Goal: Transaction & Acquisition: Book appointment/travel/reservation

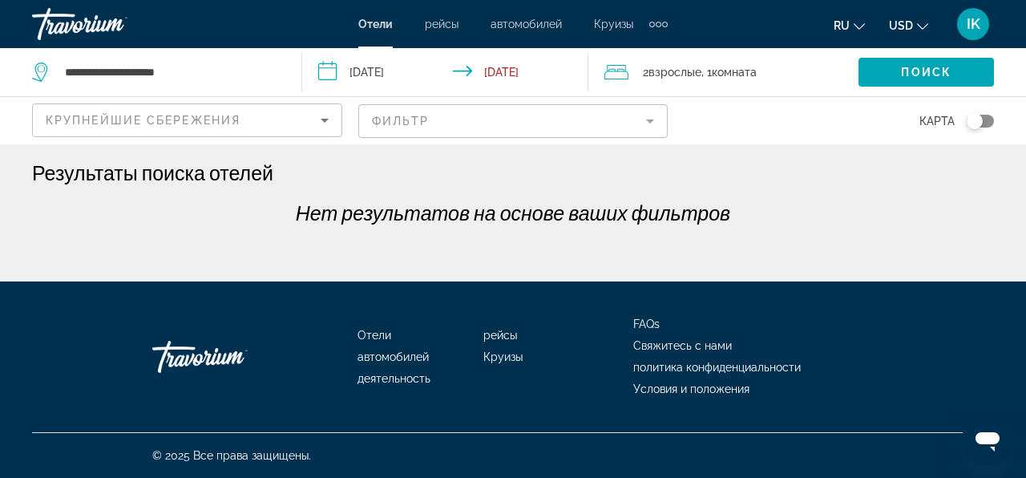
click at [853, 375] on ul "FAQs Свяжитесь с нами политика конфиденциальности Условия и положения" at bounding box center [754, 357] width 241 height 87
click at [201, 76] on input "**********" at bounding box center [170, 72] width 214 height 24
type input "*"
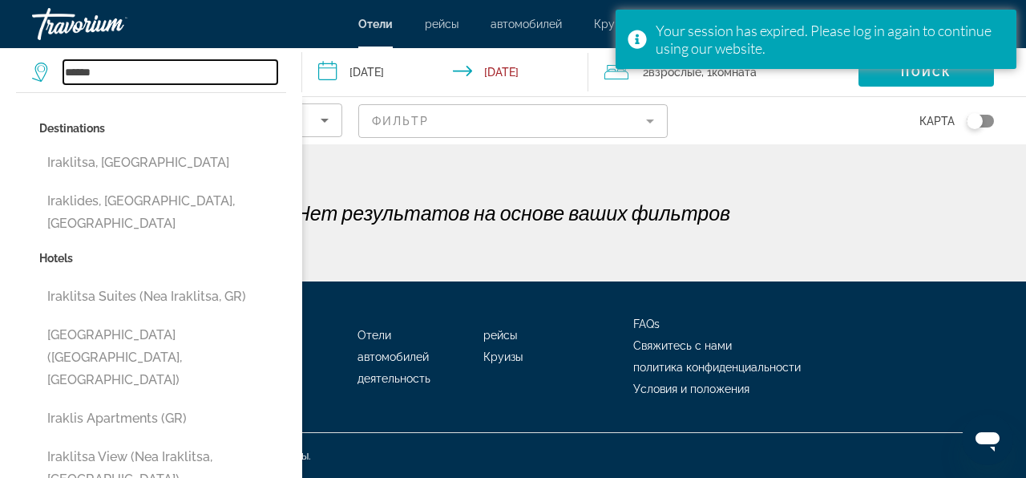
type input "**********"
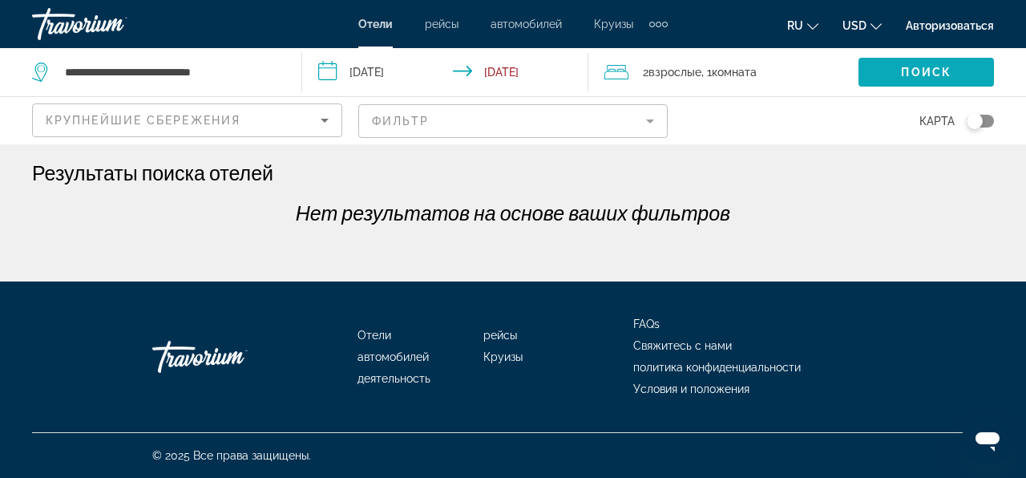
click at [904, 72] on span "Поиск" at bounding box center [926, 72] width 51 height 13
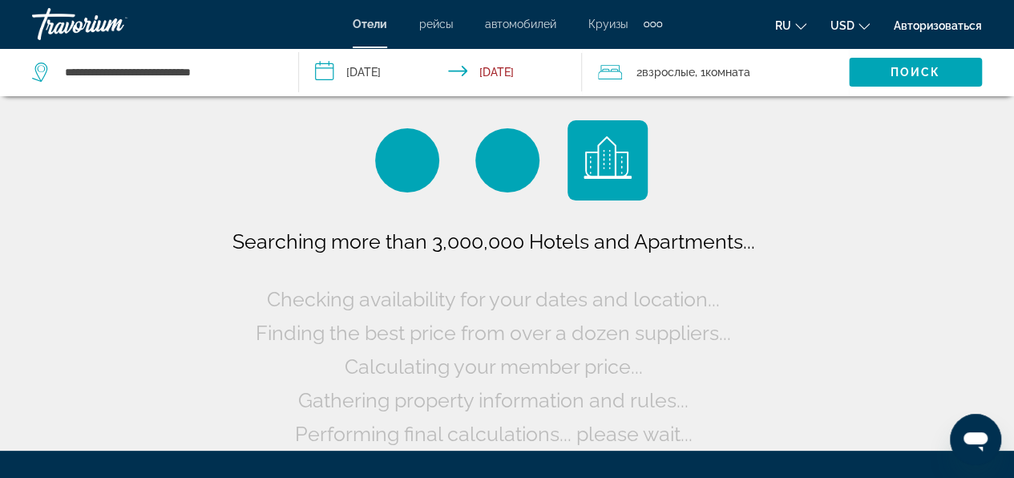
click at [382, 66] on input "**********" at bounding box center [443, 74] width 289 height 53
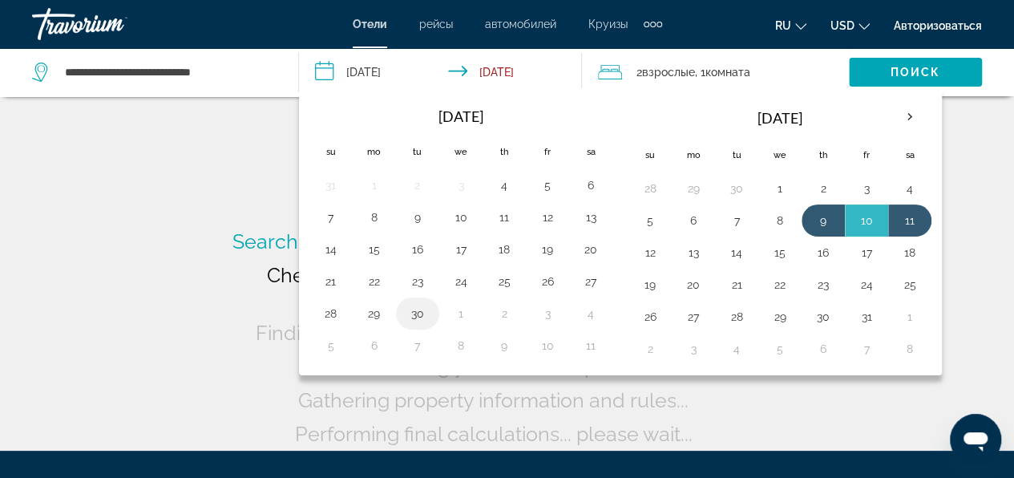
click at [417, 308] on button "30" at bounding box center [418, 313] width 26 height 22
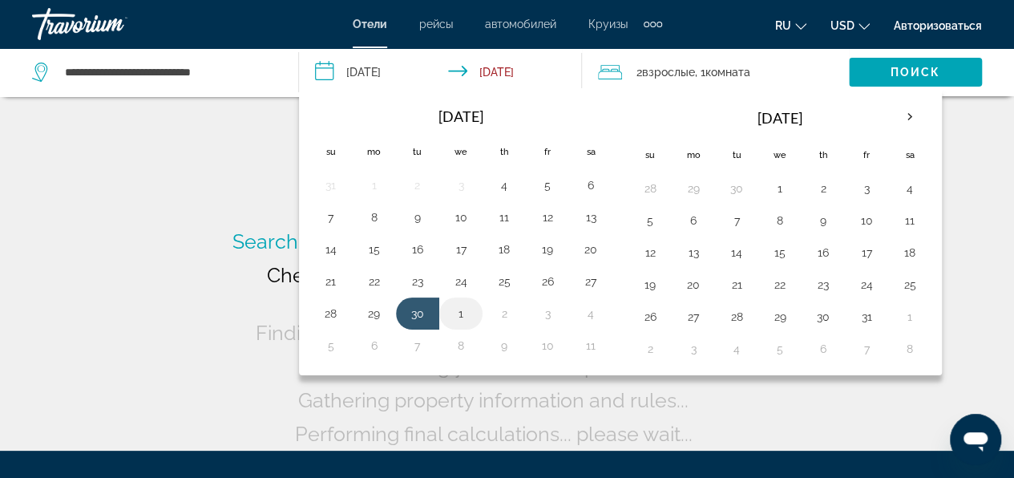
click at [455, 311] on button "1" at bounding box center [461, 313] width 26 height 22
type input "**********"
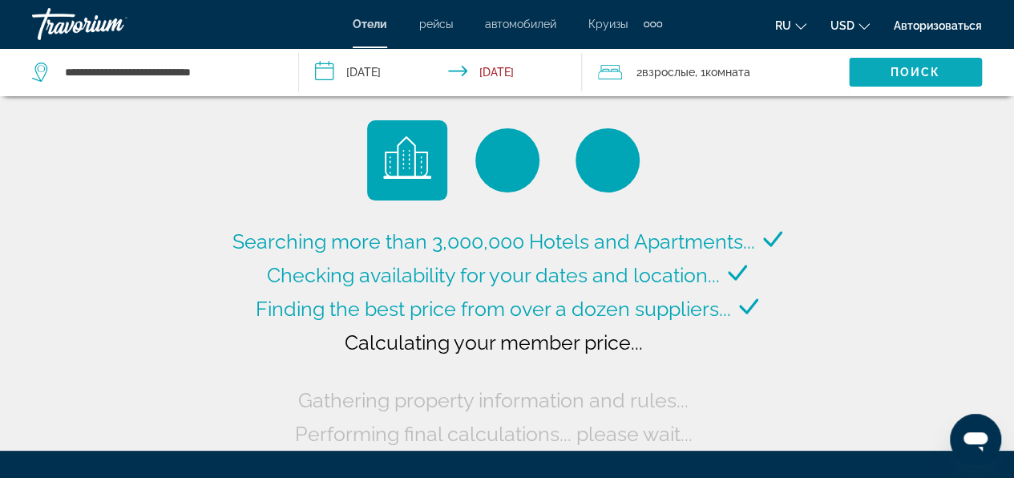
click at [919, 71] on span "Поиск" at bounding box center [916, 72] width 51 height 13
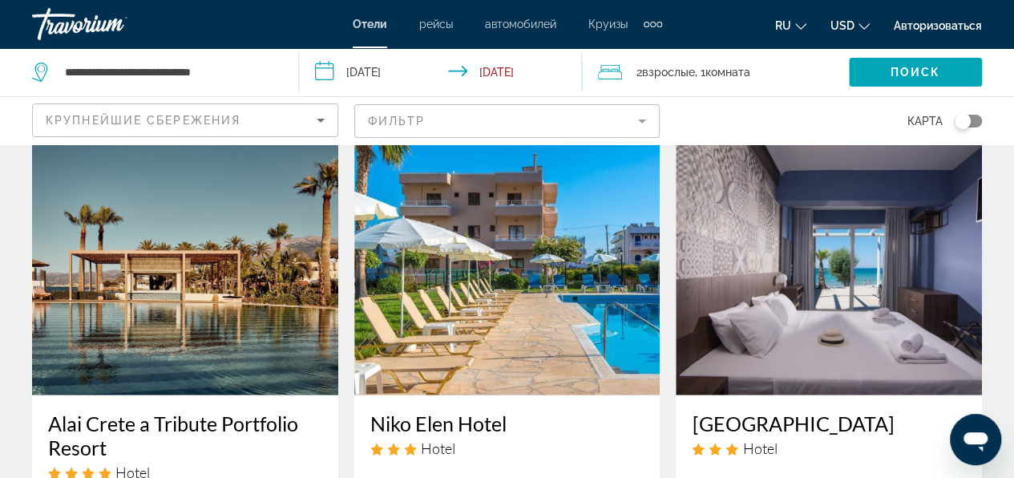
scroll to position [1844, 0]
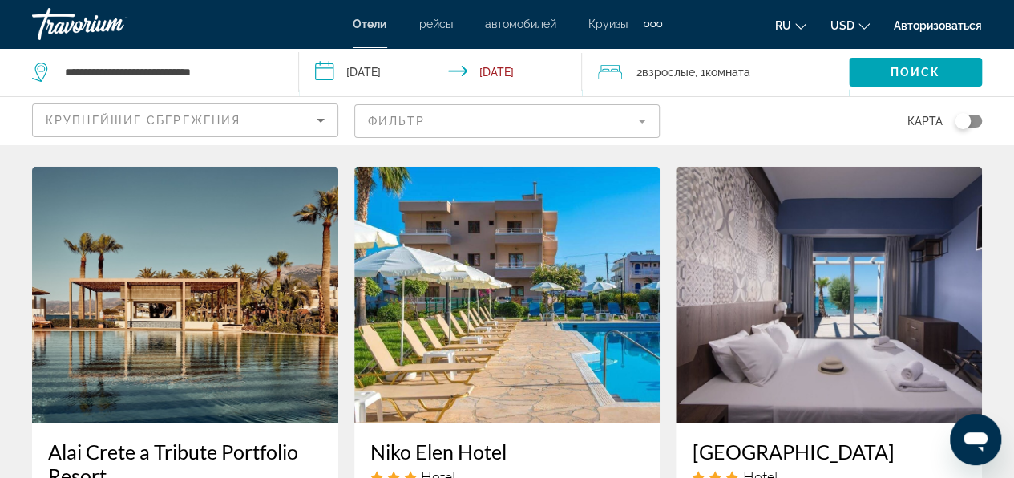
click at [500, 380] on img "Main content" at bounding box center [507, 295] width 306 height 257
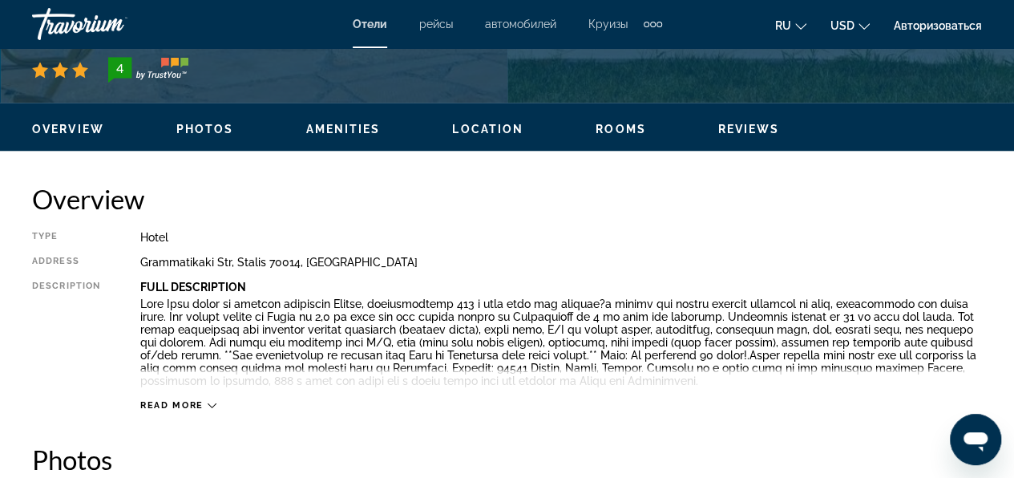
scroll to position [722, 0]
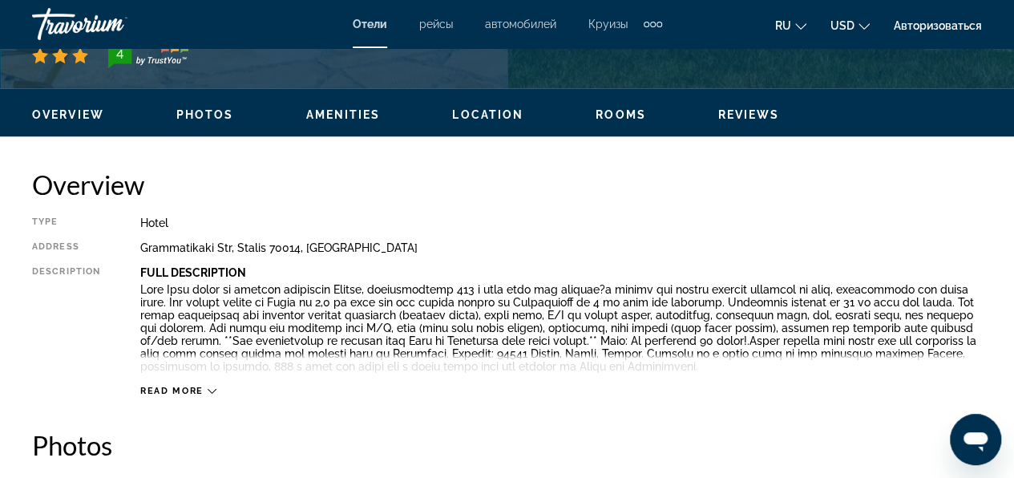
click at [209, 395] on icon "Main content" at bounding box center [212, 391] width 9 height 9
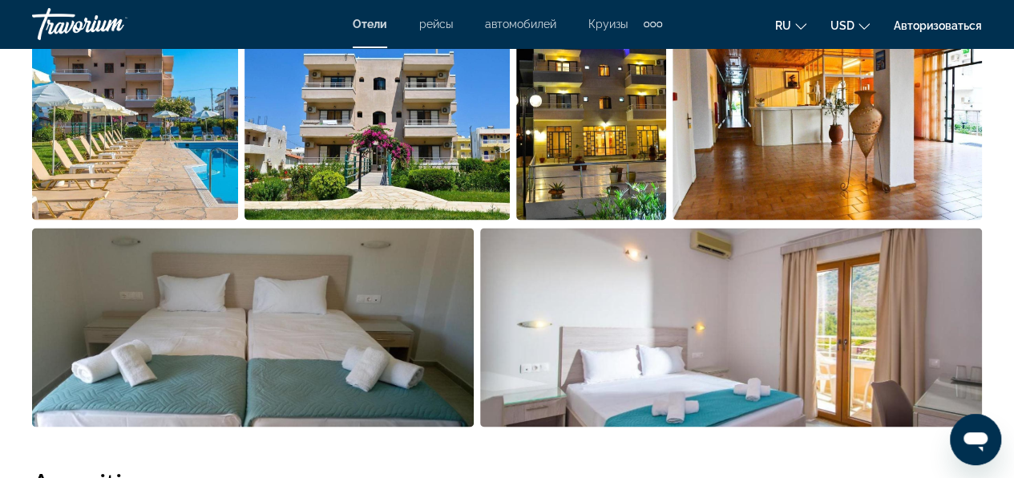
scroll to position [1123, 0]
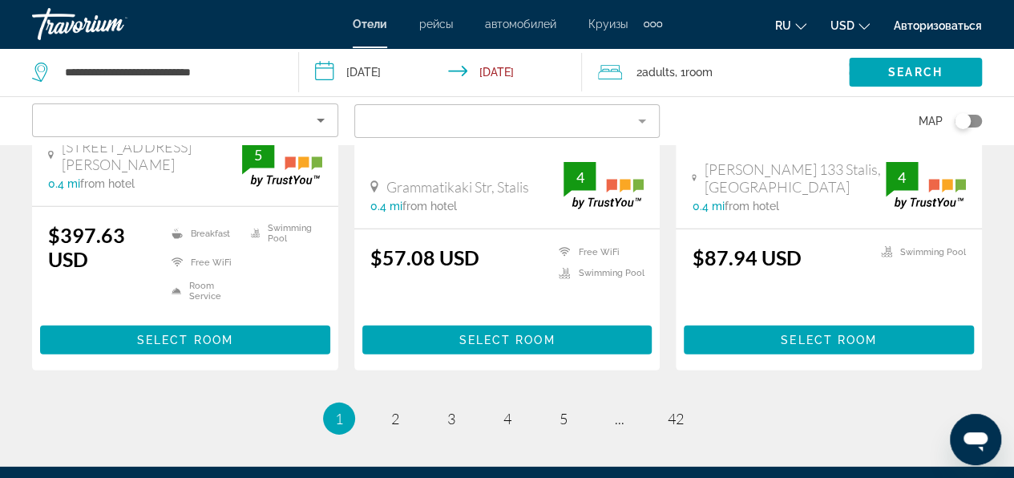
scroll to position [2326, 0]
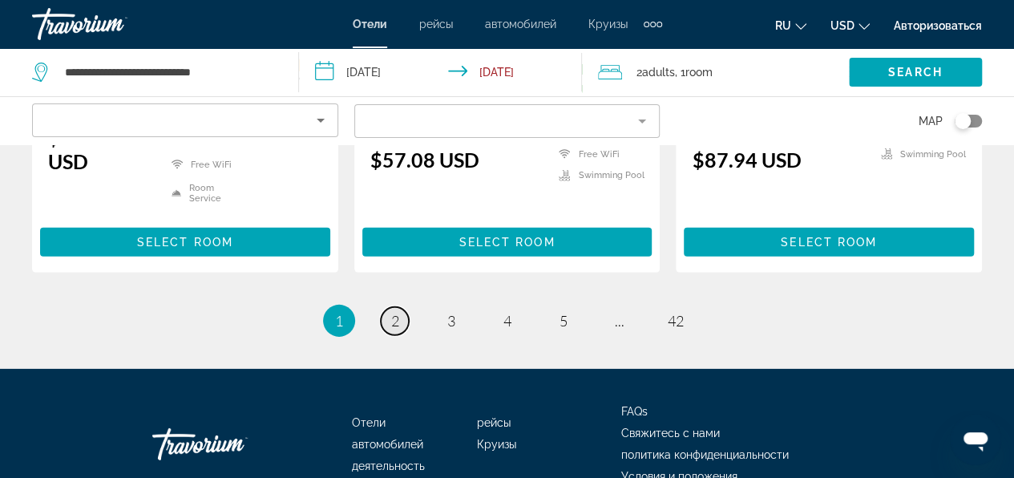
click at [395, 325] on span "2" at bounding box center [395, 321] width 8 height 18
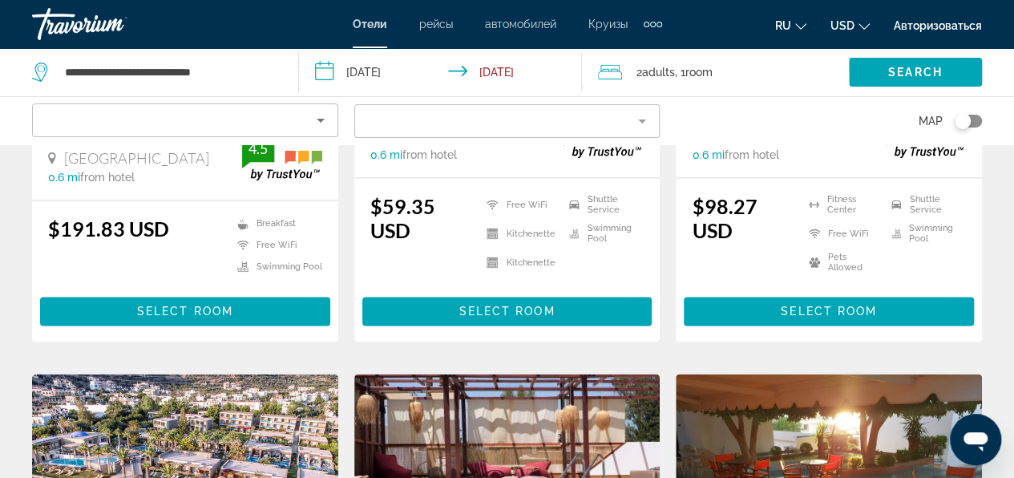
scroll to position [802, 0]
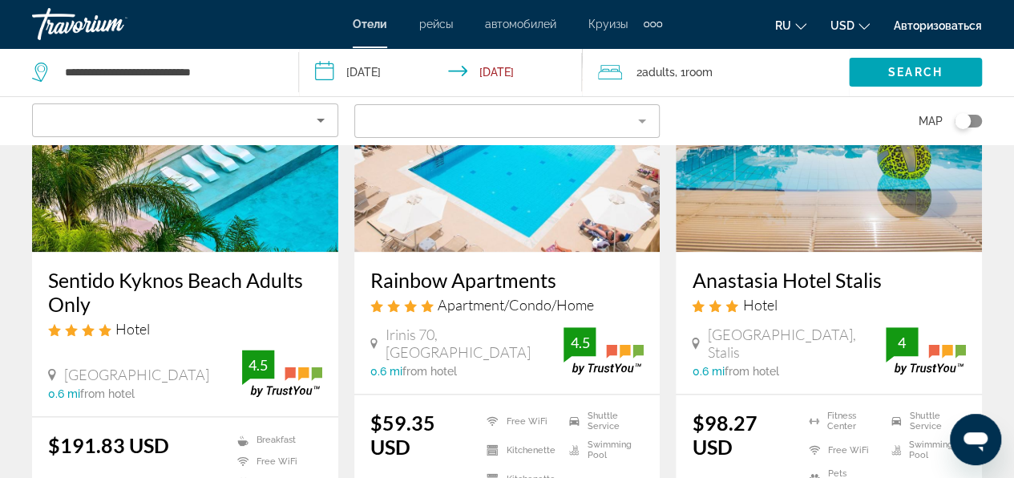
click at [488, 226] on img "Main content" at bounding box center [507, 123] width 306 height 257
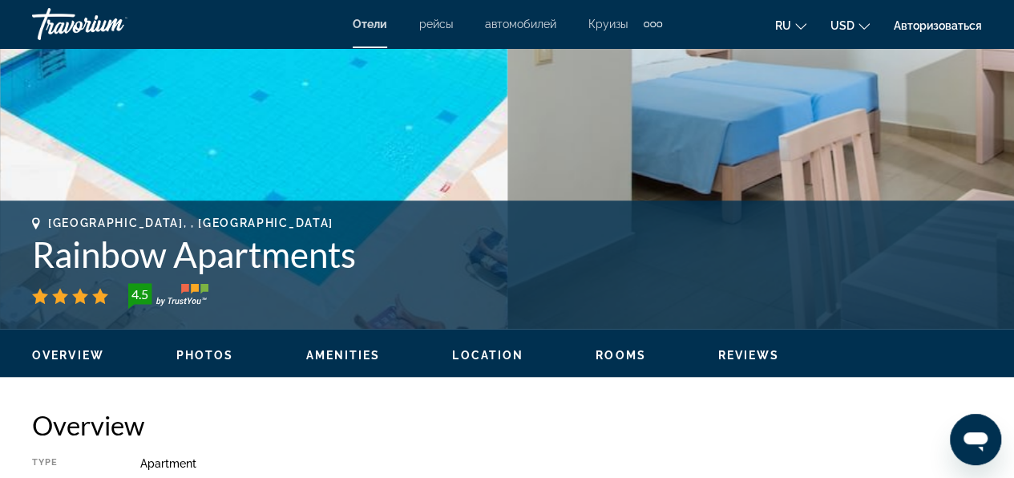
scroll to position [160, 0]
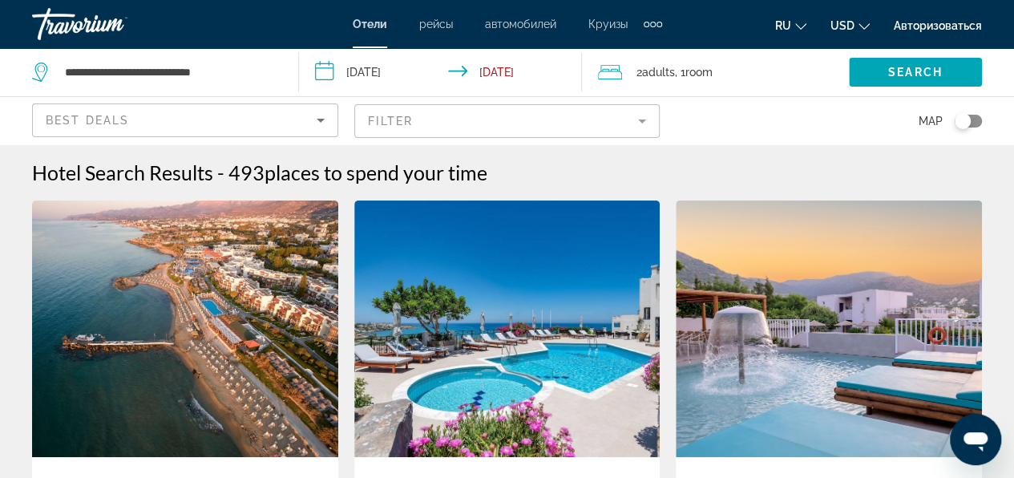
click at [418, 117] on mat-form-field "Filter" at bounding box center [507, 121] width 306 height 34
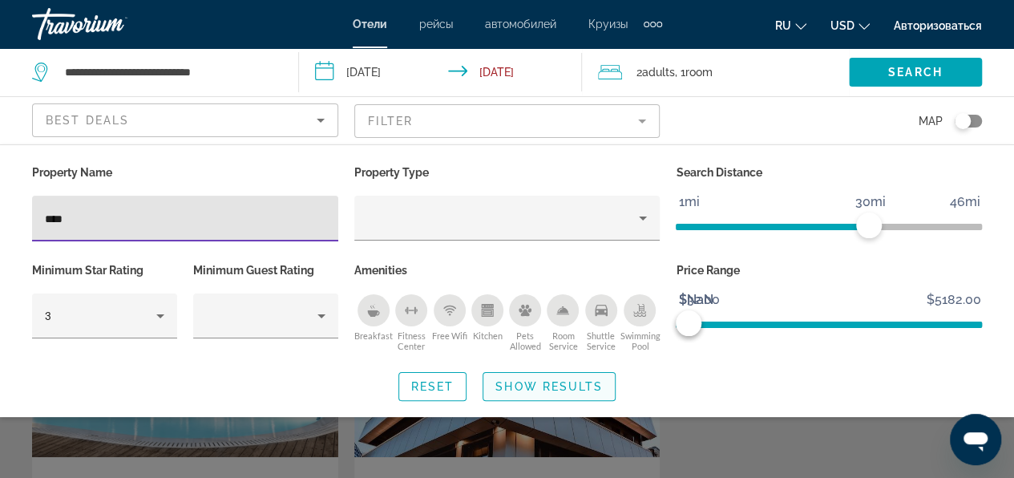
type input "****"
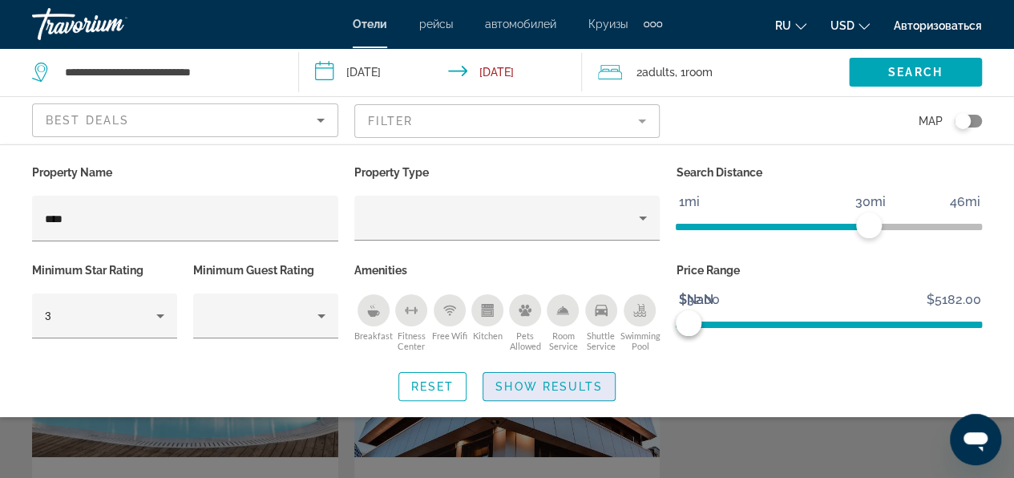
click at [520, 387] on span "Show Results" at bounding box center [549, 386] width 107 height 13
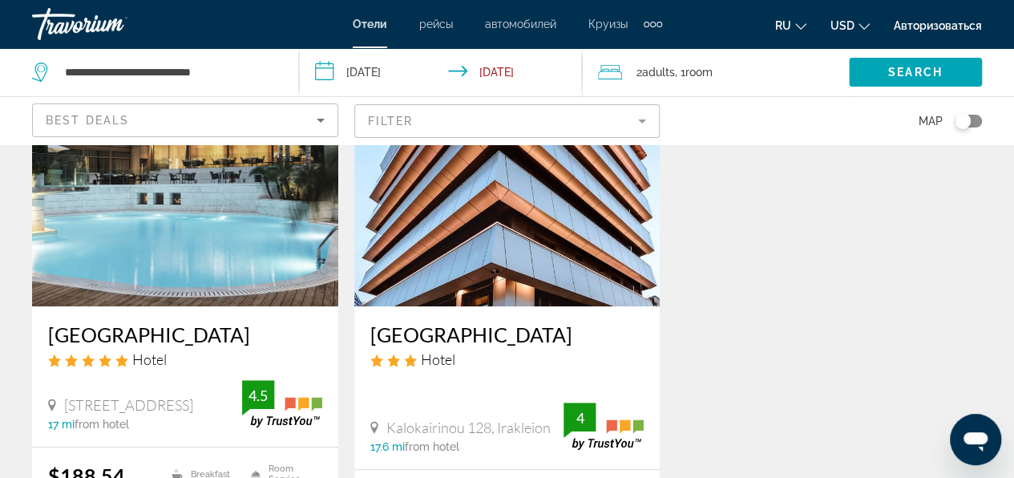
scroll to position [241, 0]
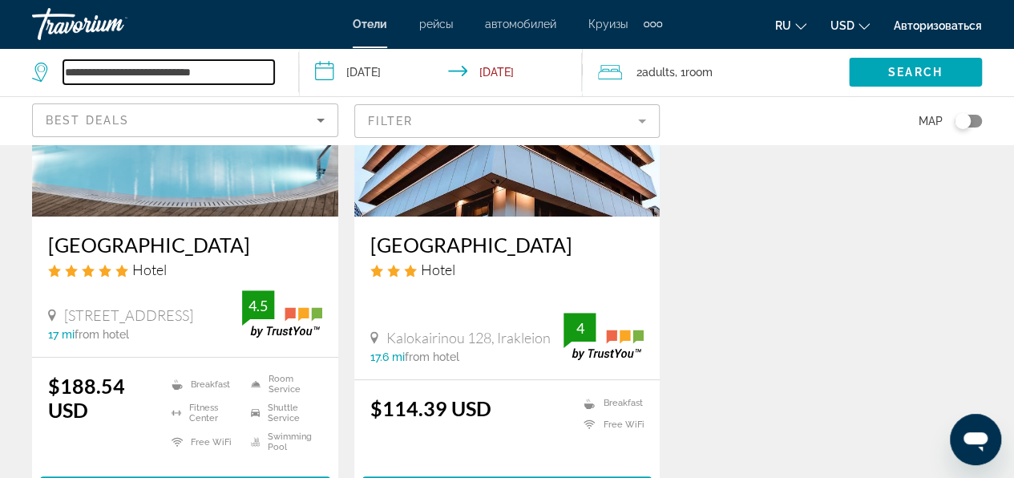
click at [90, 69] on input "**********" at bounding box center [168, 72] width 211 height 24
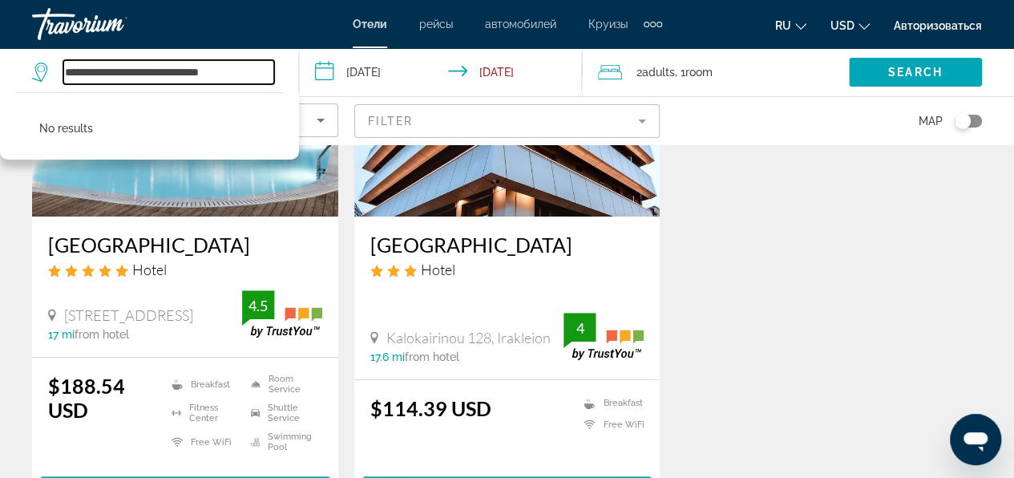
click at [111, 73] on input "**********" at bounding box center [168, 72] width 211 height 24
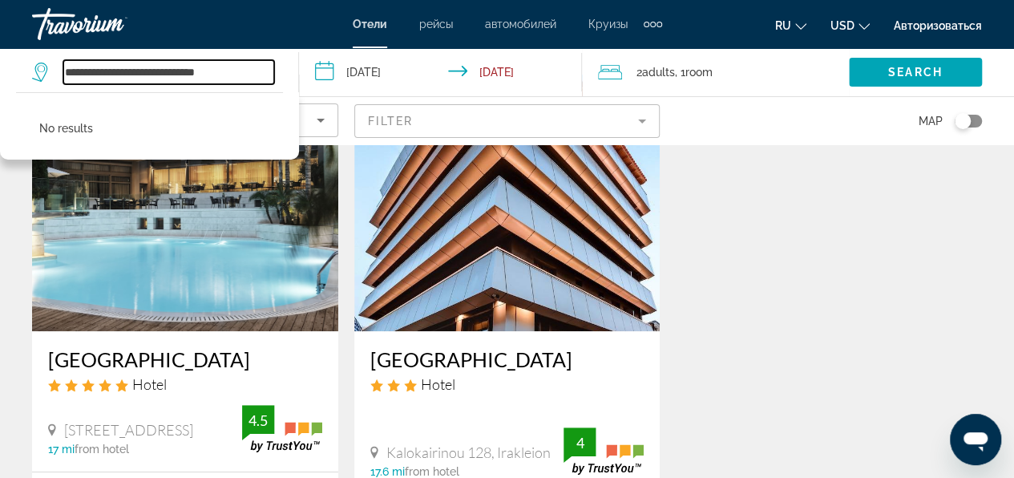
scroll to position [0, 0]
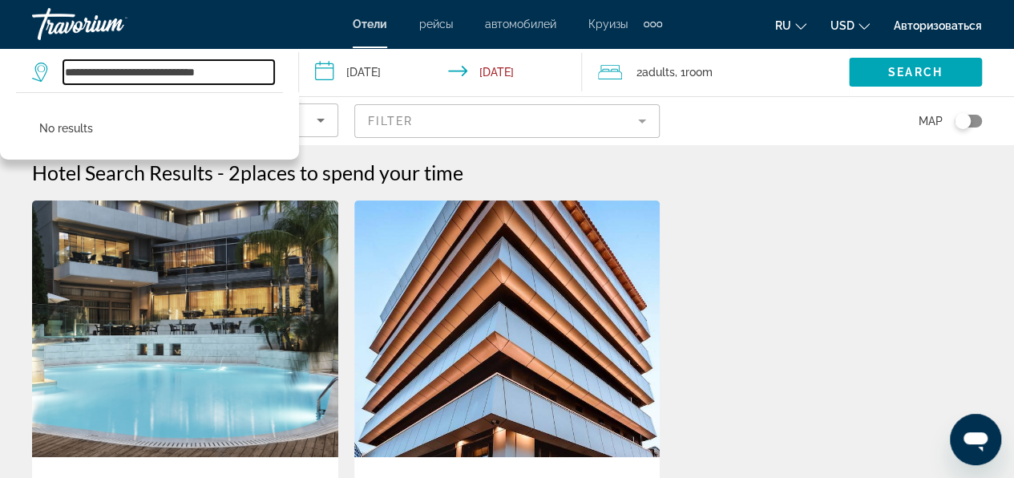
click at [236, 69] on input "**********" at bounding box center [168, 72] width 211 height 24
type input "*"
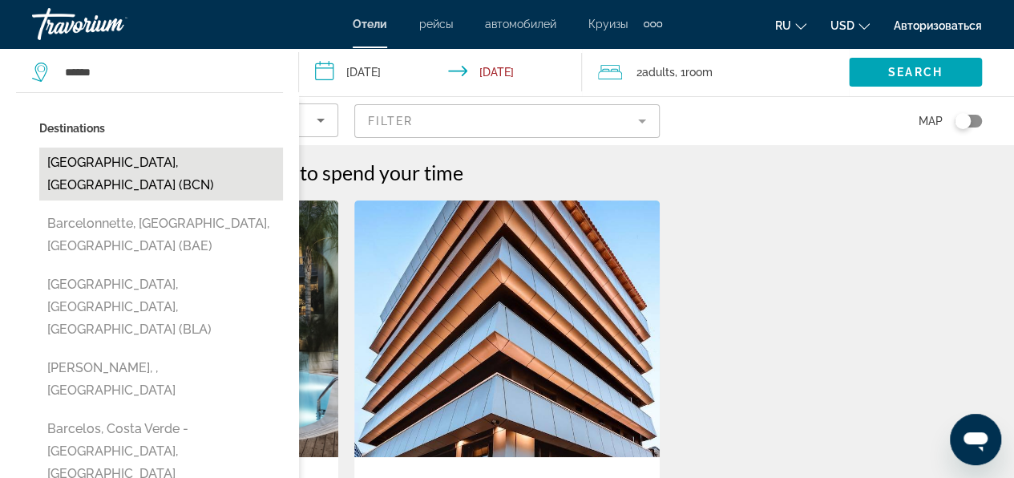
click at [103, 160] on button "[GEOGRAPHIC_DATA], [GEOGRAPHIC_DATA] (BCN)" at bounding box center [161, 174] width 244 height 53
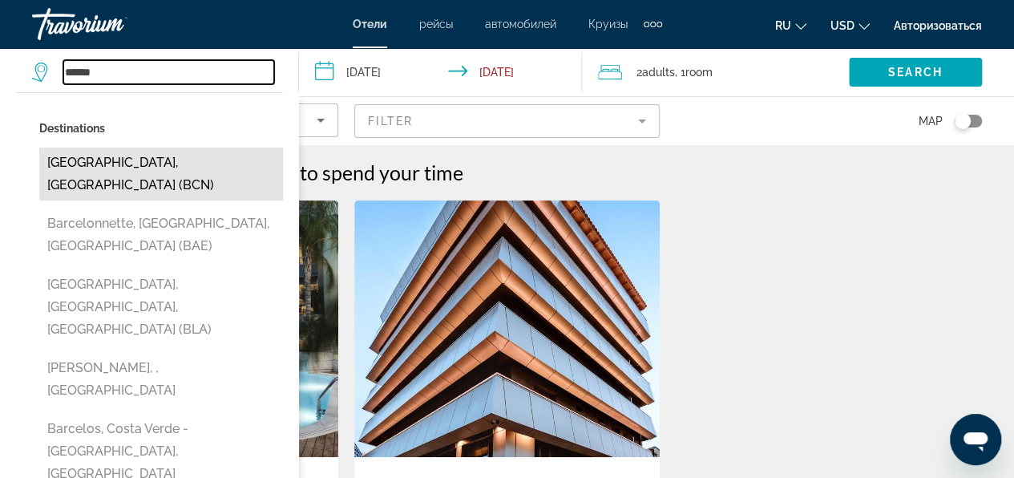
type input "**********"
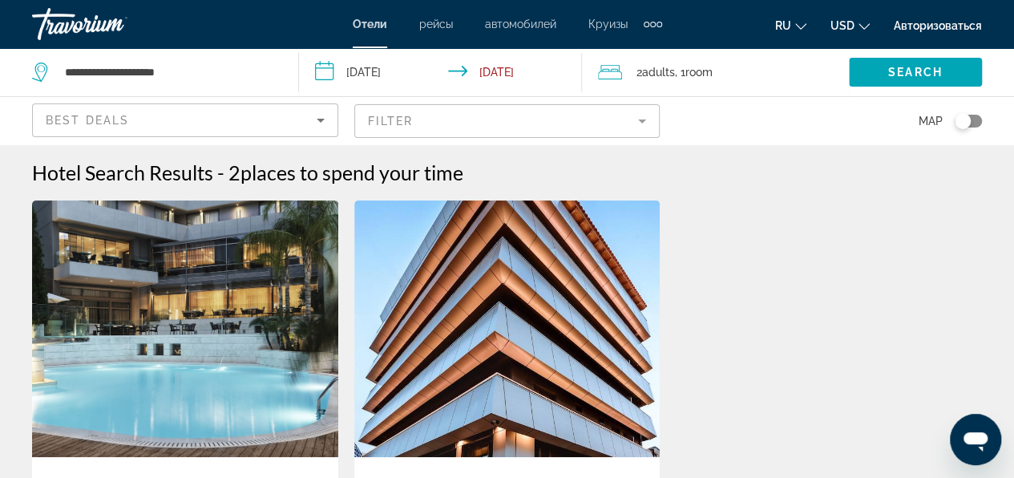
click at [377, 67] on input "**********" at bounding box center [443, 74] width 289 height 53
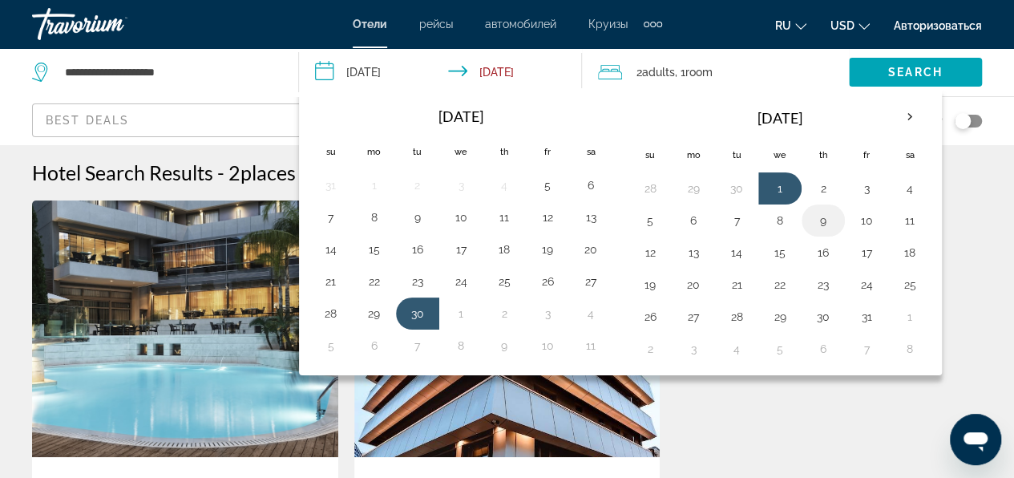
click at [819, 225] on button "9" at bounding box center [824, 220] width 26 height 22
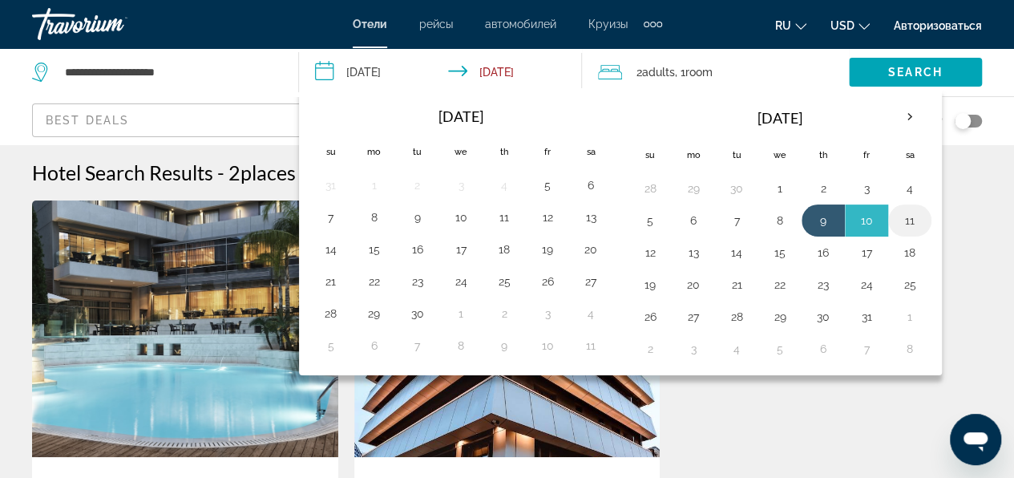
click at [898, 223] on button "11" at bounding box center [910, 220] width 26 height 22
type input "**********"
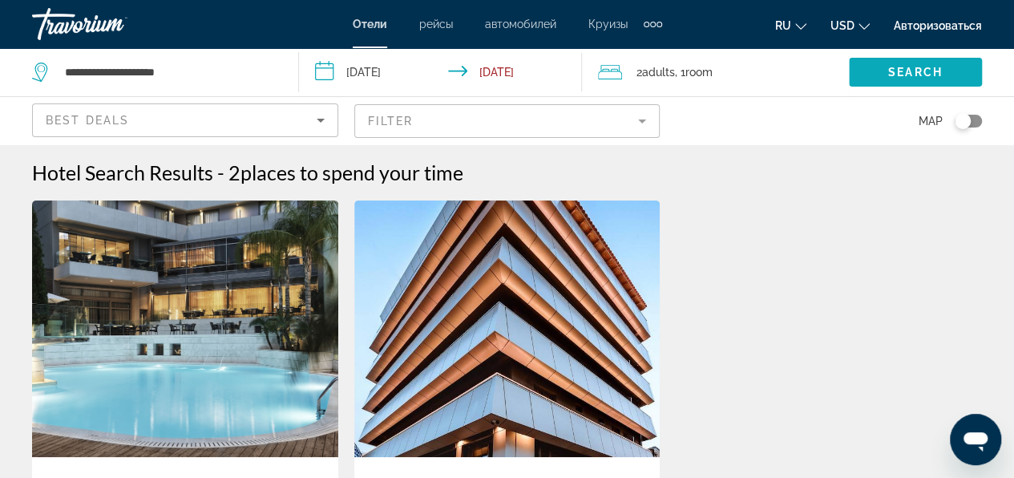
click at [875, 67] on span "Search widget" at bounding box center [915, 72] width 133 height 38
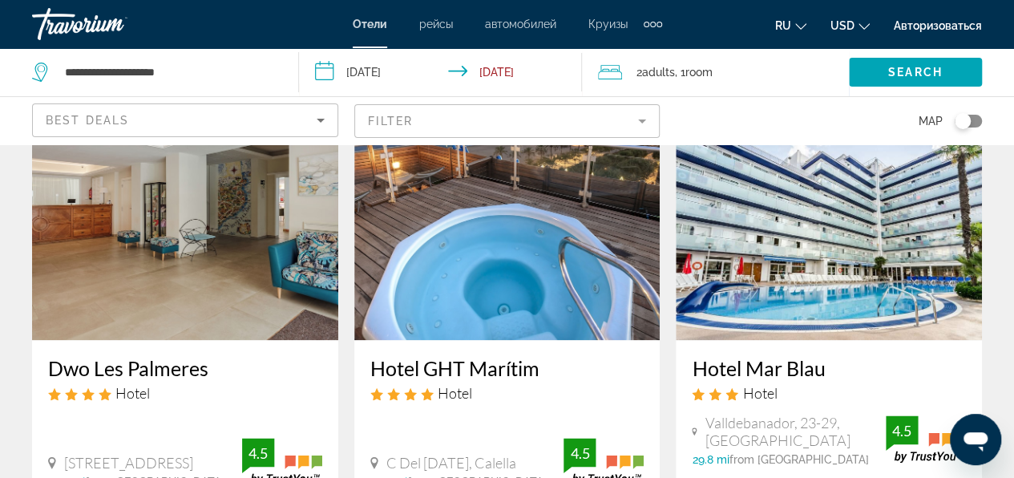
scroll to position [642, 0]
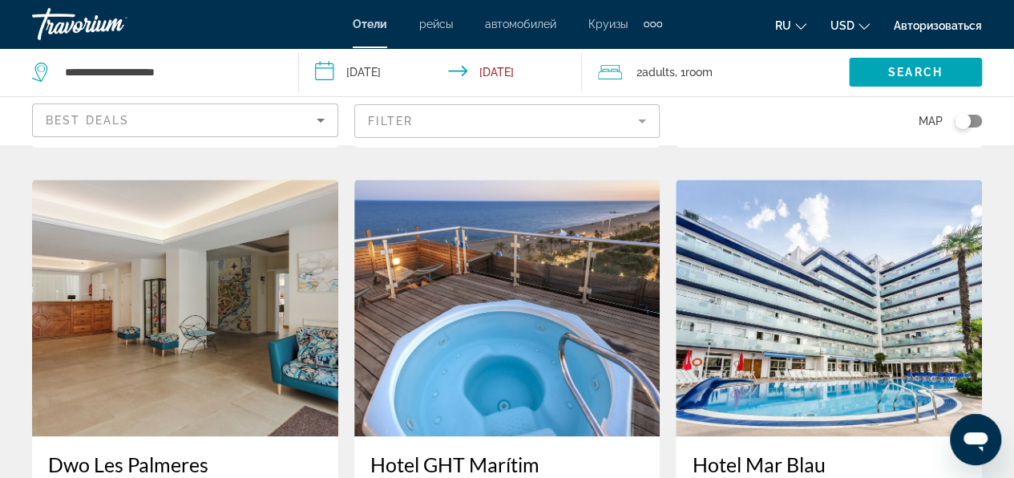
click at [837, 347] on img "Main content" at bounding box center [829, 308] width 306 height 257
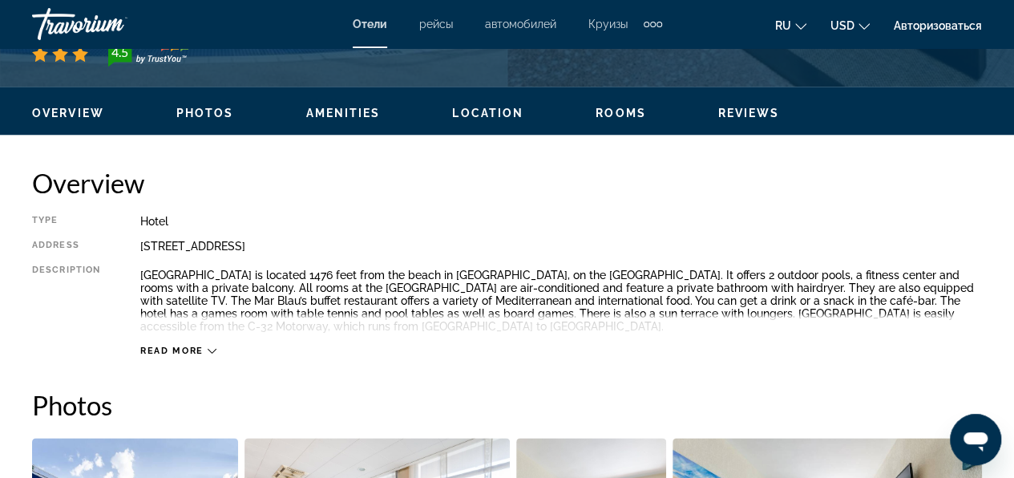
scroll to position [802, 0]
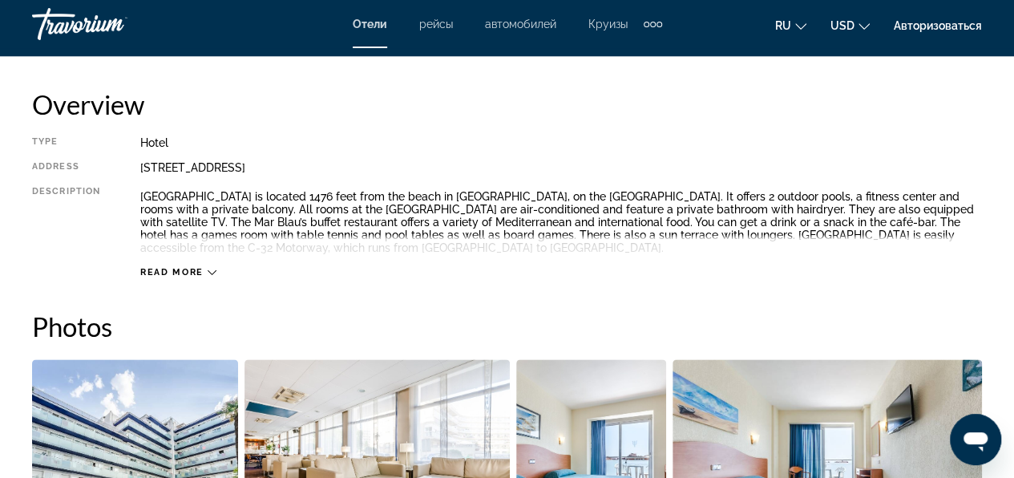
click at [206, 271] on div "Read more" at bounding box center [178, 272] width 76 height 10
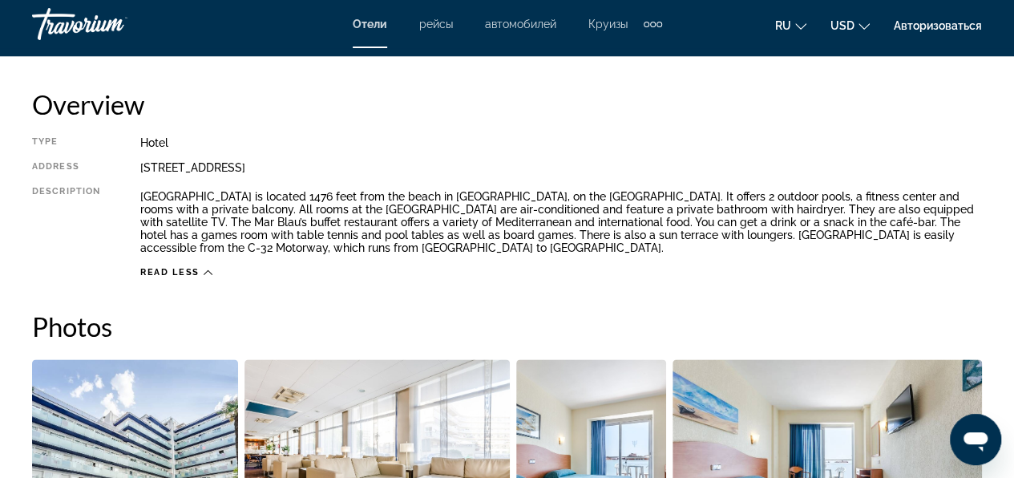
click at [915, 27] on link "Авторизоваться" at bounding box center [938, 25] width 88 height 13
click at [941, 22] on link "Авторизоваться" at bounding box center [938, 25] width 88 height 13
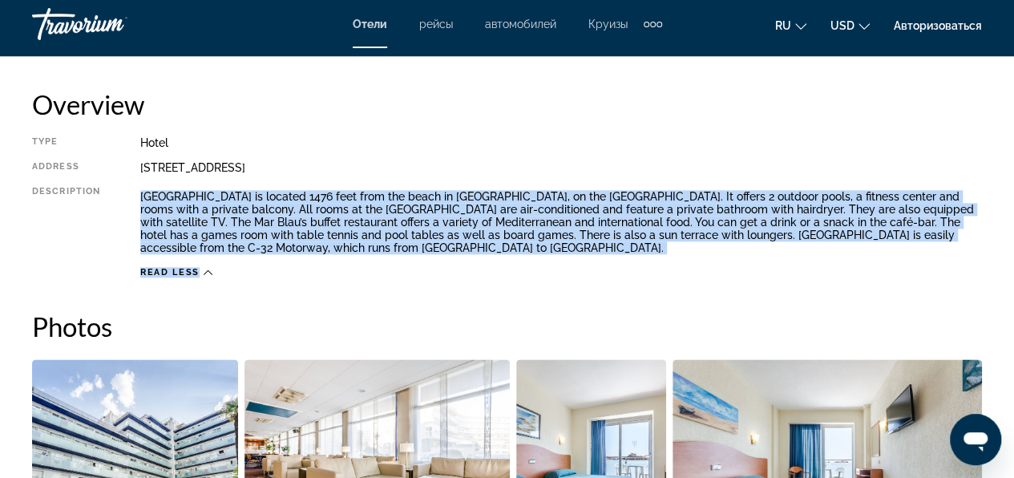
drag, startPoint x: 140, startPoint y: 192, endPoint x: 903, endPoint y: 274, distance: 767.9
click at [905, 275] on div "Type Hotel Address [STREET_ADDRESS] Description Hotel Mar Blau is located 1476 …" at bounding box center [507, 207] width 950 height 142
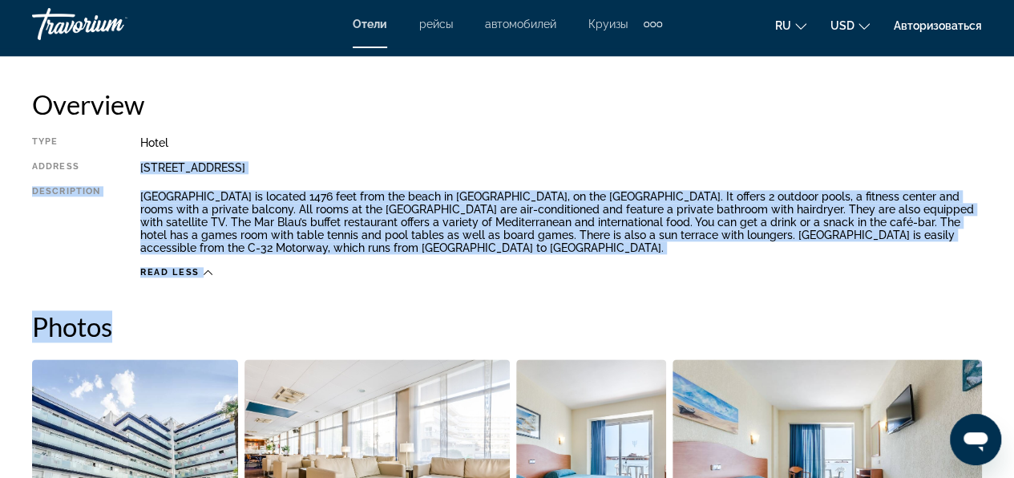
drag, startPoint x: 139, startPoint y: 164, endPoint x: 788, endPoint y: 279, distance: 659.0
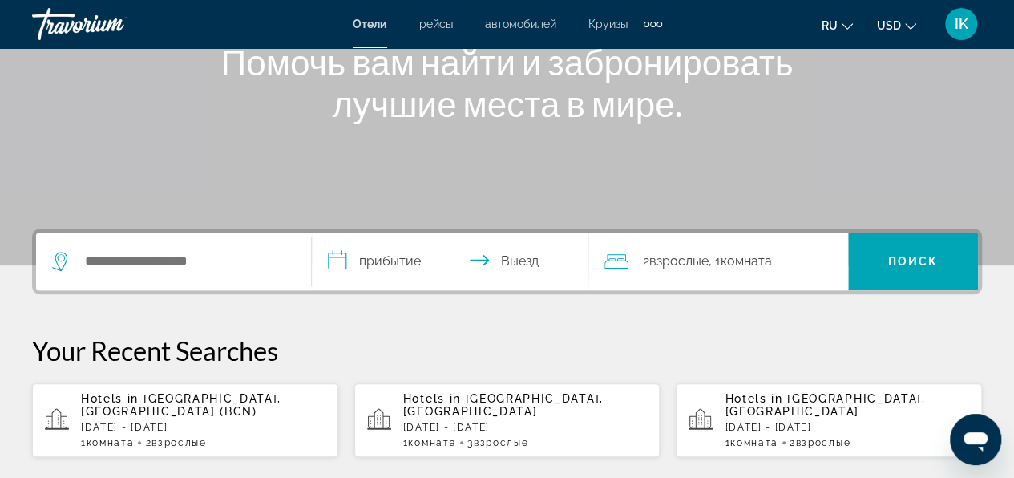
scroll to position [241, 0]
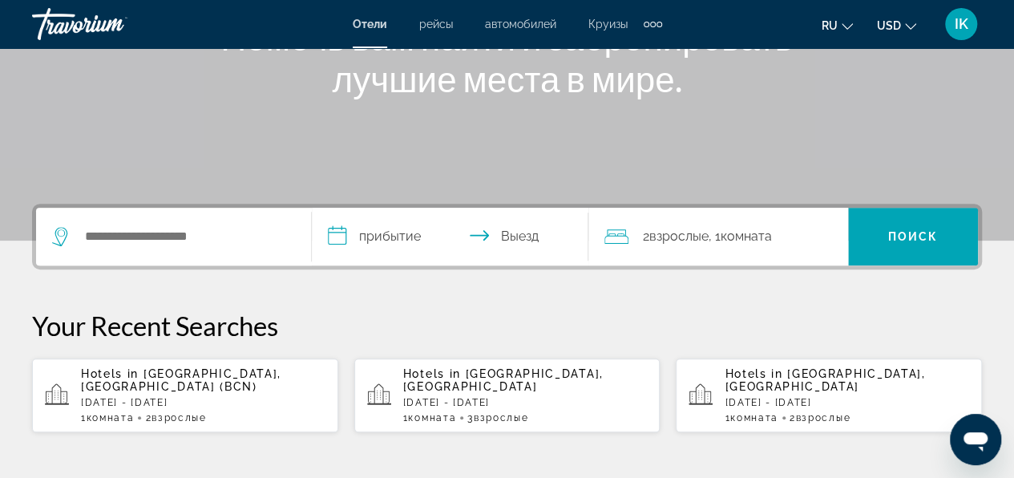
click at [168, 397] on p "[DATE] - [DATE]" at bounding box center [203, 402] width 245 height 11
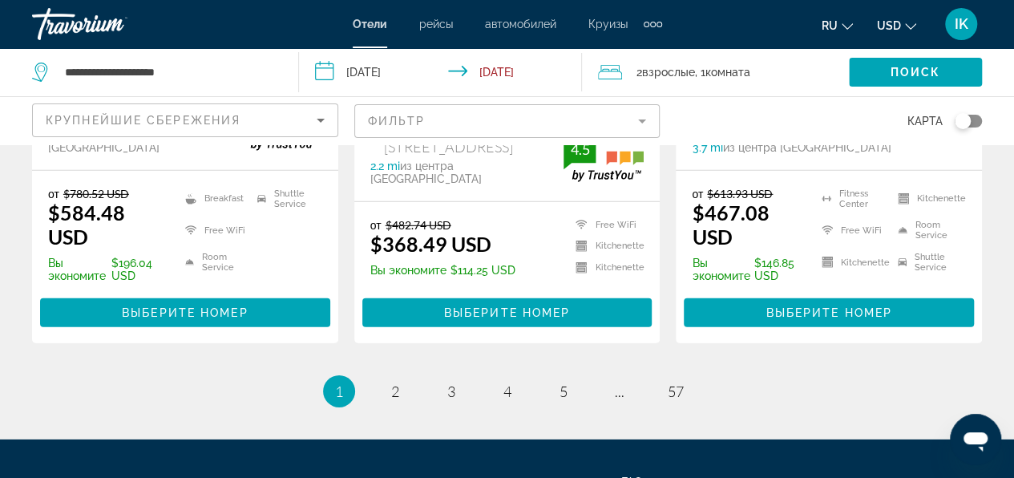
scroll to position [2423, 0]
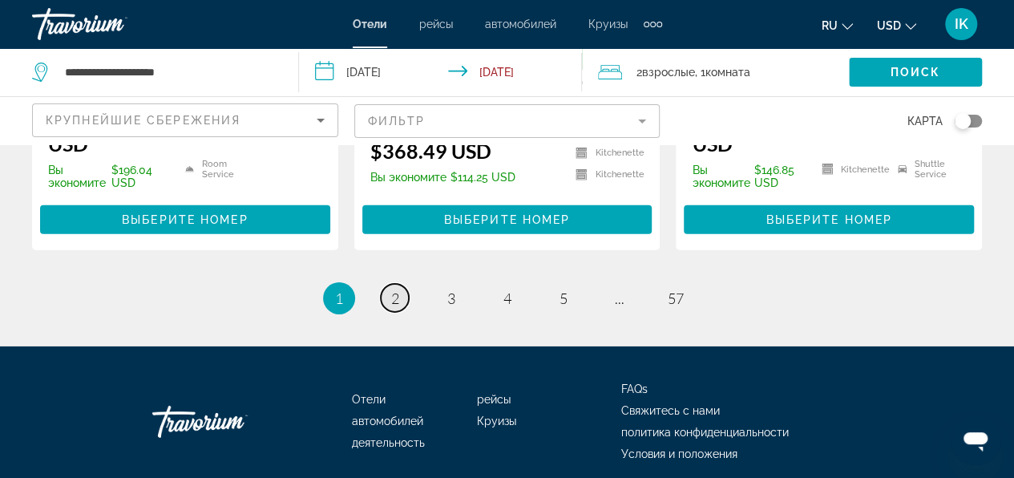
click at [395, 289] on span "2" at bounding box center [395, 298] width 8 height 18
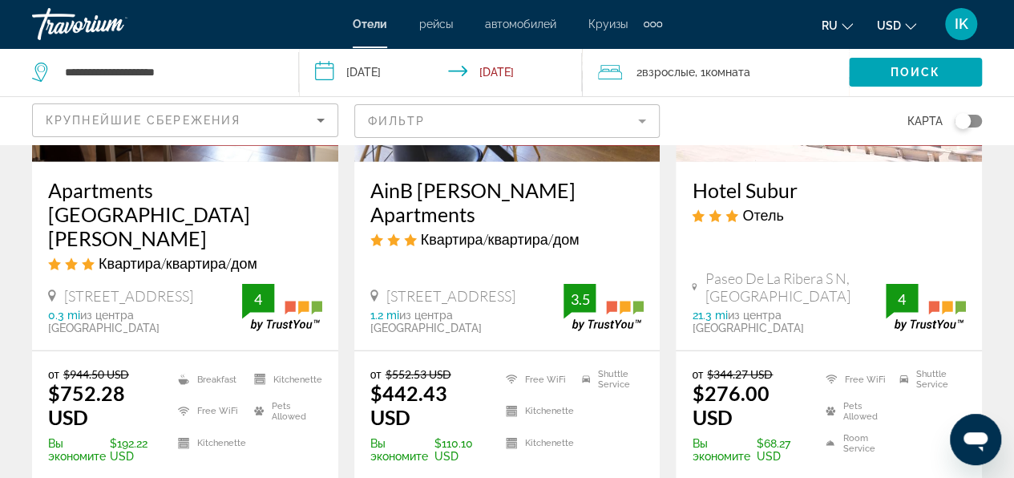
scroll to position [2326, 0]
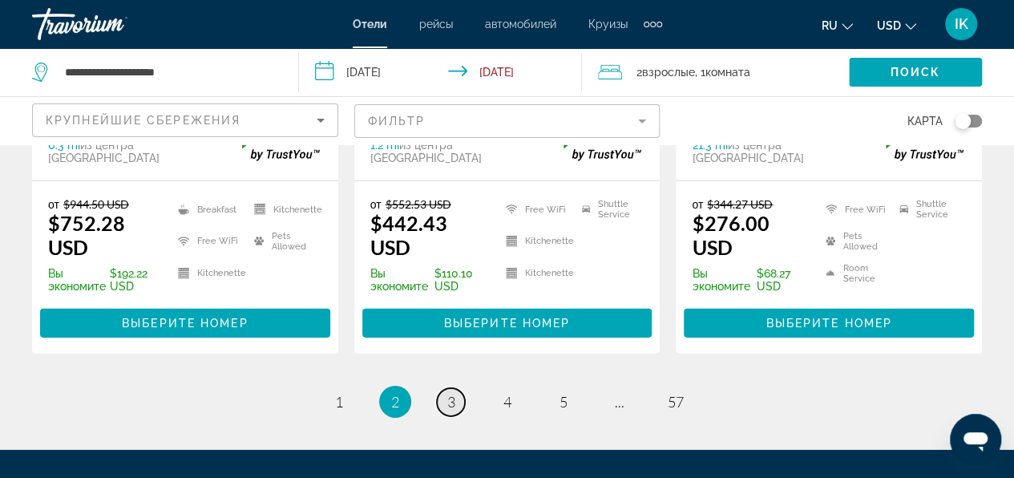
click at [460, 388] on link "page 3" at bounding box center [451, 402] width 28 height 28
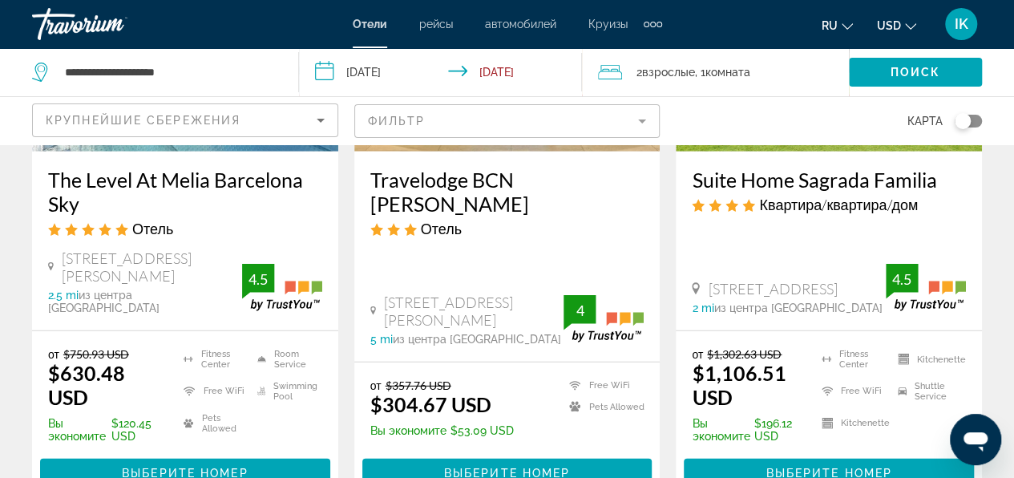
scroll to position [2406, 0]
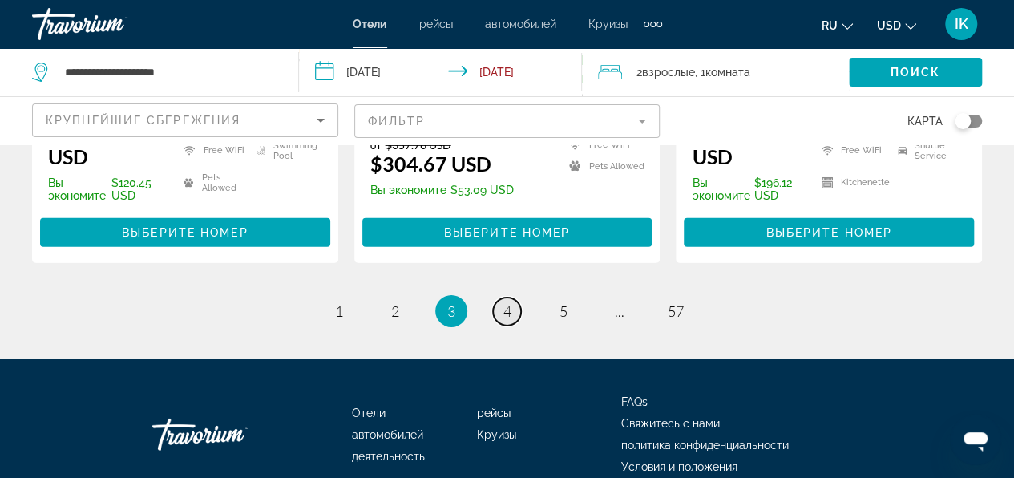
click at [508, 302] on span "4" at bounding box center [508, 311] width 8 height 18
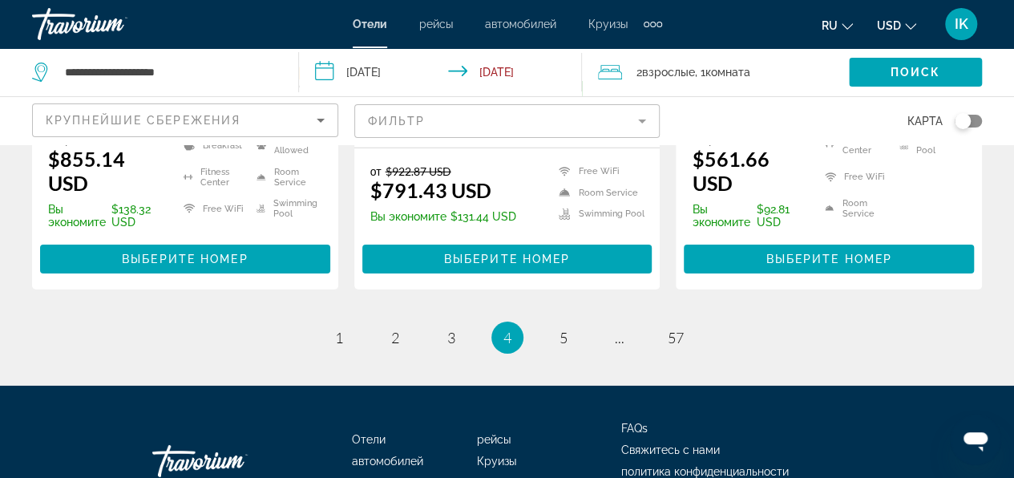
scroll to position [2511, 0]
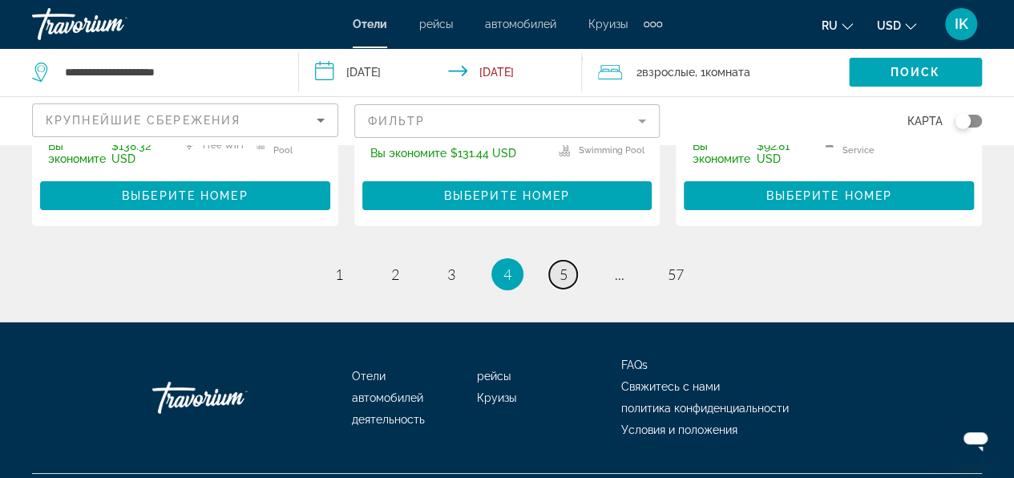
click at [563, 265] on span "5" at bounding box center [564, 274] width 8 height 18
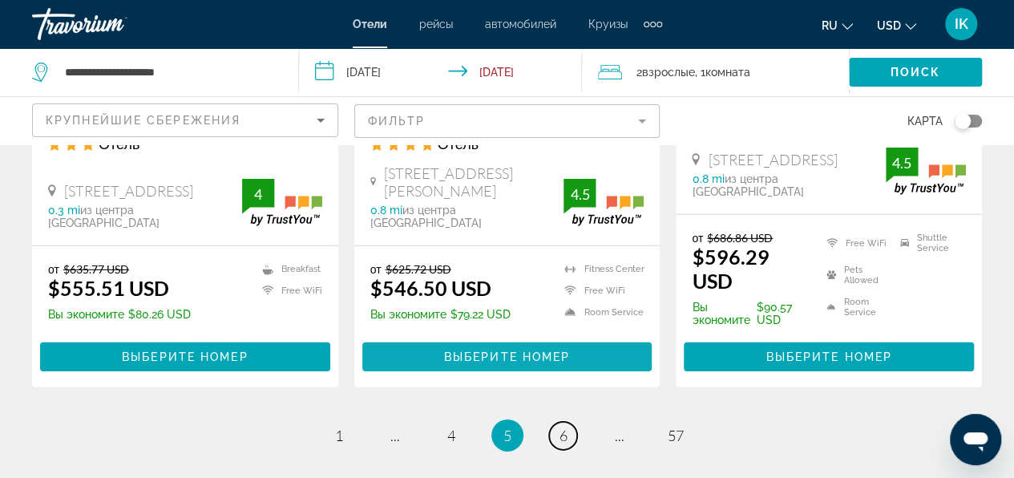
scroll to position [2406, 0]
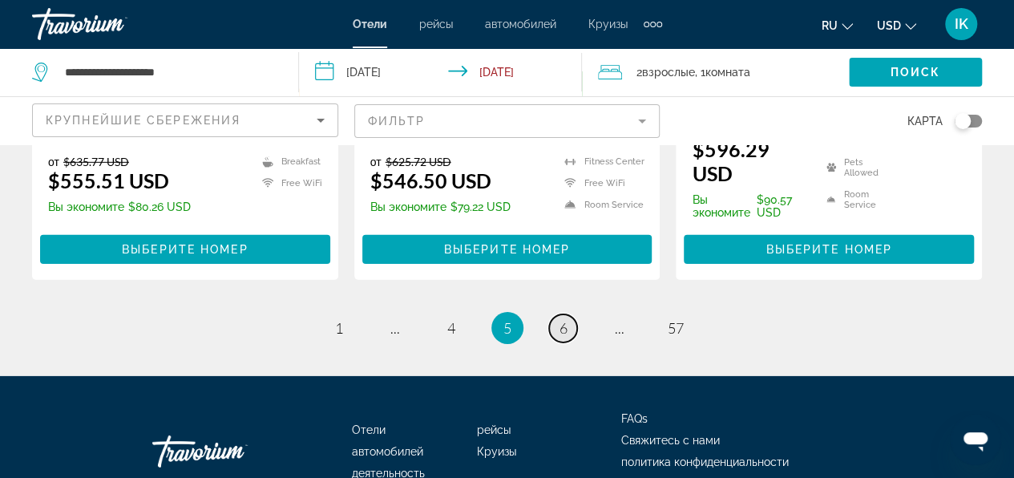
click at [570, 314] on link "page 6" at bounding box center [563, 328] width 28 height 28
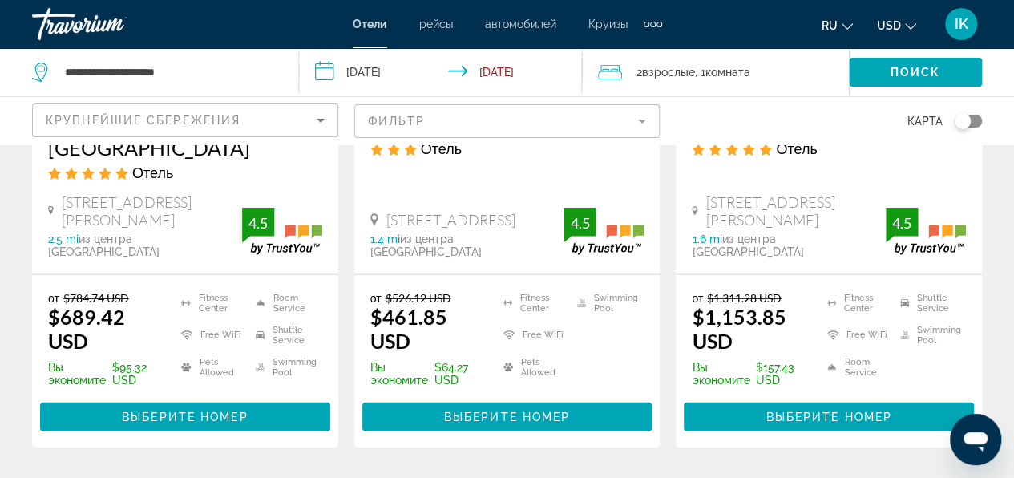
scroll to position [2326, 0]
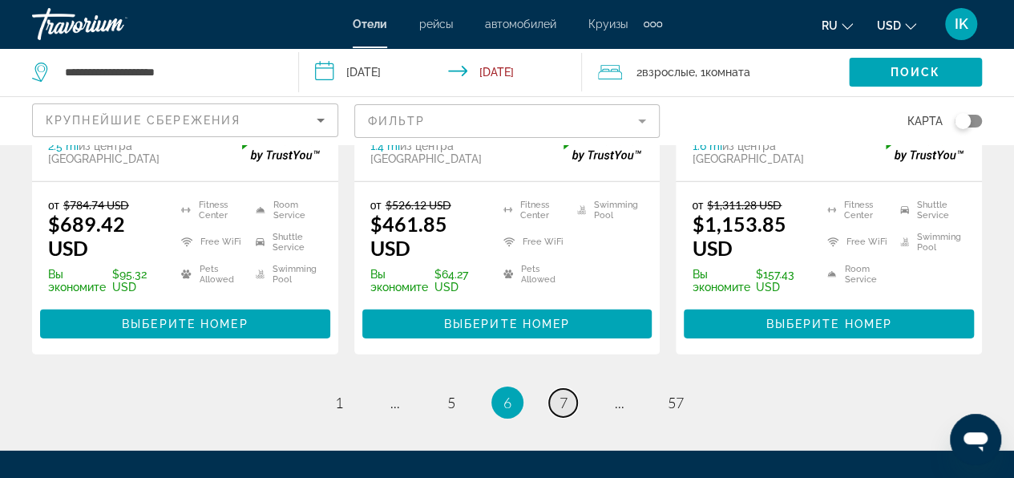
click at [560, 394] on span "7" at bounding box center [564, 403] width 8 height 18
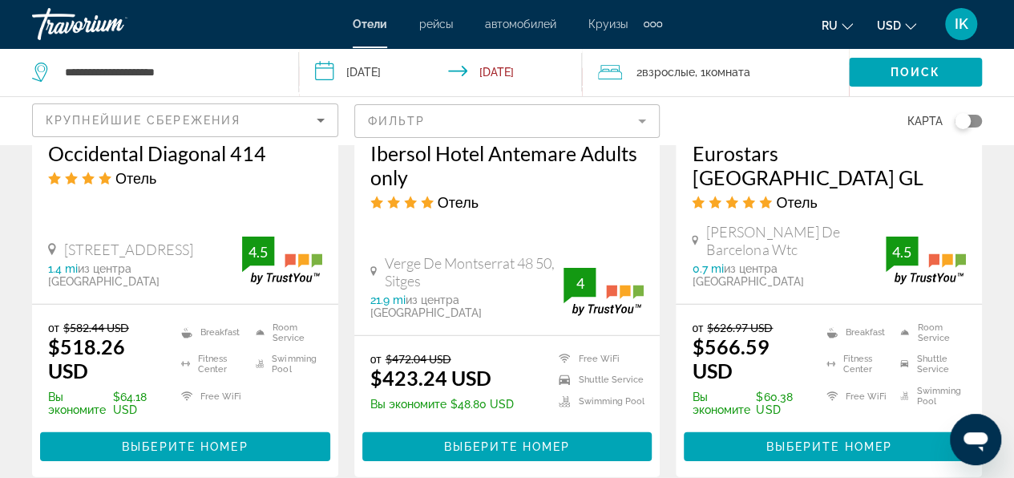
scroll to position [2326, 0]
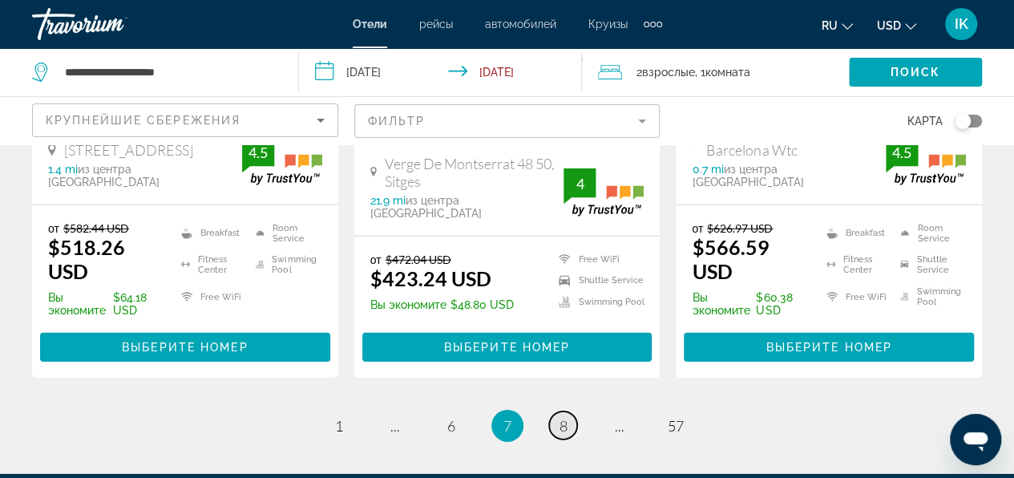
click at [566, 411] on link "page 8" at bounding box center [563, 425] width 28 height 28
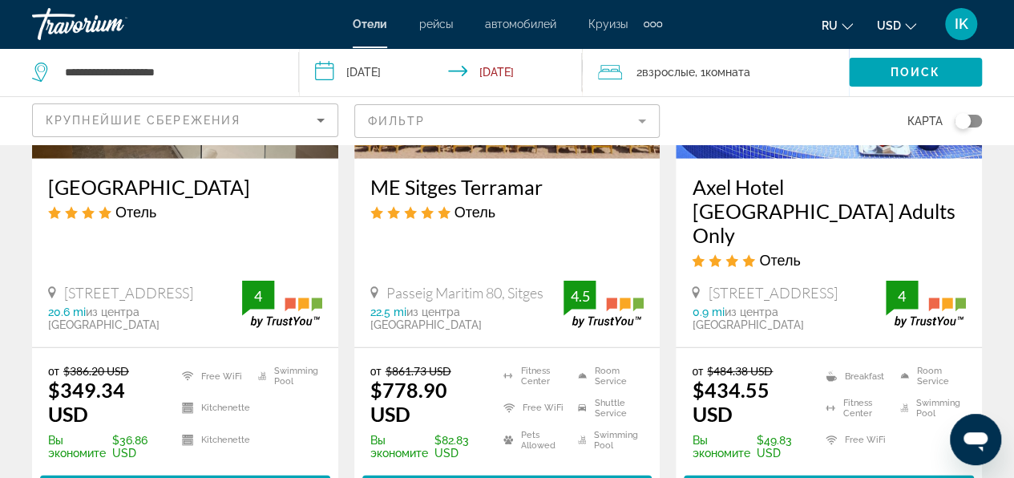
scroll to position [2245, 0]
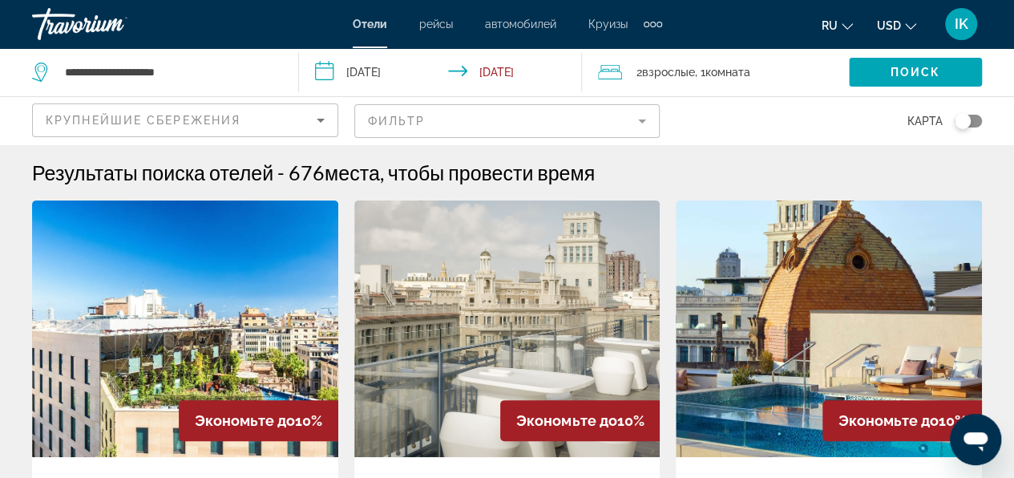
click at [476, 126] on mat-form-field "Фильтр" at bounding box center [507, 121] width 306 height 34
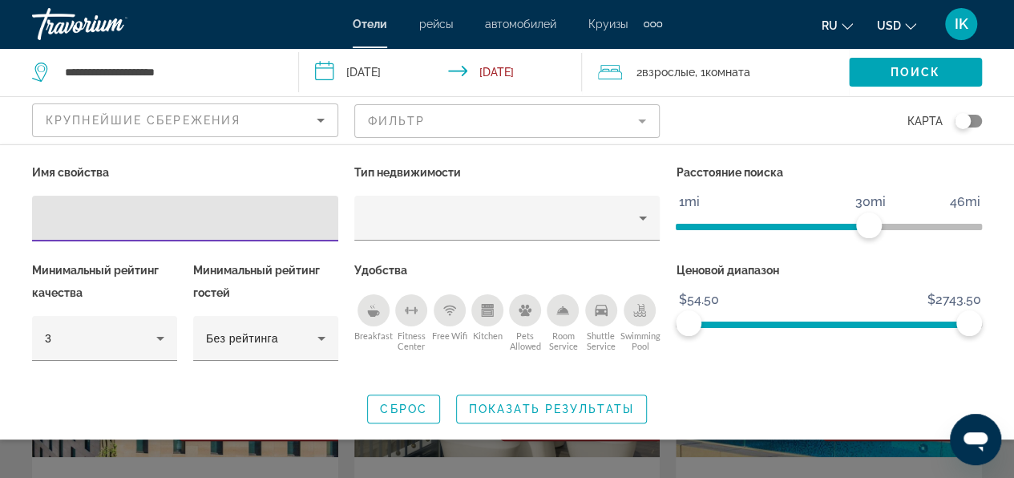
click at [760, 403] on div "Сброс Показать результаты" at bounding box center [507, 409] width 950 height 29
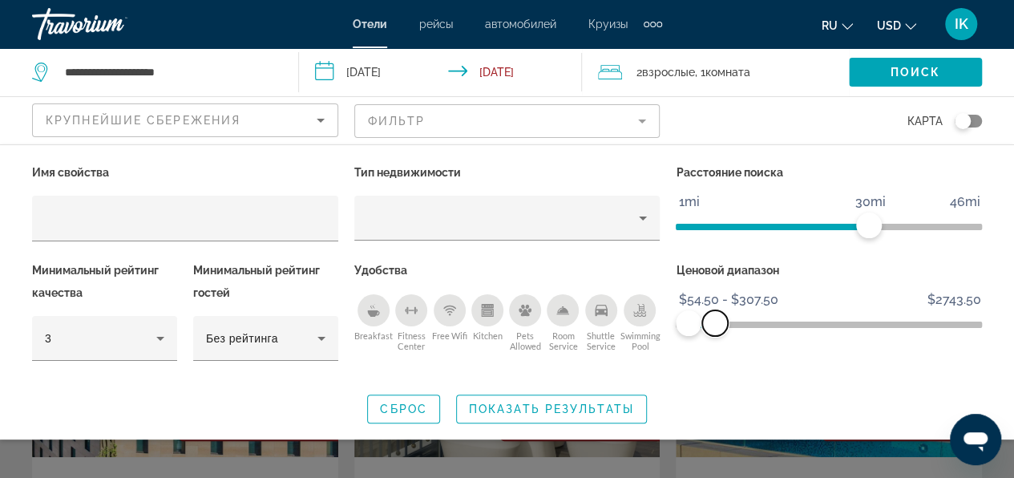
drag, startPoint x: 970, startPoint y: 320, endPoint x: 715, endPoint y: 370, distance: 259.2
click at [715, 370] on div "Ценовой диапазон $54.50 $2743.50 $54.50 $307.50 $54.50 - $307.50" at bounding box center [829, 318] width 322 height 119
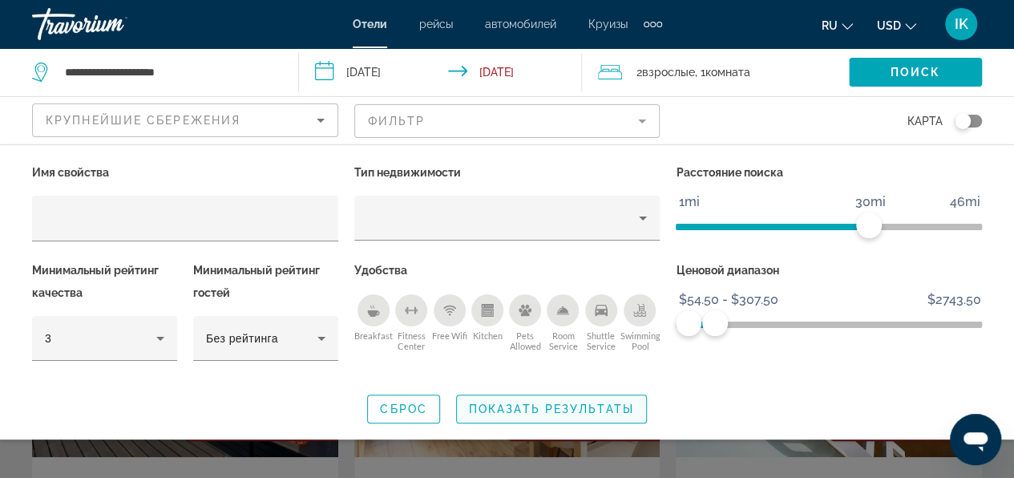
click at [626, 410] on span "Показать результаты" at bounding box center [551, 409] width 165 height 13
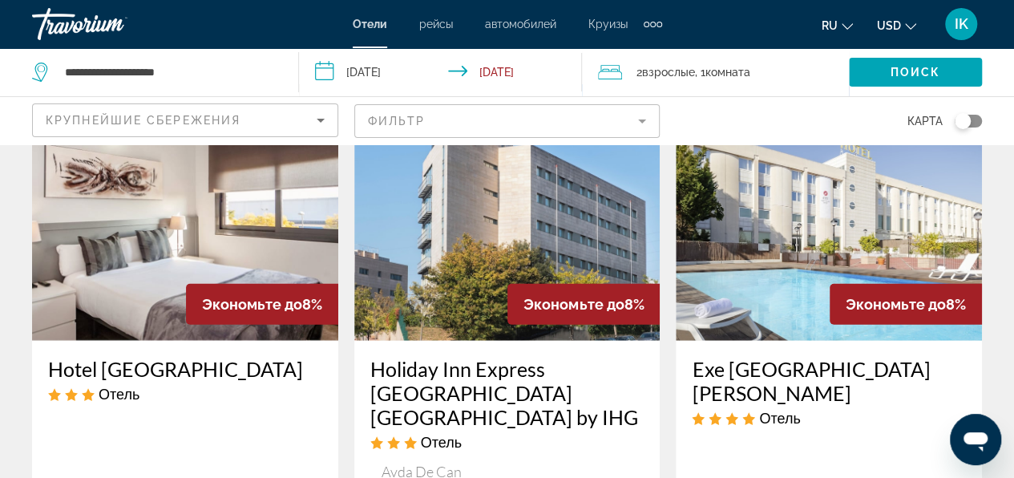
scroll to position [2245, 0]
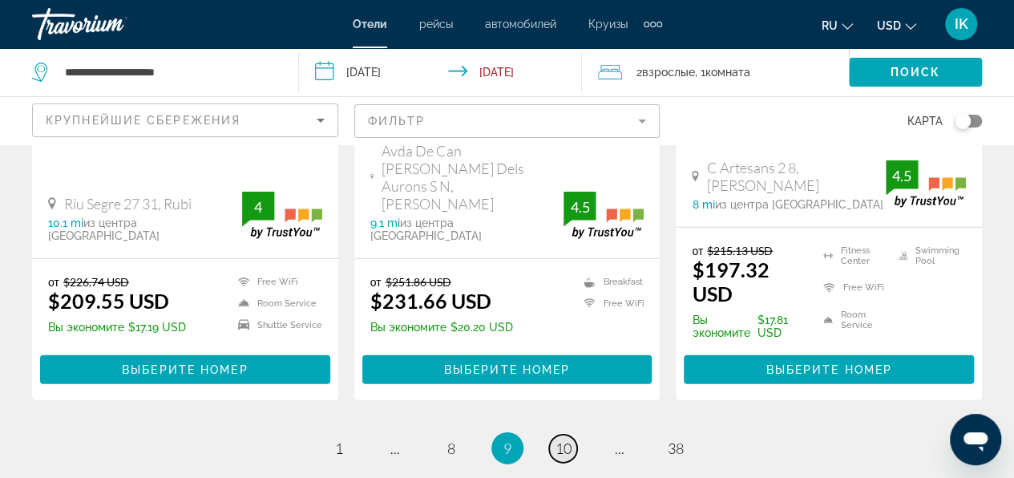
click at [561, 439] on span "10" at bounding box center [564, 448] width 16 height 18
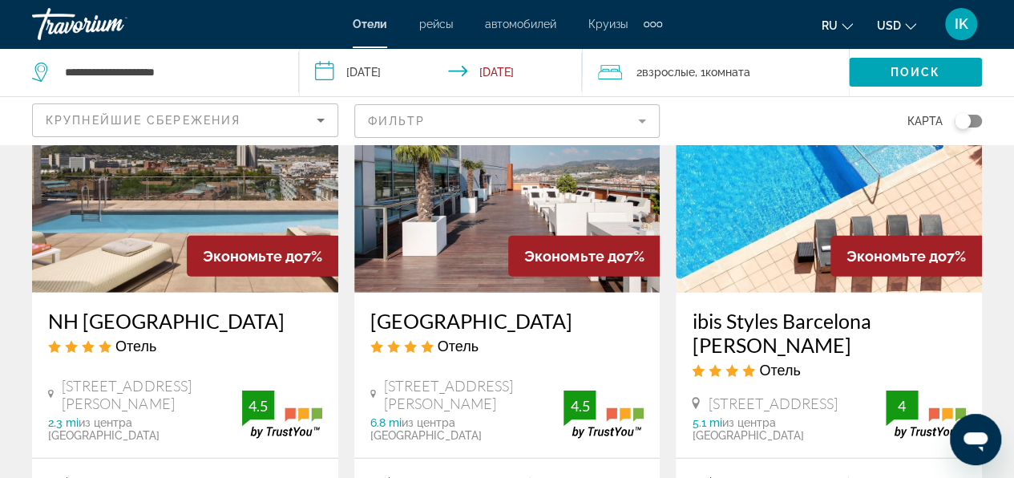
scroll to position [1925, 0]
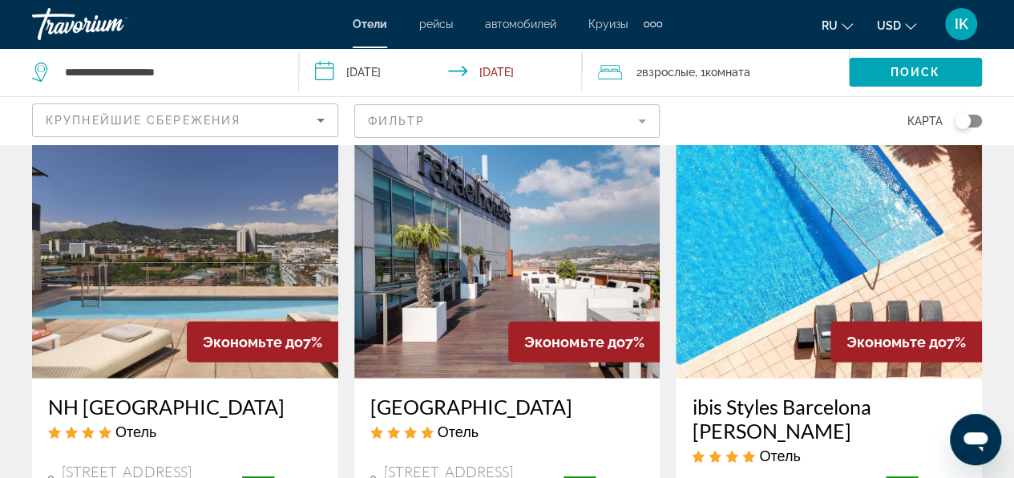
click at [476, 226] on img "Main content" at bounding box center [507, 250] width 306 height 257
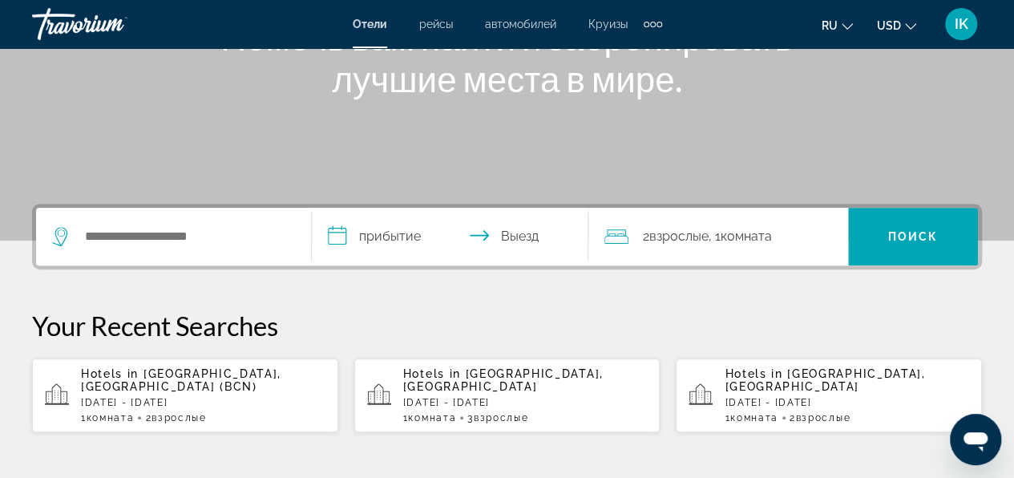
click at [197, 398] on div "Hotels in [GEOGRAPHIC_DATA], [GEOGRAPHIC_DATA] (BCN) [DATE] - [DATE] 1 Комната …" at bounding box center [203, 395] width 245 height 56
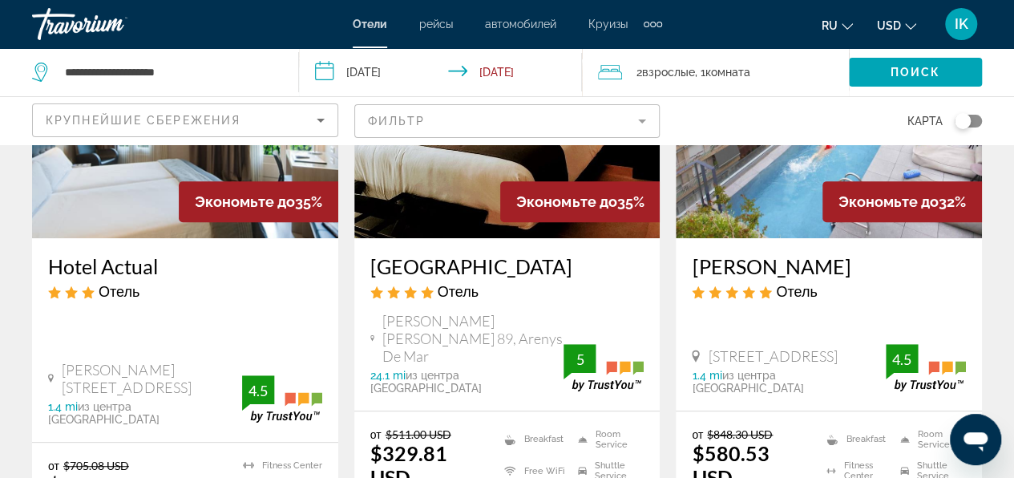
scroll to position [241, 0]
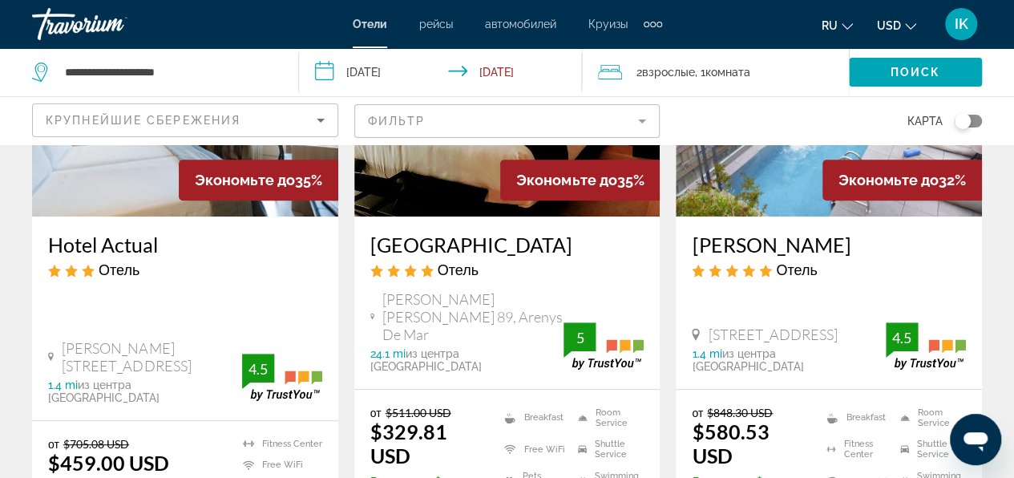
click at [425, 127] on mat-form-field "Фильтр" at bounding box center [507, 121] width 306 height 34
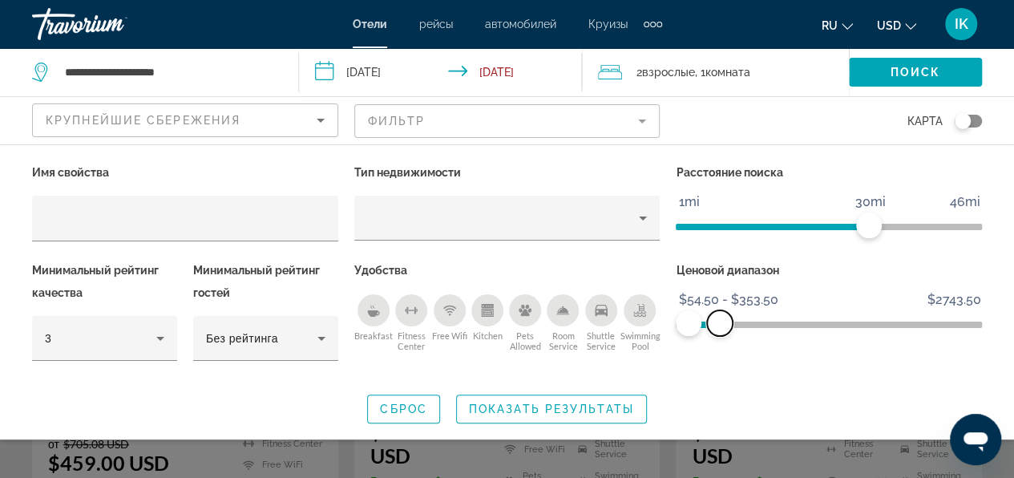
drag, startPoint x: 970, startPoint y: 326, endPoint x: 720, endPoint y: 361, distance: 252.7
click at [720, 361] on div "Ценовой диапазон $54.50 $2743.50 $54.50 $353.50 $54.50 - $353.50" at bounding box center [829, 318] width 322 height 119
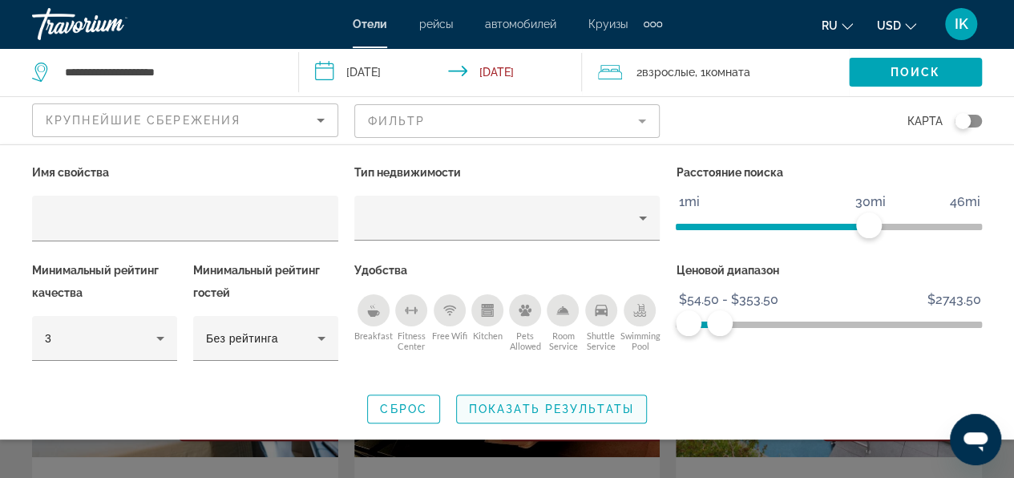
click at [613, 412] on span "Показать результаты" at bounding box center [551, 409] width 165 height 13
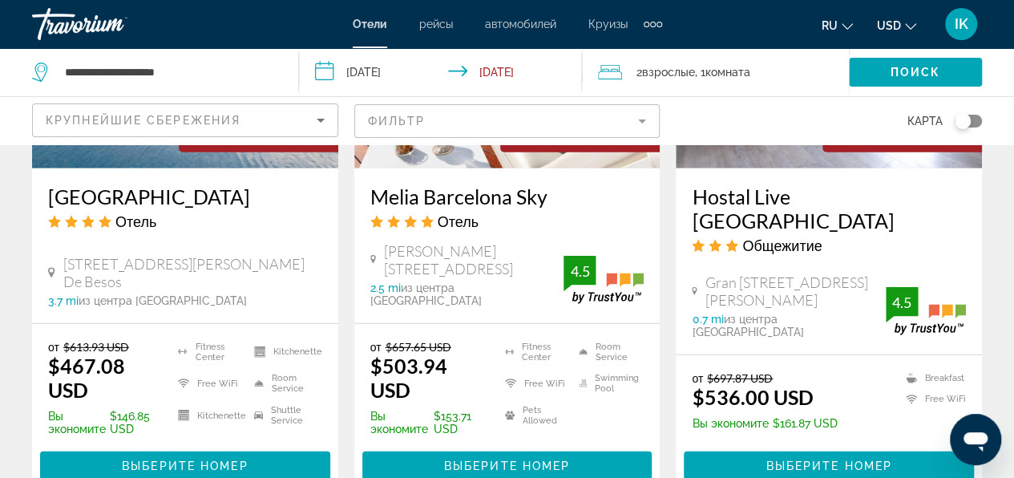
scroll to position [2245, 0]
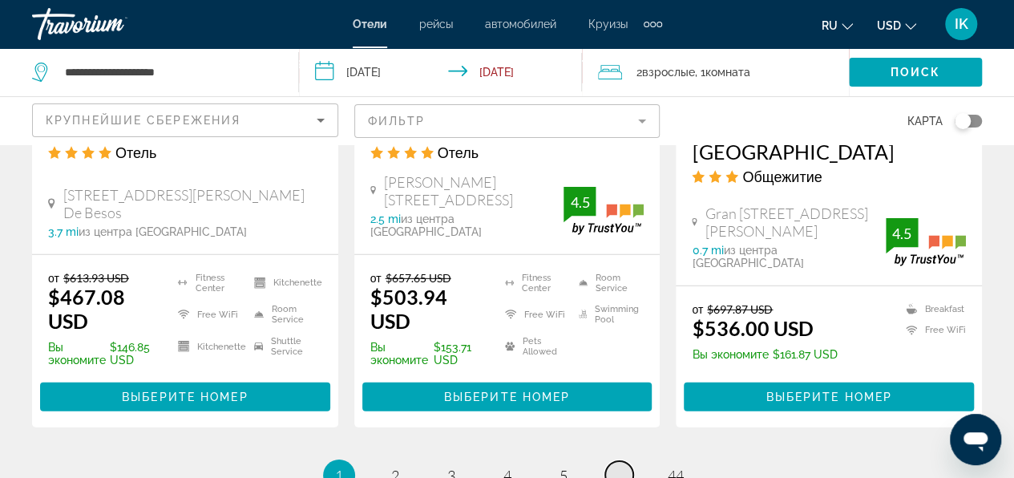
click at [626, 461] on link "page ..." at bounding box center [619, 475] width 28 height 28
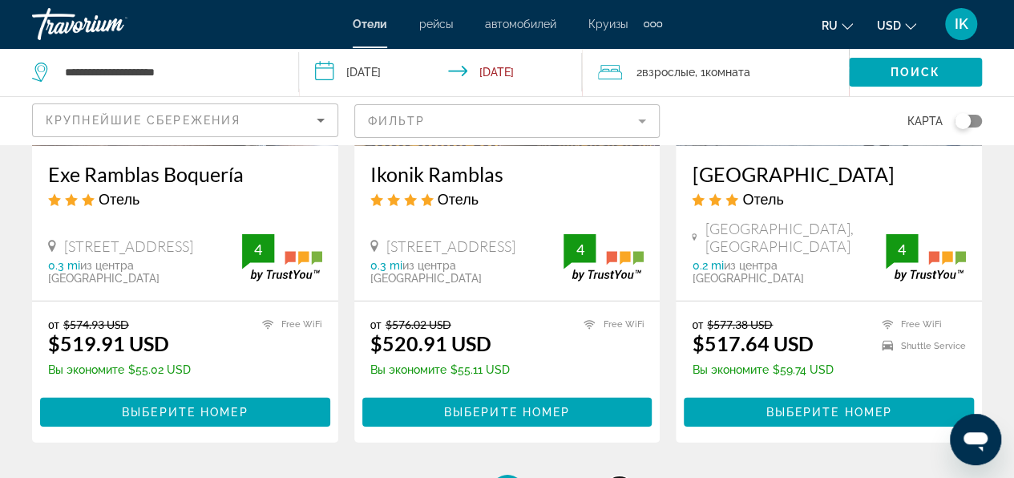
scroll to position [2326, 0]
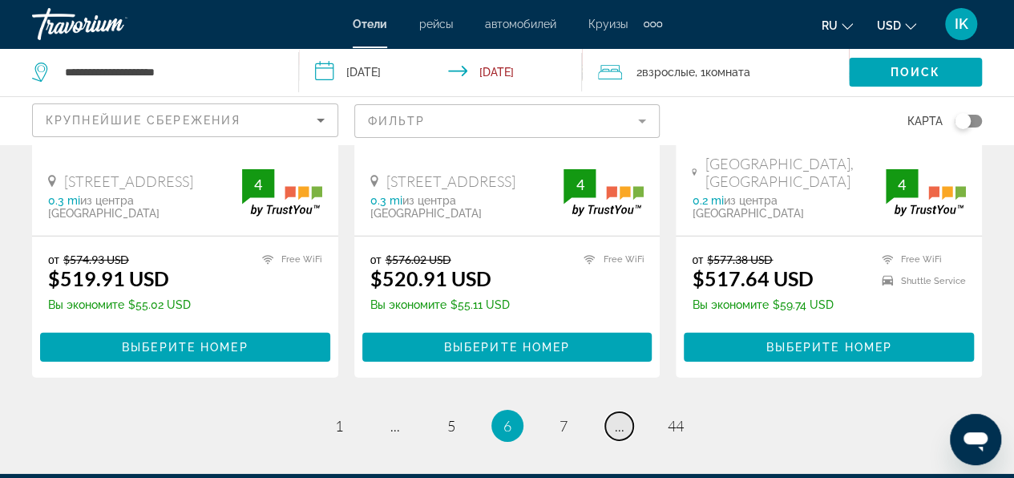
click at [620, 417] on span "..." at bounding box center [620, 426] width 10 height 18
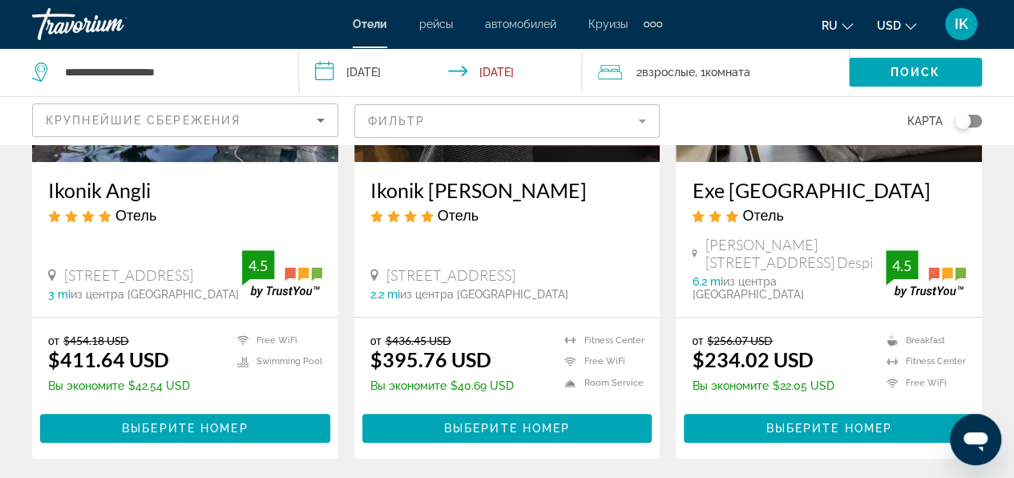
scroll to position [401, 0]
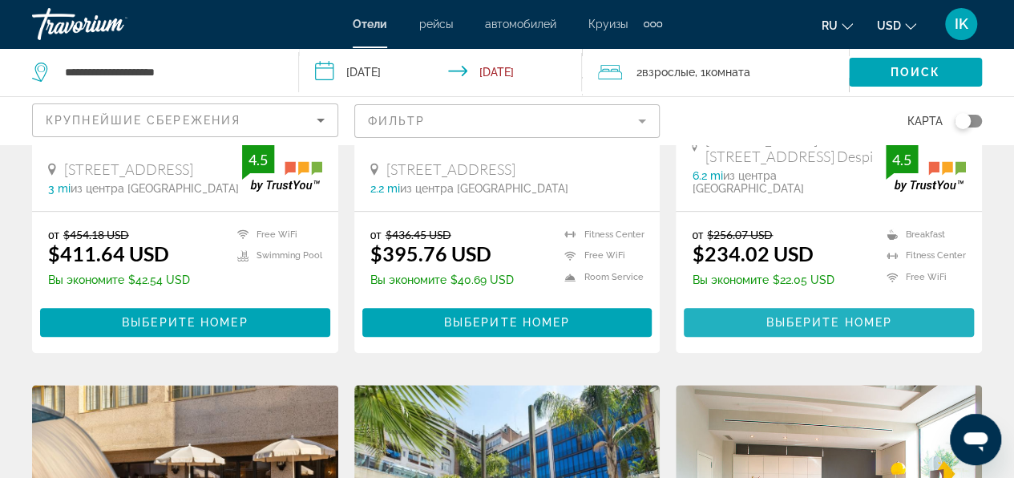
click at [712, 308] on span "Main content" at bounding box center [829, 322] width 290 height 38
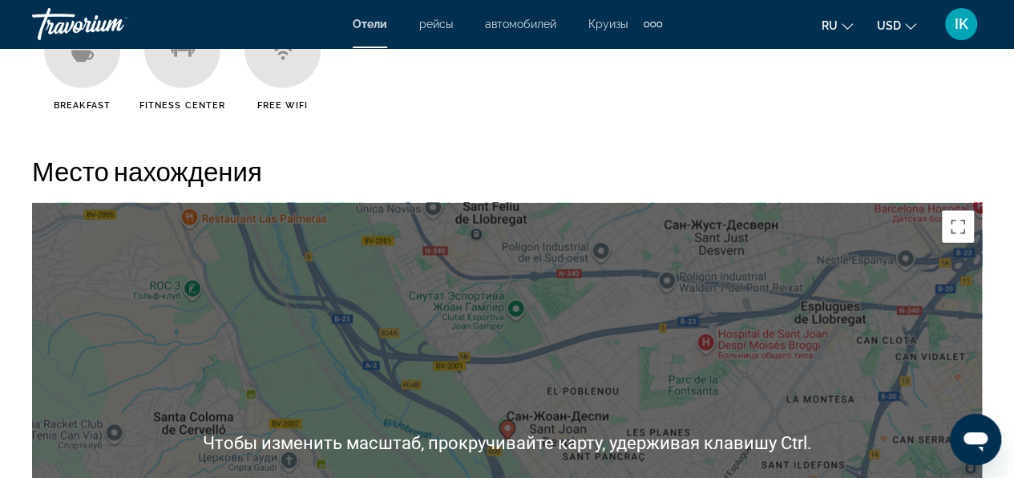
scroll to position [1764, 0]
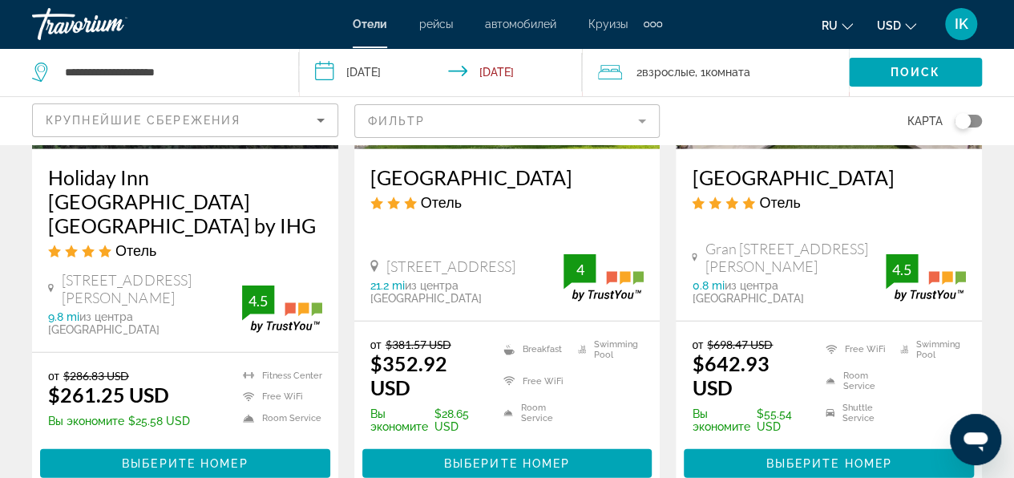
scroll to position [2245, 0]
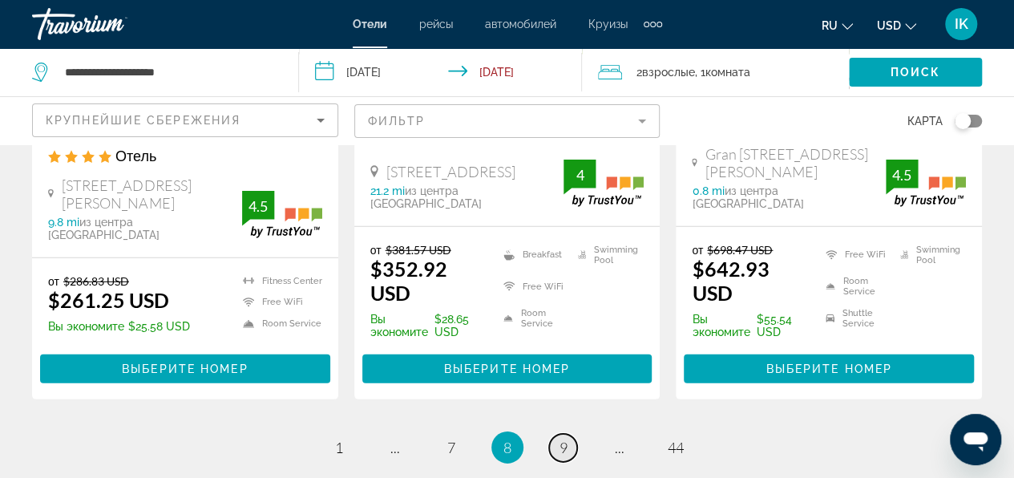
click at [569, 434] on link "page 9" at bounding box center [563, 448] width 28 height 28
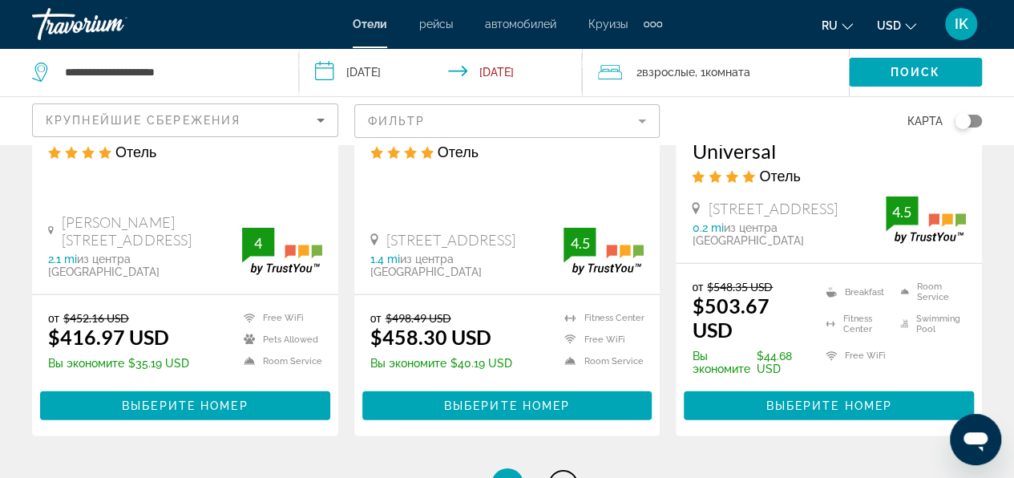
scroll to position [2326, 0]
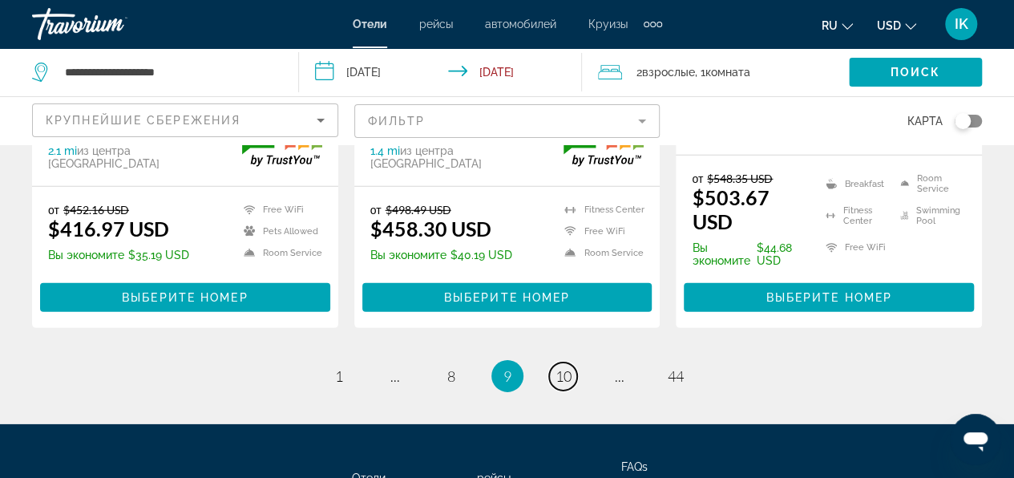
click at [565, 367] on span "10" at bounding box center [564, 376] width 16 height 18
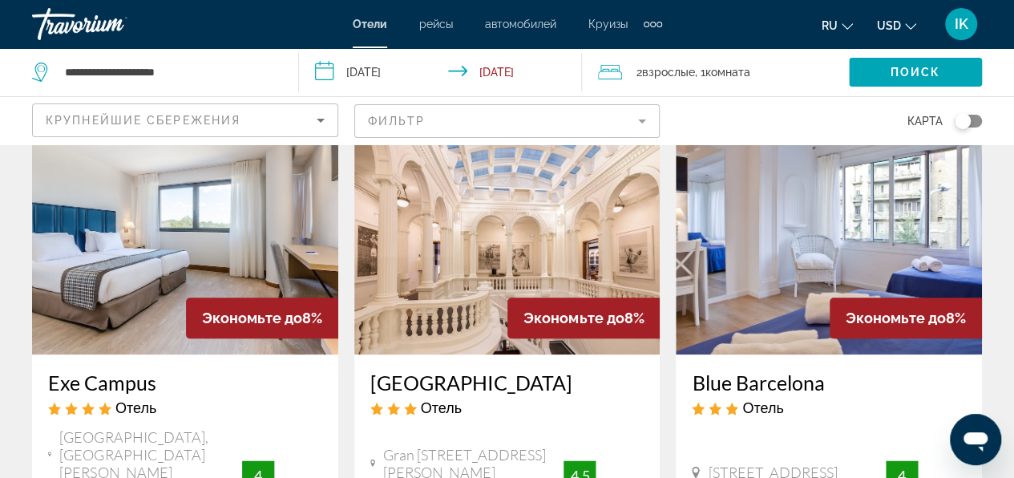
scroll to position [642, 0]
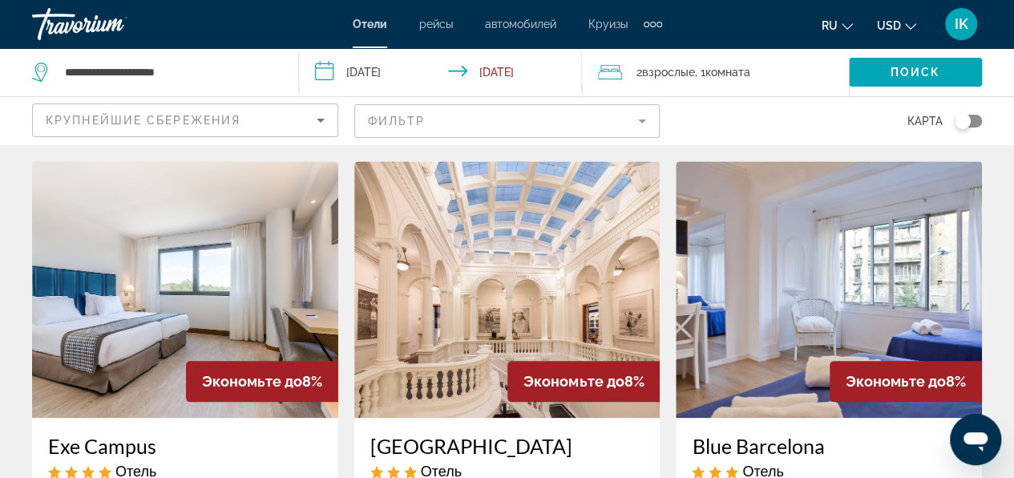
click at [154, 321] on img "Main content" at bounding box center [185, 289] width 306 height 257
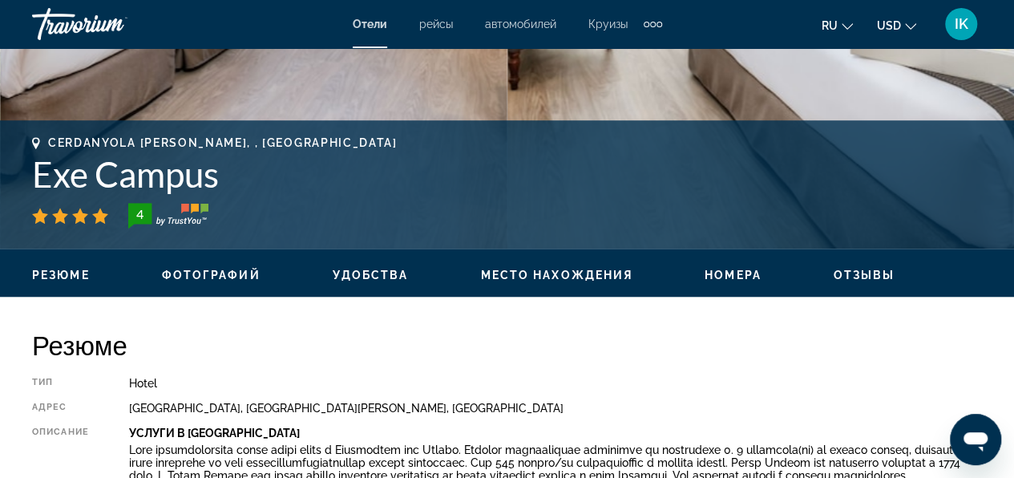
scroll to position [722, 0]
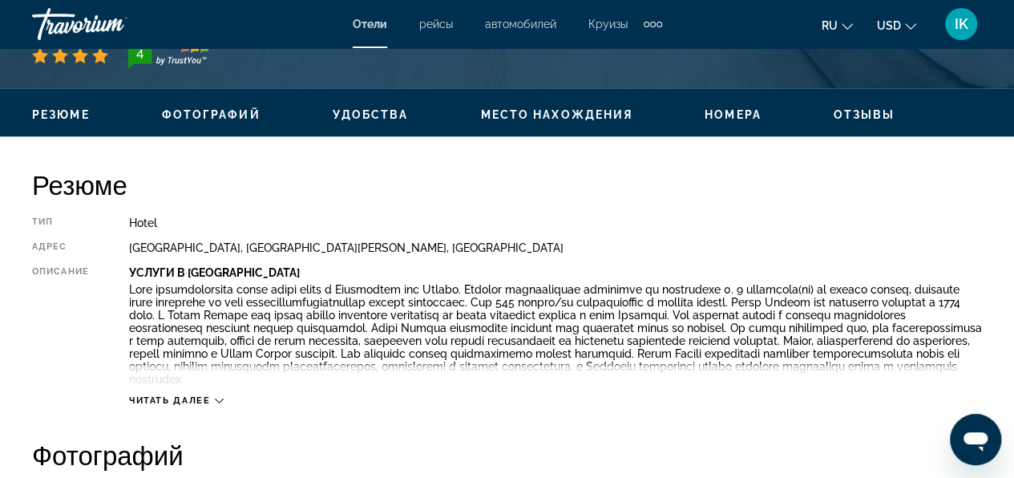
click at [219, 403] on icon "Main content" at bounding box center [219, 400] width 9 height 9
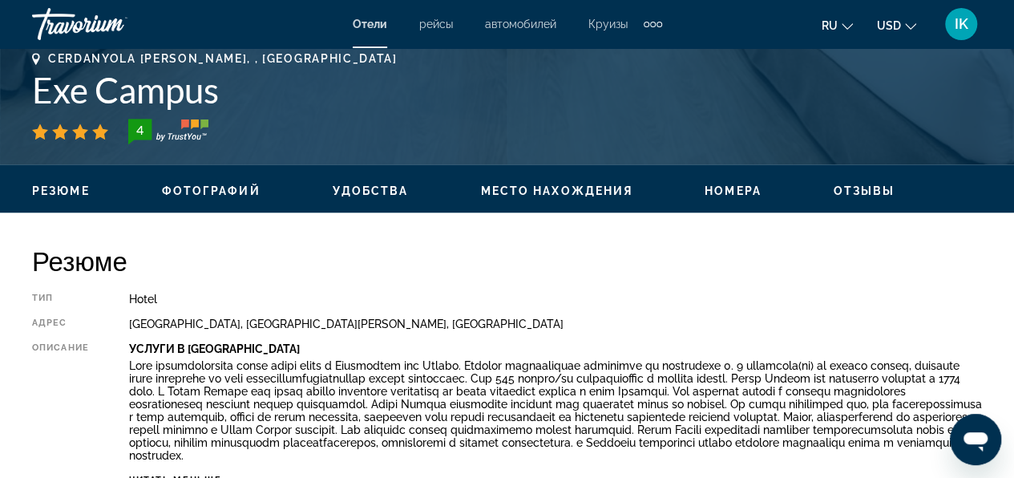
scroll to position [340, 0]
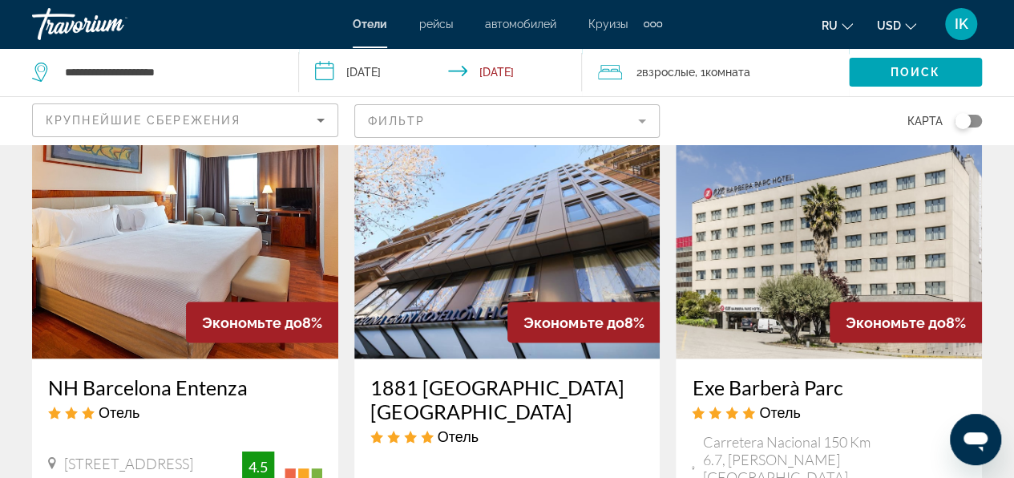
scroll to position [1283, 0]
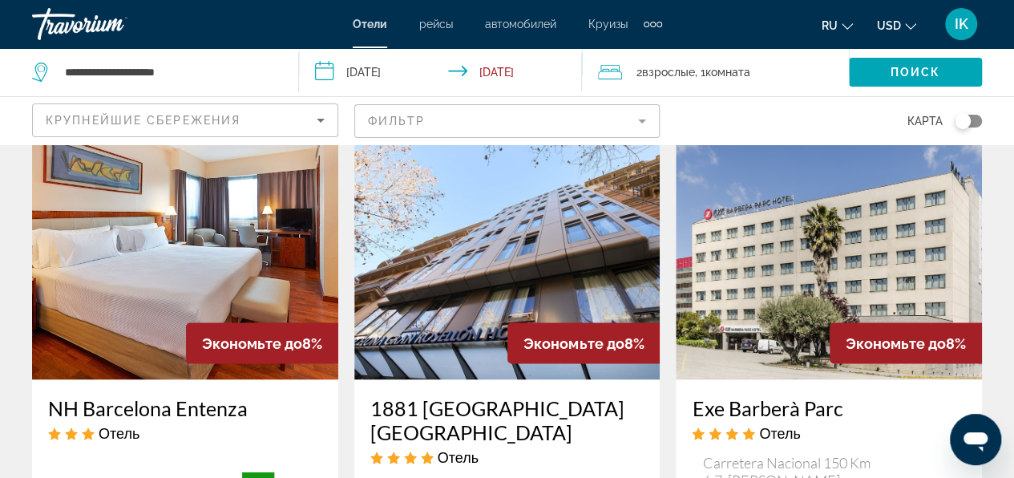
click at [809, 307] on img "Main content" at bounding box center [829, 251] width 306 height 257
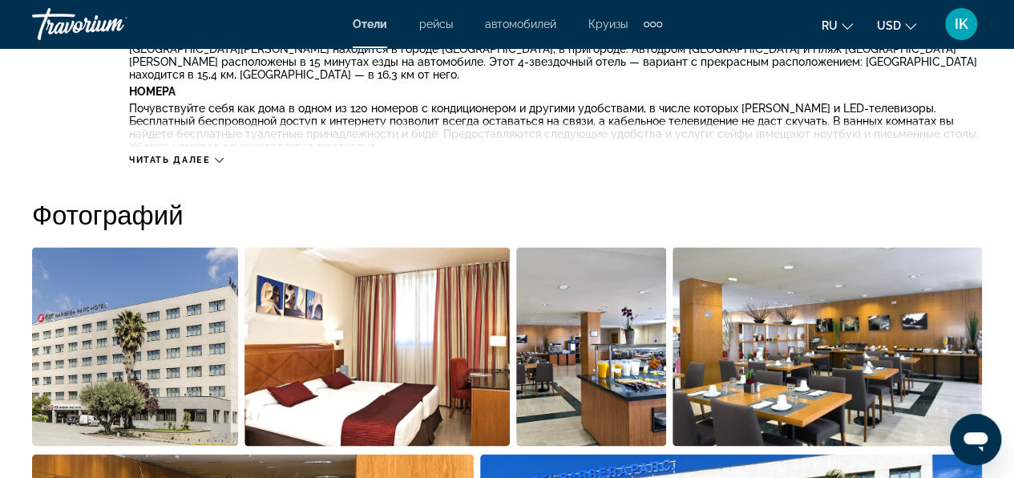
scroll to position [561, 0]
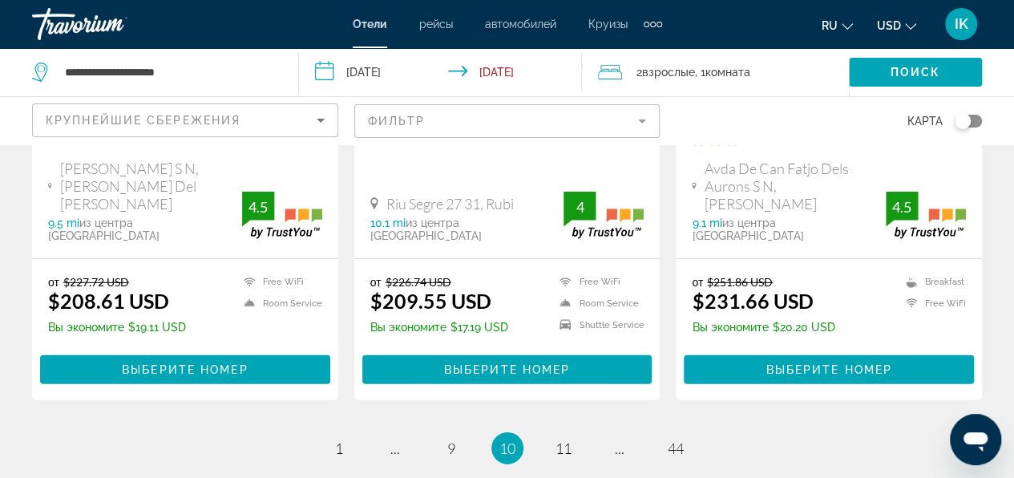
scroll to position [2367, 0]
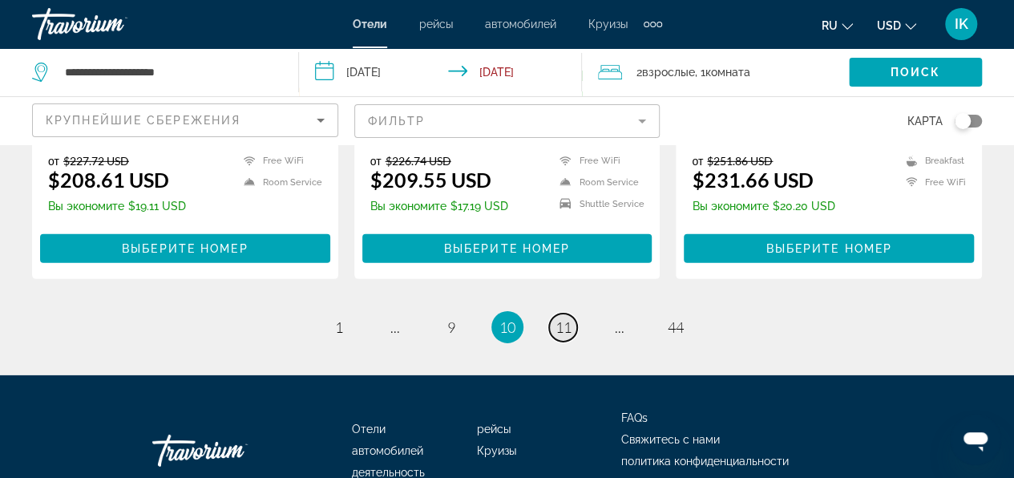
click at [566, 318] on span "11" at bounding box center [564, 327] width 16 height 18
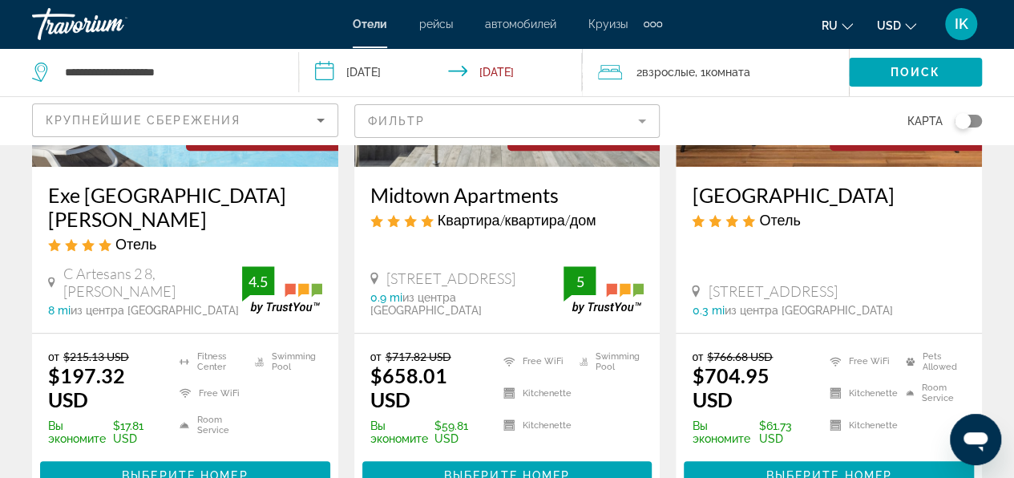
scroll to position [321, 0]
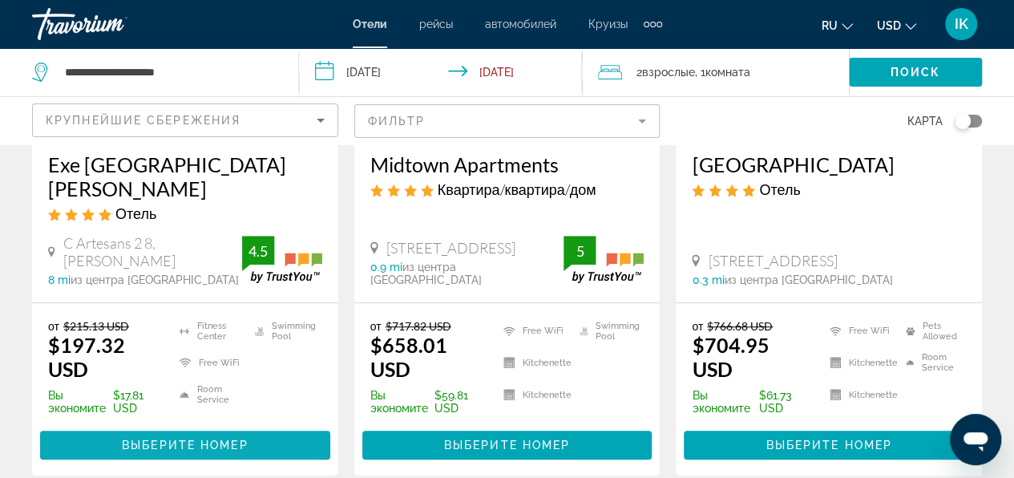
click at [123, 426] on span "Main content" at bounding box center [185, 445] width 290 height 38
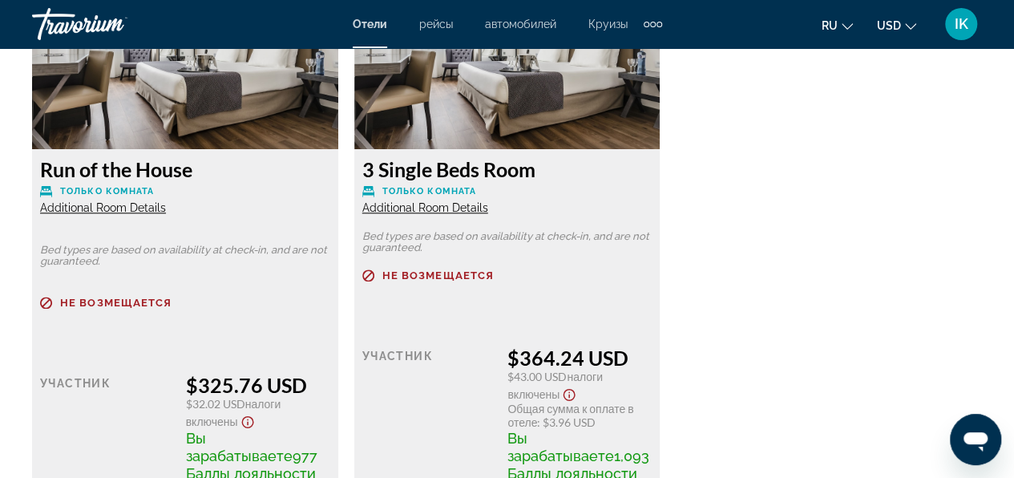
scroll to position [3368, 0]
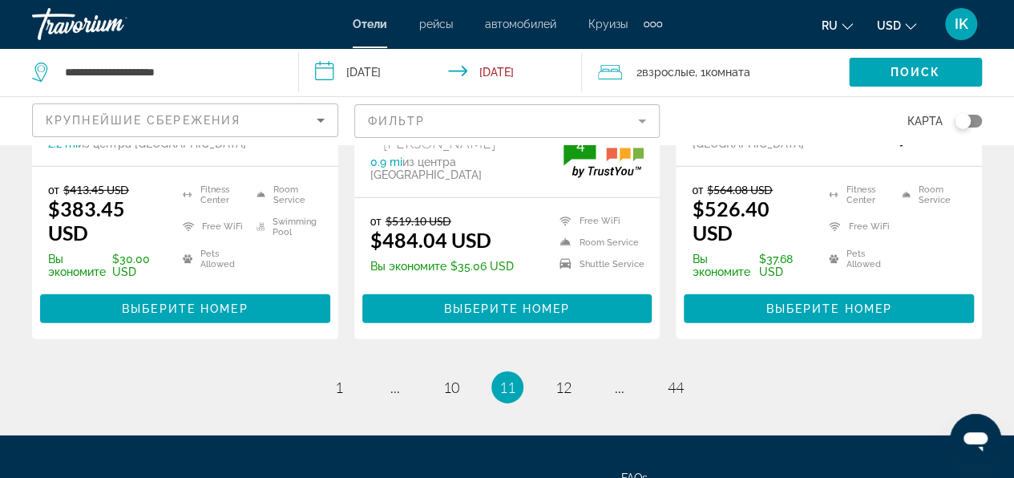
scroll to position [2388, 0]
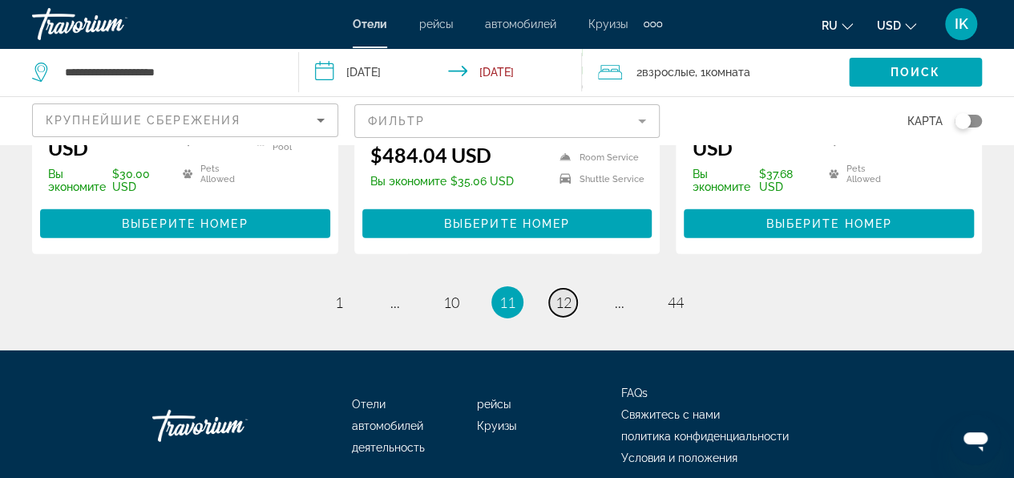
click at [562, 294] on span "12" at bounding box center [564, 303] width 16 height 18
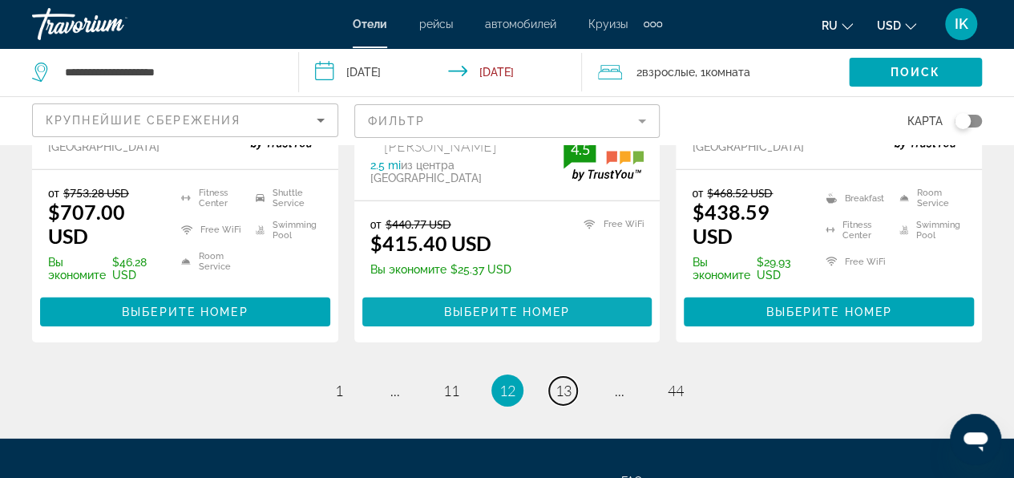
scroll to position [2486, 0]
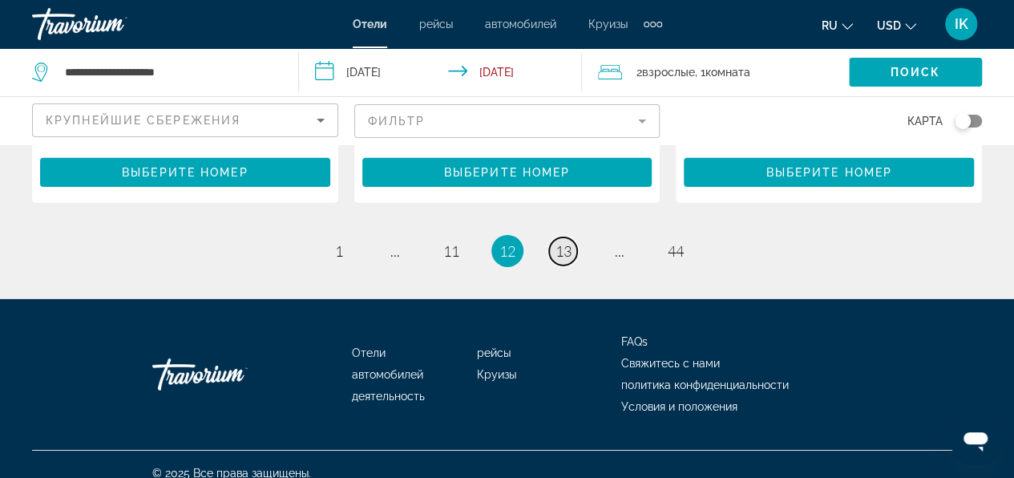
click at [566, 247] on span "13" at bounding box center [564, 251] width 16 height 18
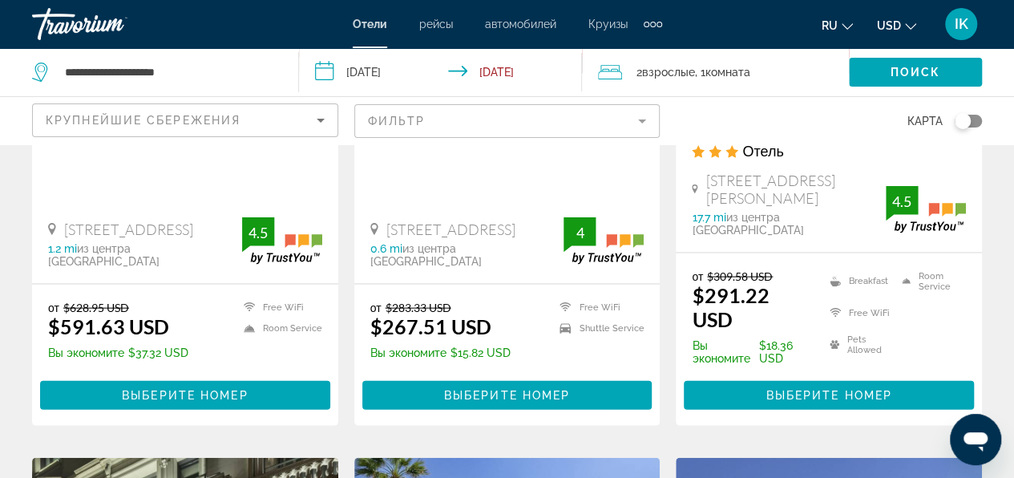
scroll to position [1363, 0]
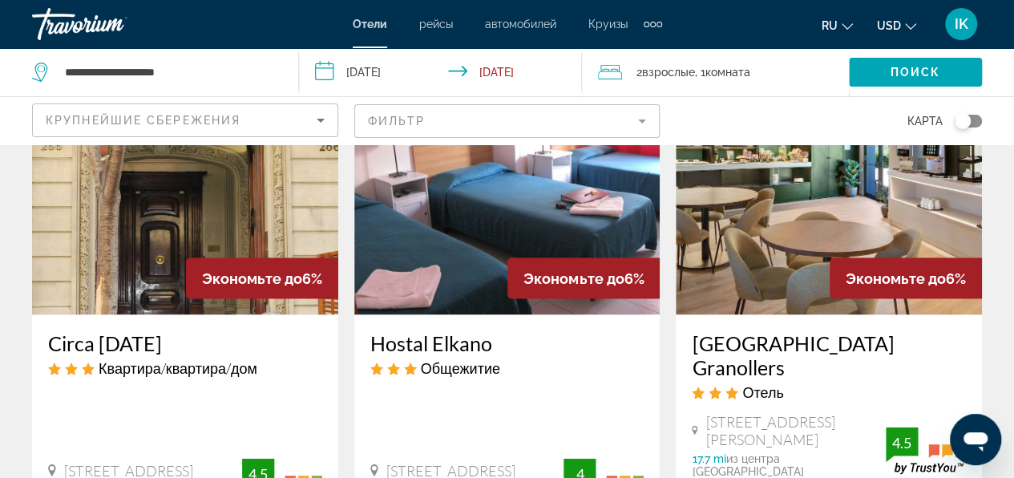
click at [548, 281] on div "Экономьте до 6%" at bounding box center [584, 277] width 152 height 41
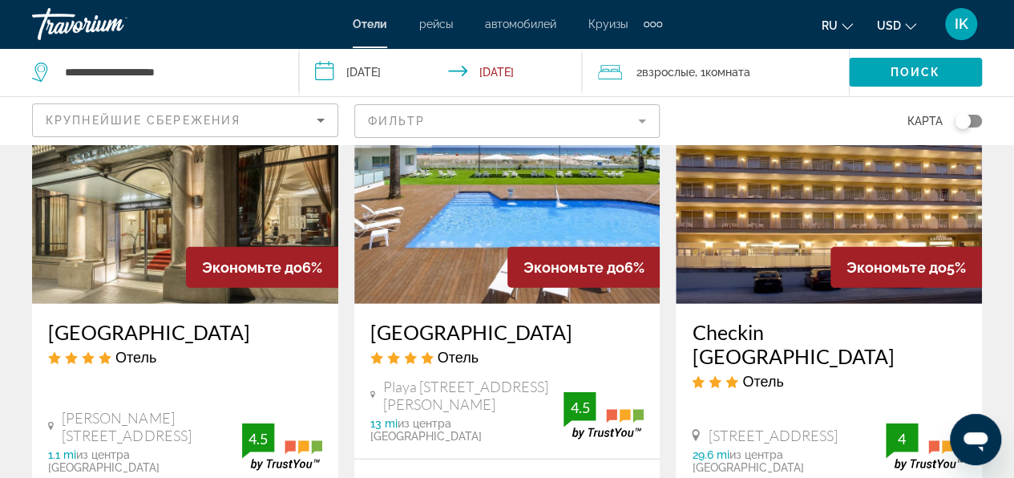
scroll to position [2085, 0]
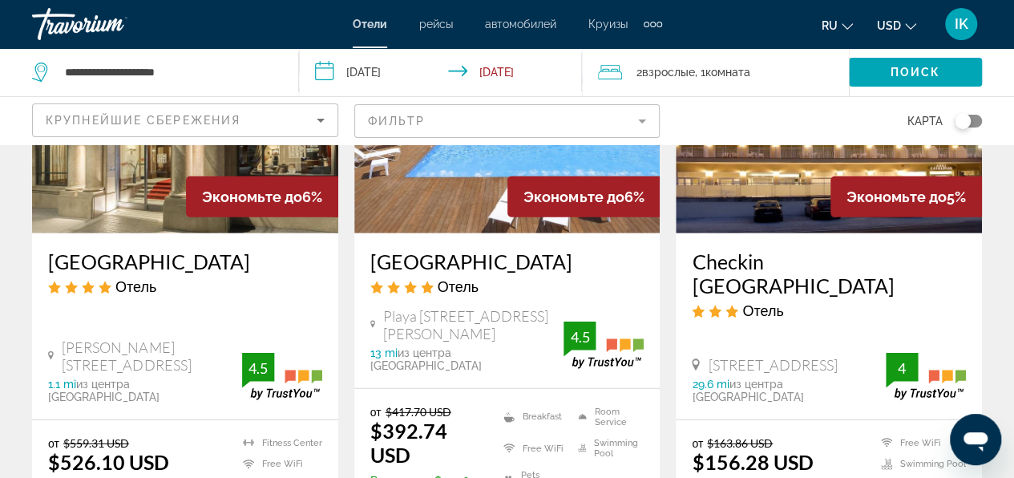
click at [799, 297] on div "Checkin Catalonia Отель Sant Jaume 42, Calella 29.6 mi из центра Barcelona от о…" at bounding box center [829, 326] width 306 height 186
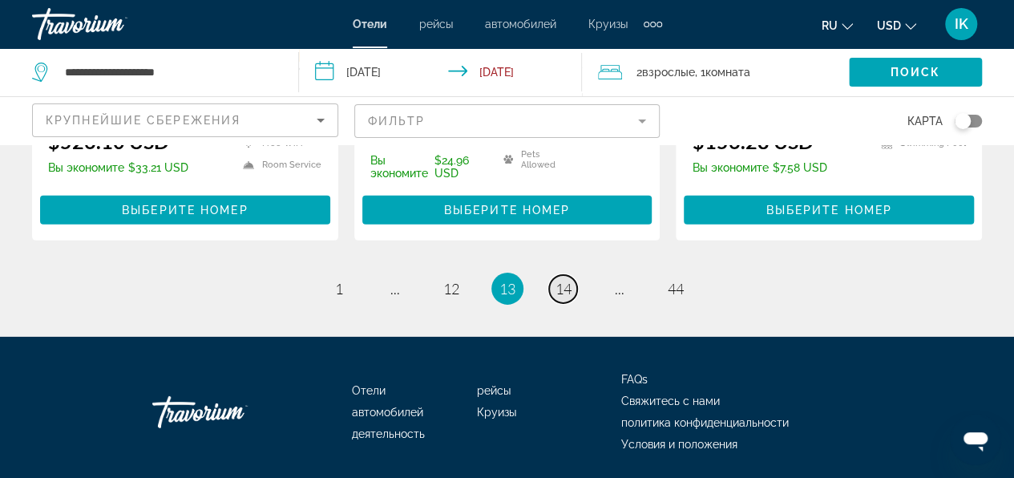
click at [570, 280] on span "14" at bounding box center [564, 289] width 16 height 18
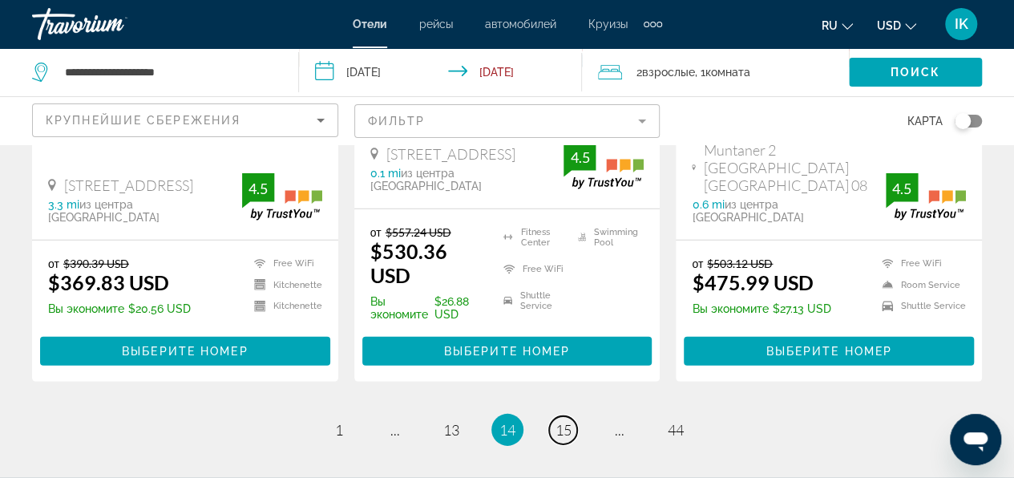
scroll to position [2396, 0]
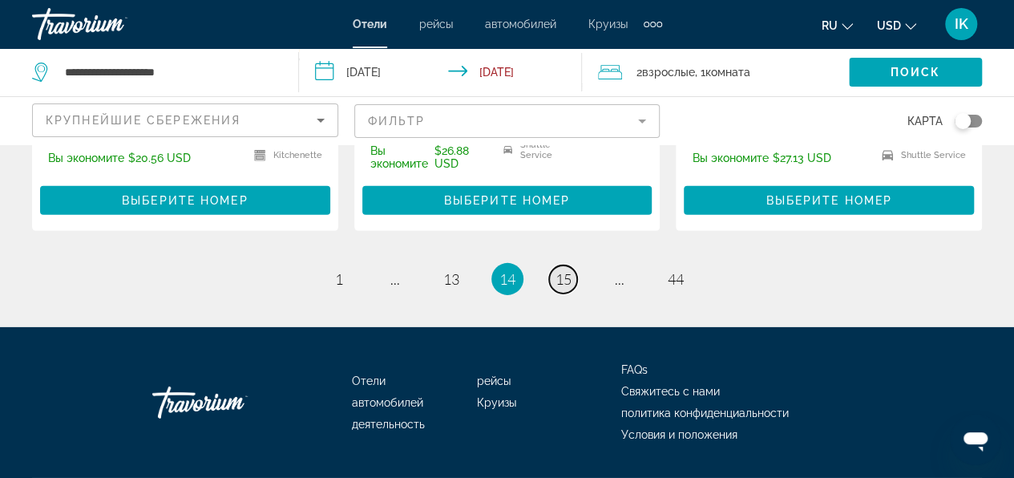
click at [569, 270] on span "15" at bounding box center [564, 279] width 16 height 18
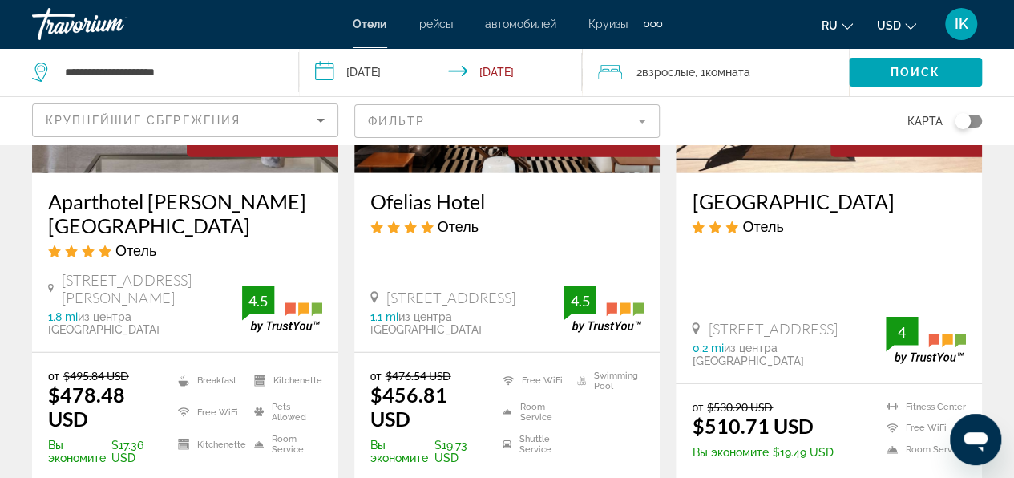
scroll to position [2165, 0]
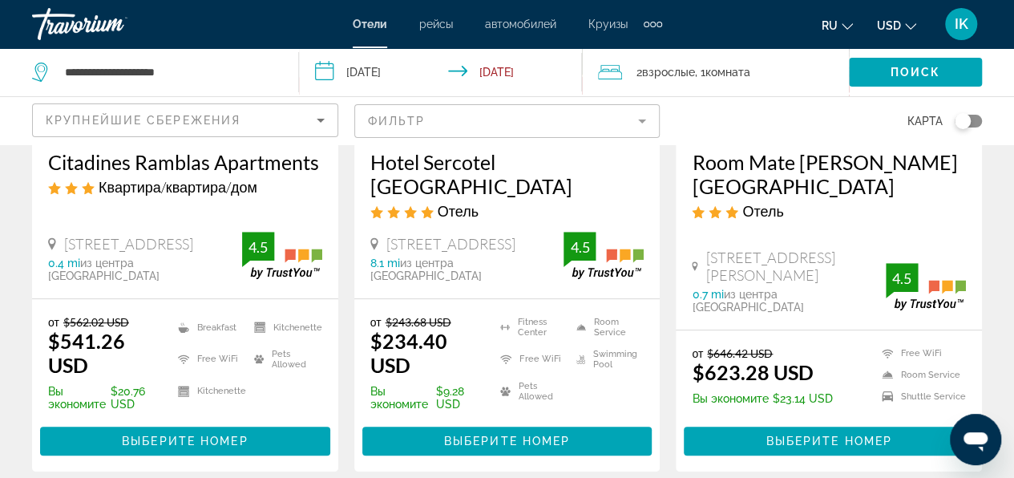
scroll to position [401, 0]
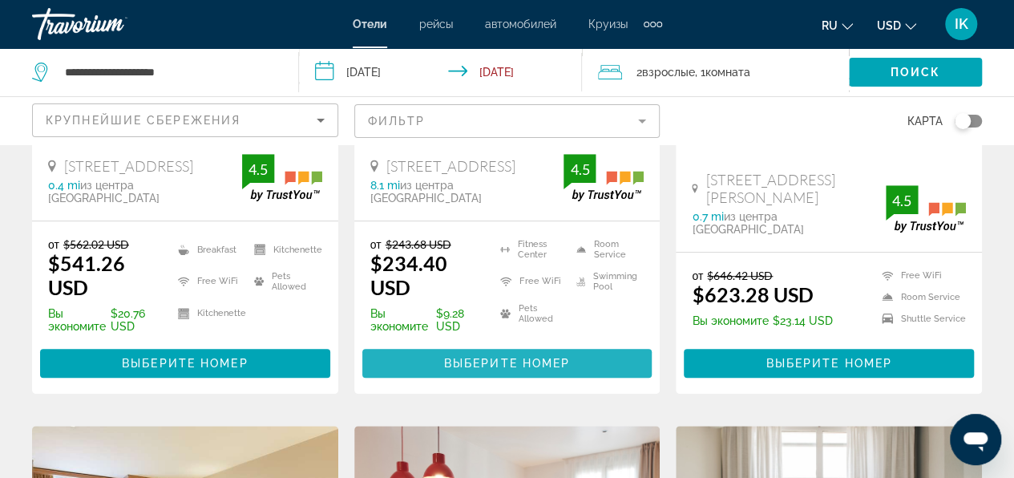
click at [502, 365] on span "Выберите номер" at bounding box center [507, 363] width 126 height 13
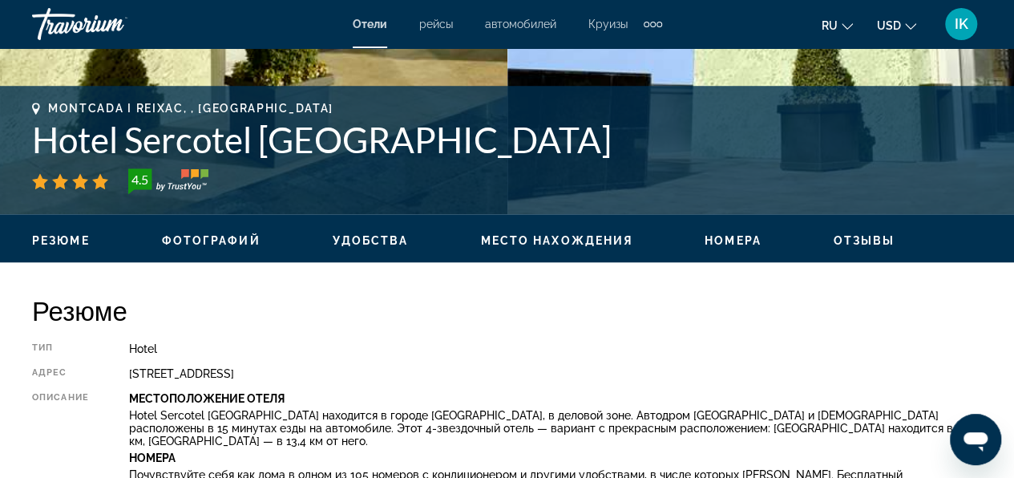
scroll to position [722, 0]
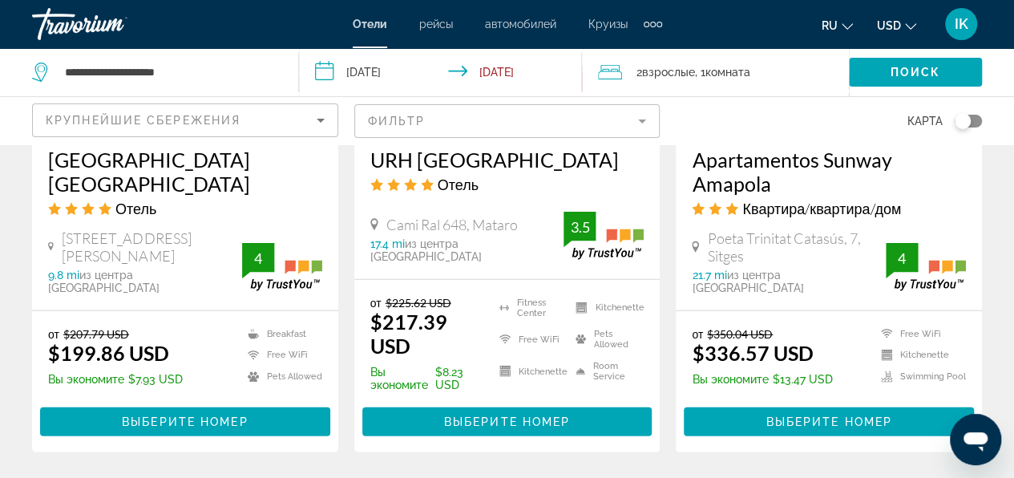
scroll to position [2245, 0]
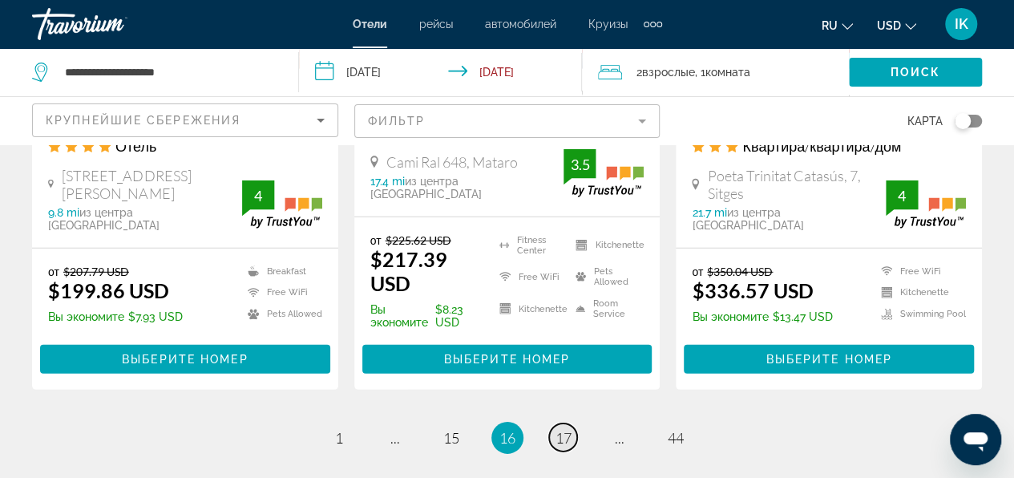
click at [565, 429] on span "17" at bounding box center [564, 438] width 16 height 18
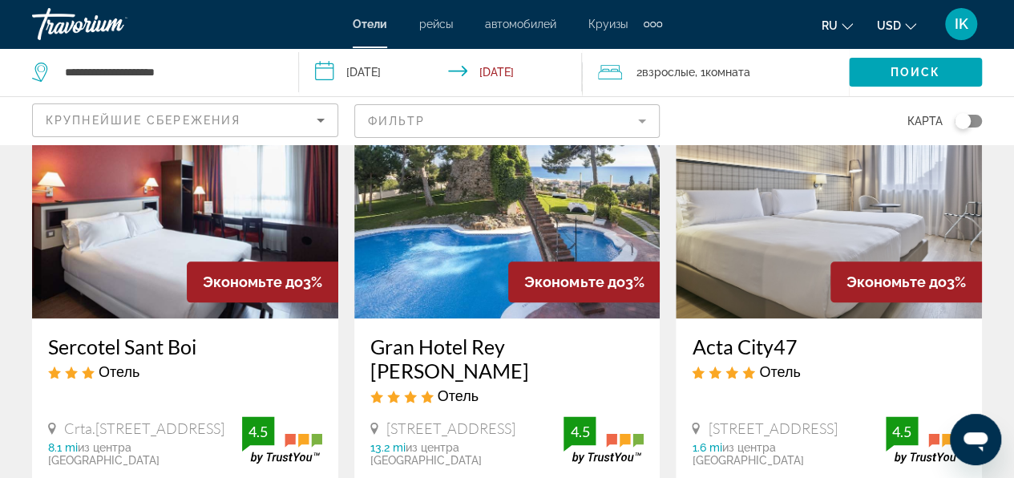
scroll to position [722, 0]
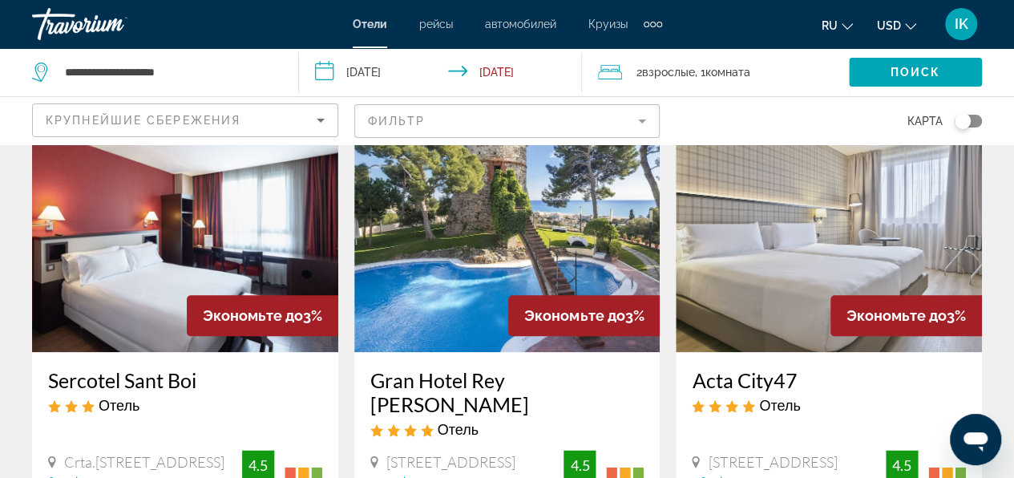
click at [178, 310] on img "Main content" at bounding box center [185, 223] width 306 height 257
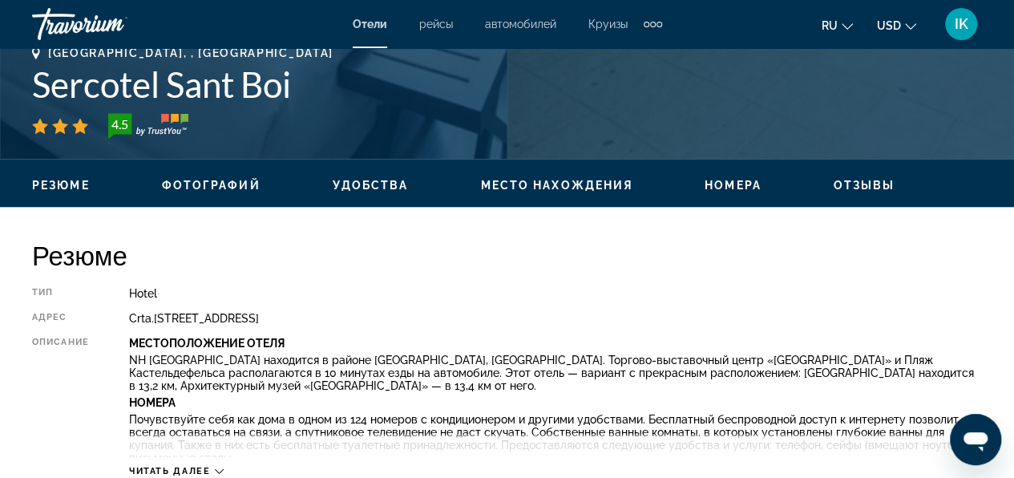
scroll to position [722, 0]
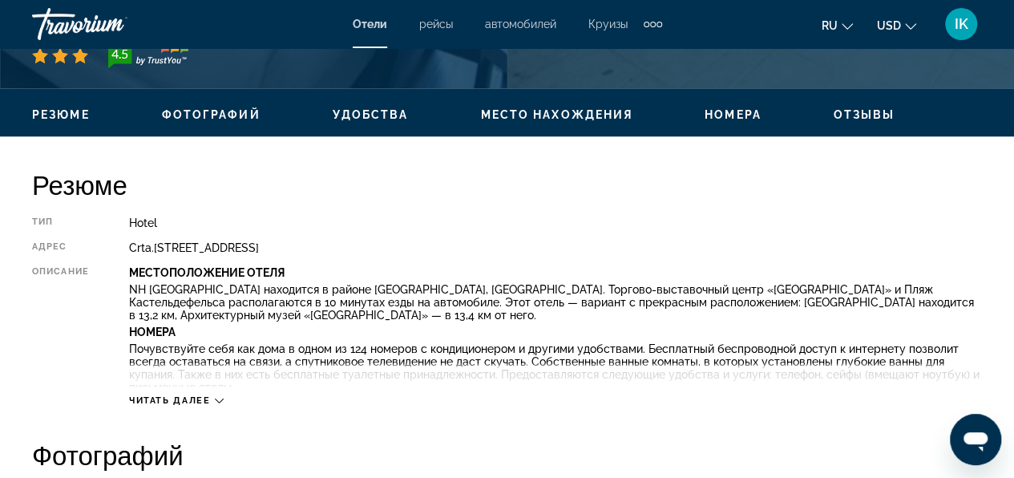
click at [213, 401] on div "Читать далее" at bounding box center [176, 400] width 95 height 10
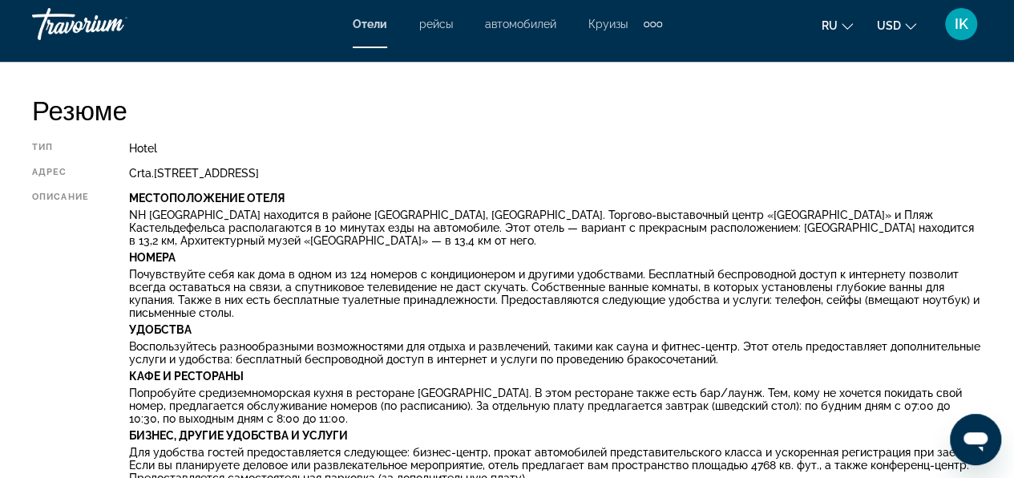
scroll to position [561, 0]
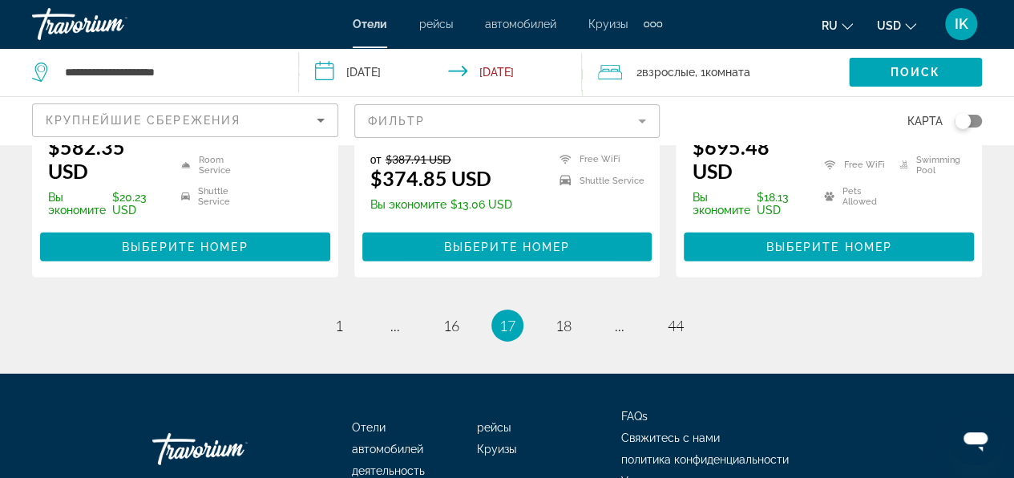
scroll to position [2468, 0]
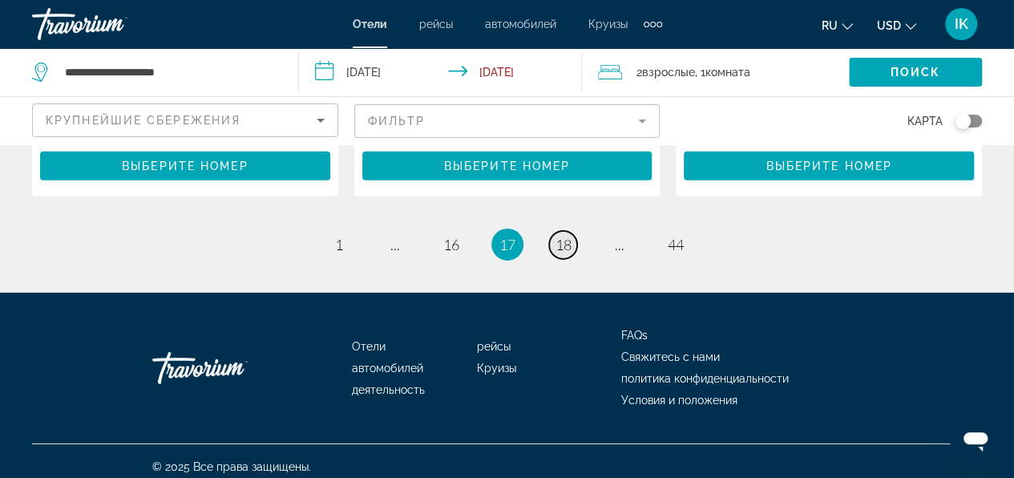
click at [576, 231] on link "page 18" at bounding box center [563, 245] width 28 height 28
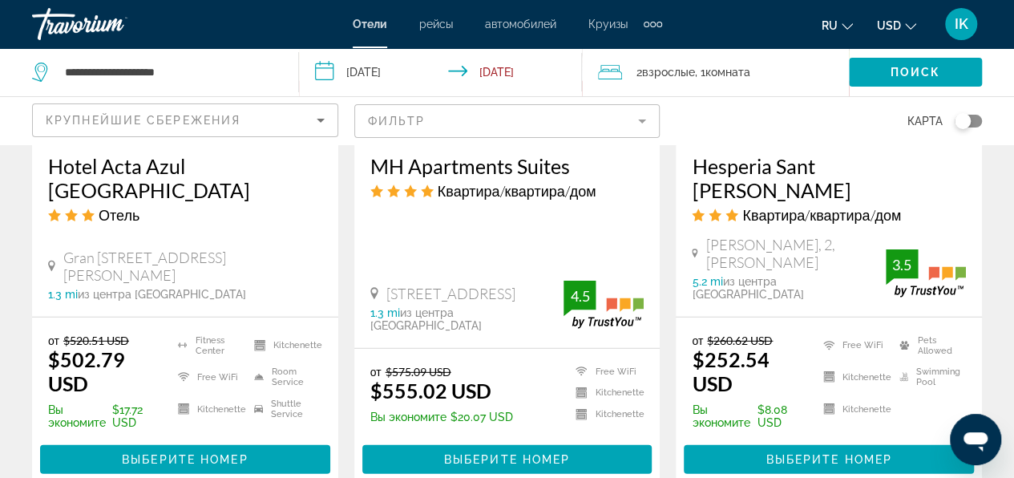
scroll to position [2435, 0]
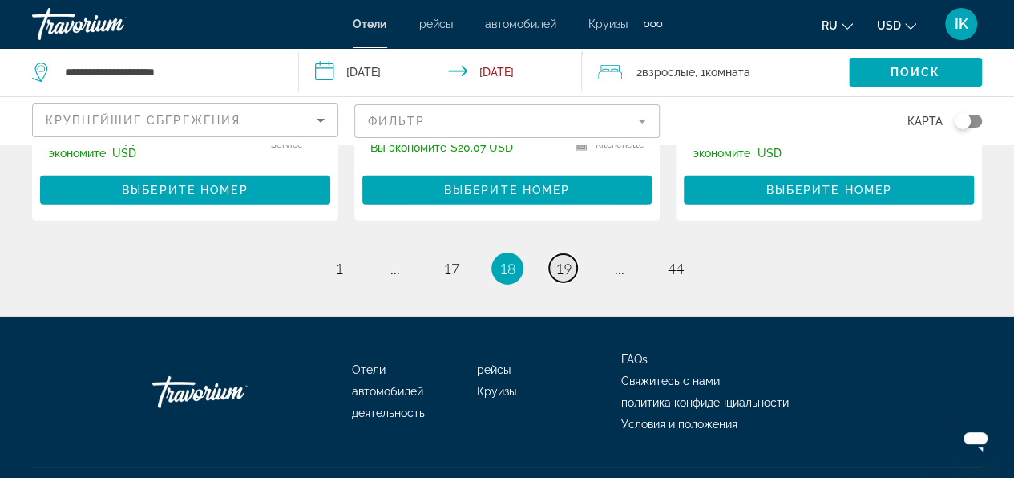
click at [565, 260] on span "19" at bounding box center [564, 269] width 16 height 18
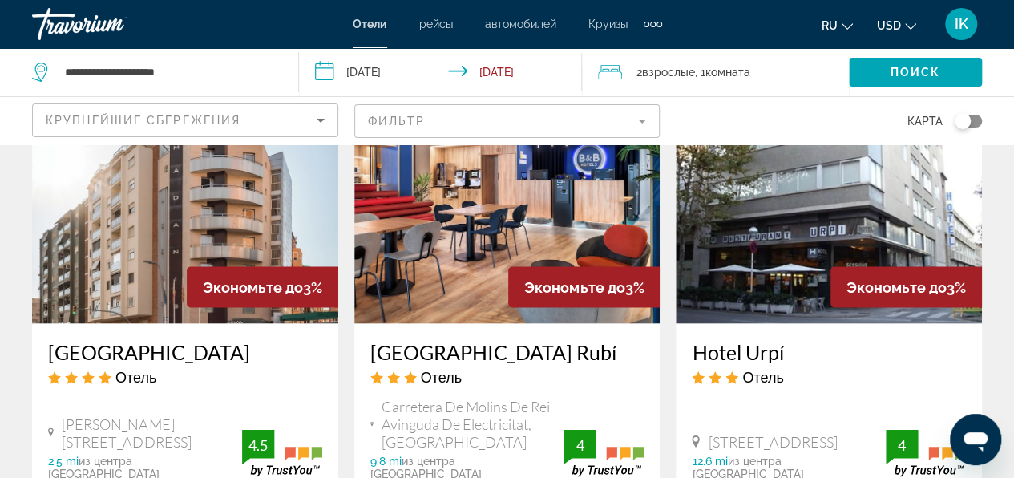
scroll to position [1443, 0]
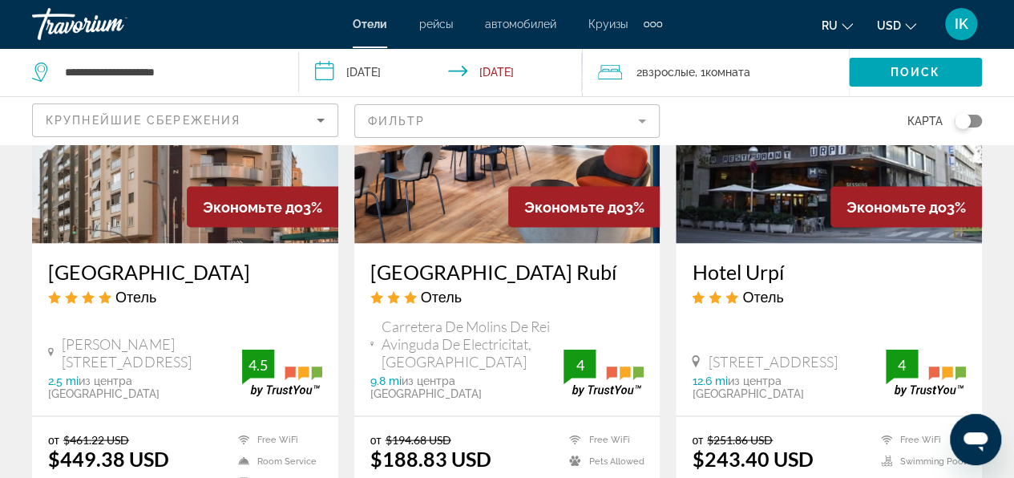
click at [464, 184] on img "Main content" at bounding box center [507, 114] width 306 height 257
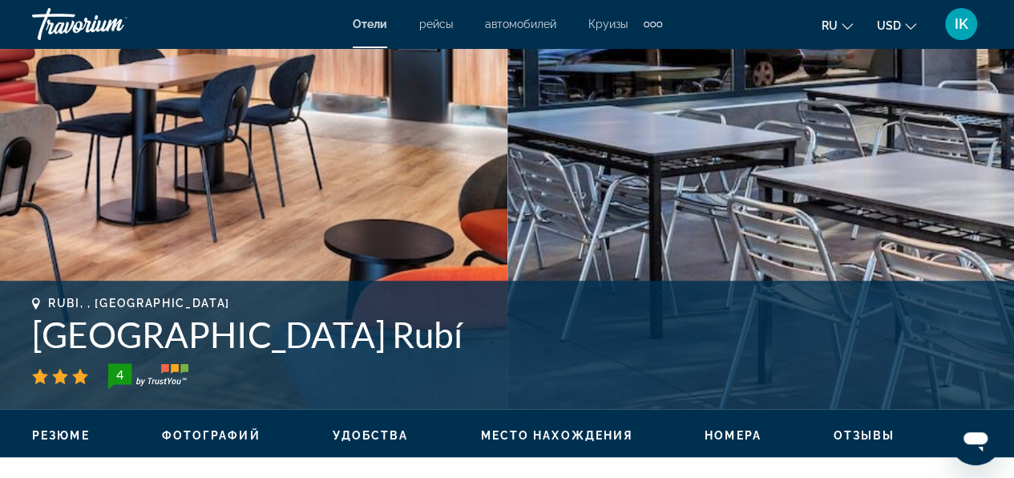
scroll to position [722, 0]
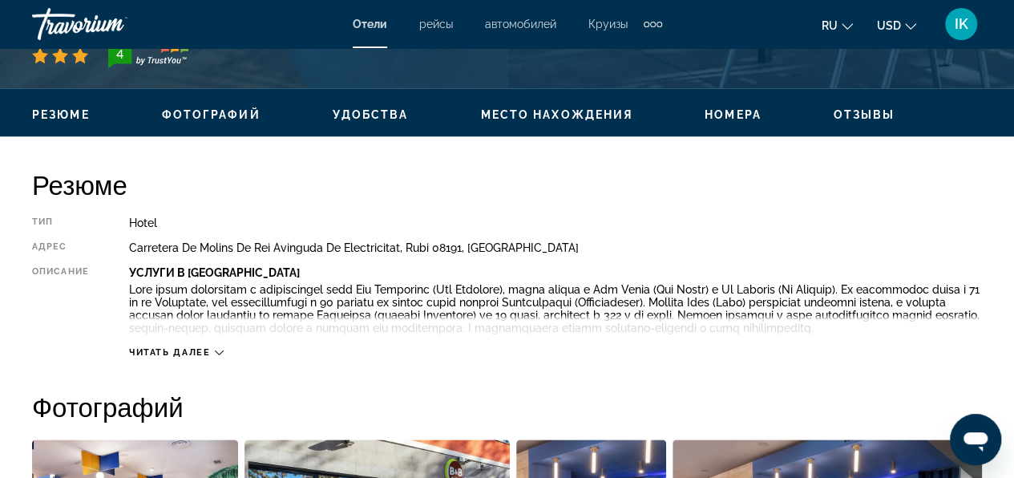
click at [213, 358] on div "Читать далее" at bounding box center [176, 352] width 95 height 10
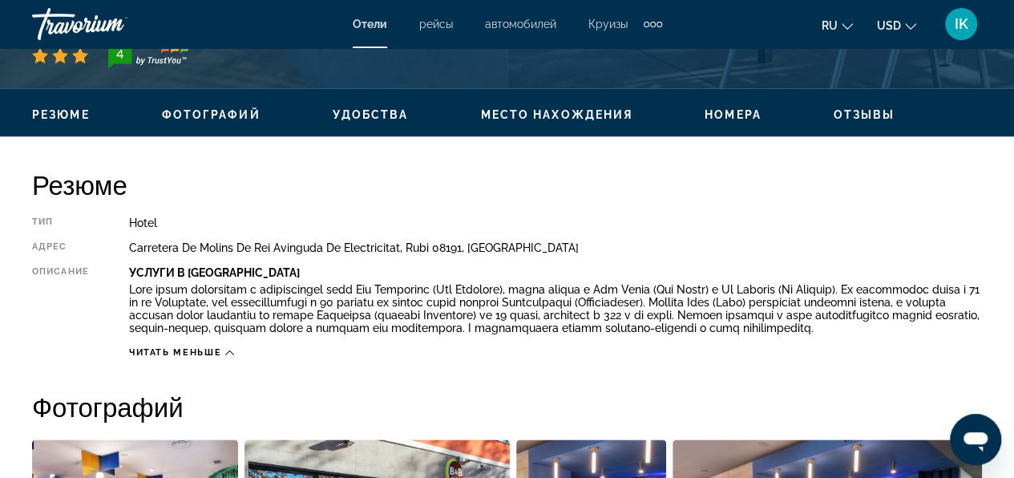
scroll to position [241, 0]
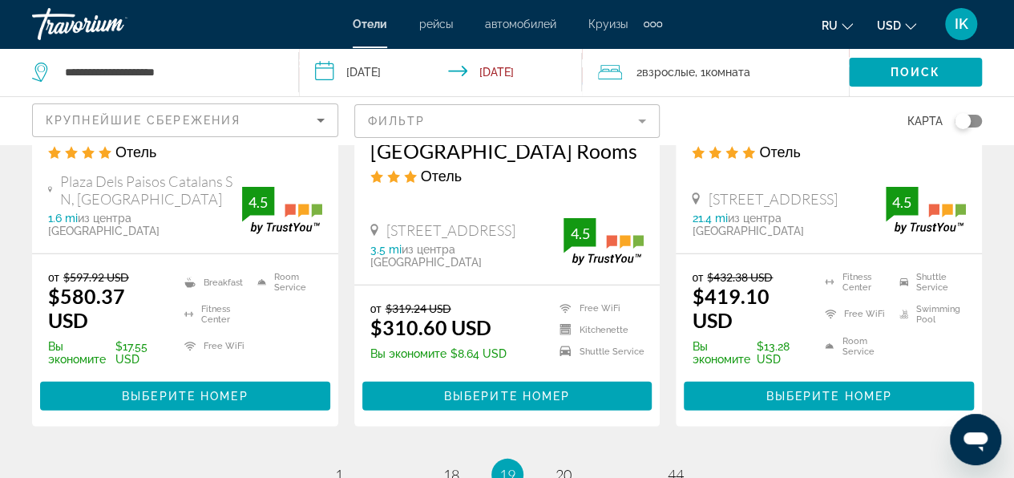
scroll to position [2326, 0]
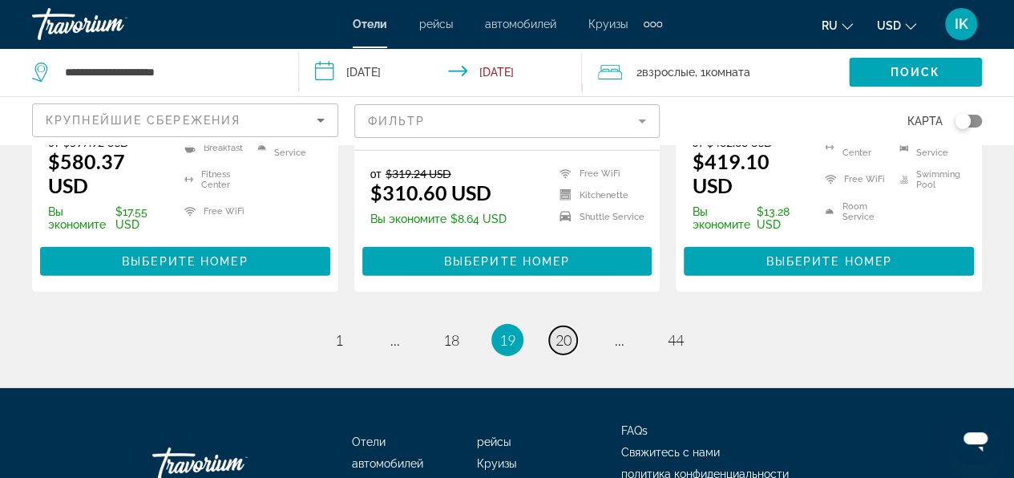
click at [566, 326] on link "page 20" at bounding box center [563, 340] width 28 height 28
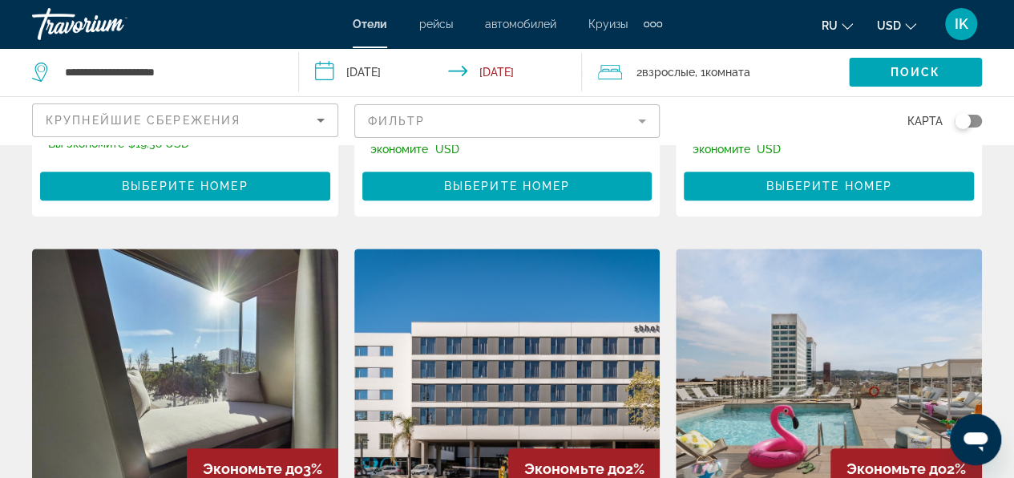
scroll to position [561, 0]
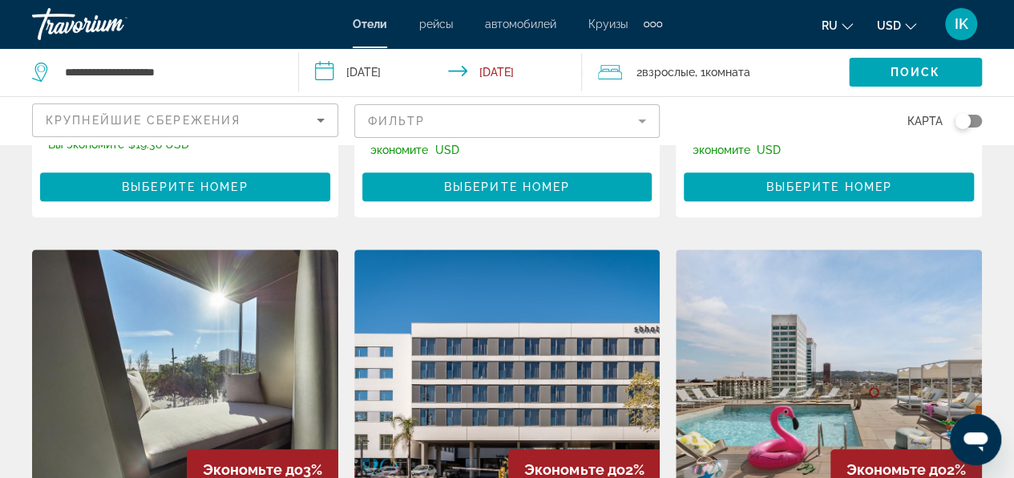
click at [433, 363] on img "Main content" at bounding box center [507, 377] width 306 height 257
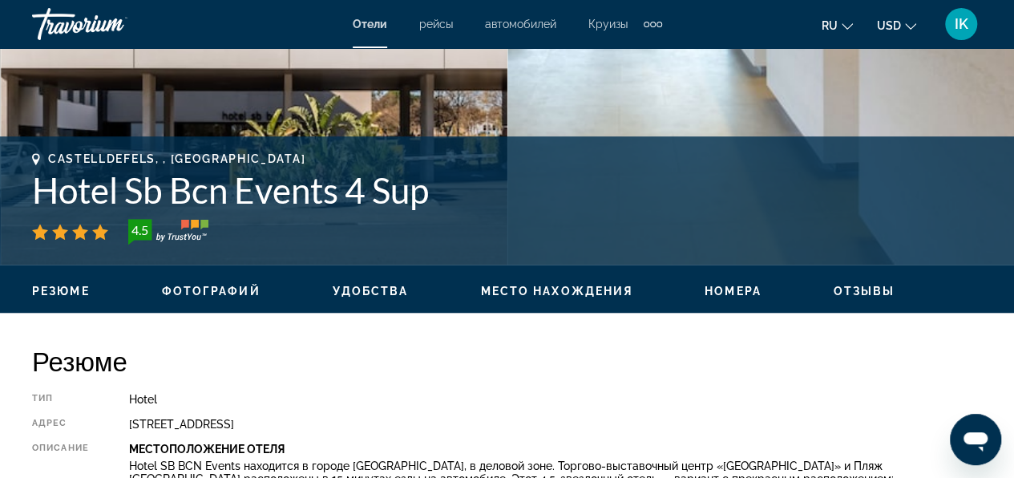
scroll to position [642, 0]
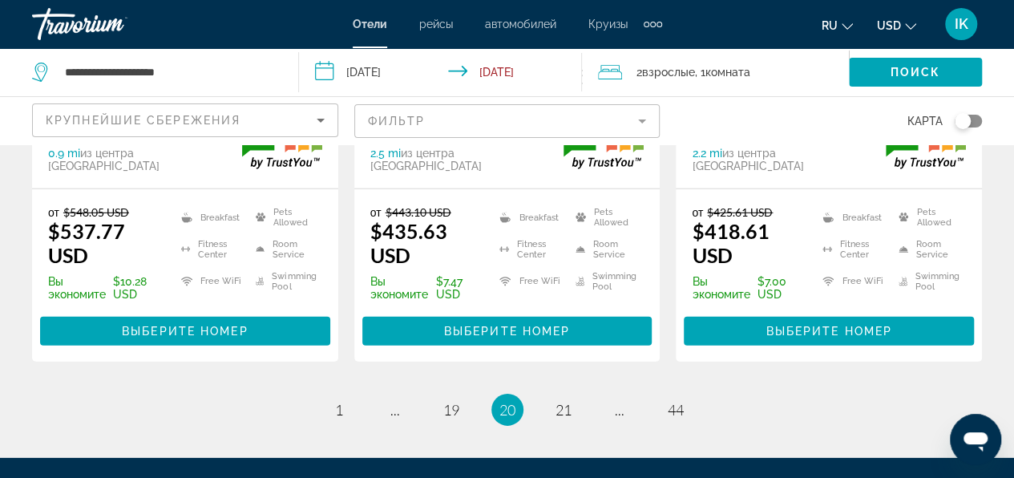
scroll to position [2326, 0]
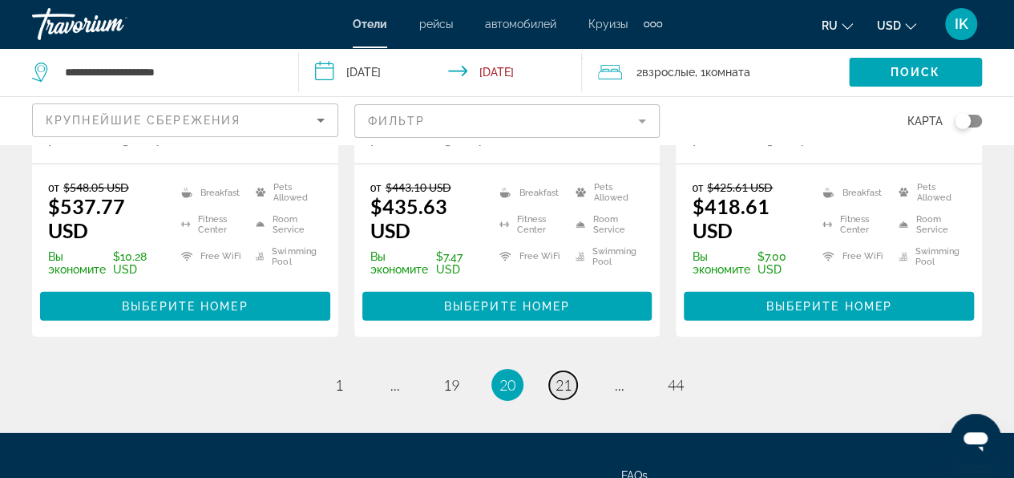
click at [568, 376] on span "21" at bounding box center [564, 385] width 16 height 18
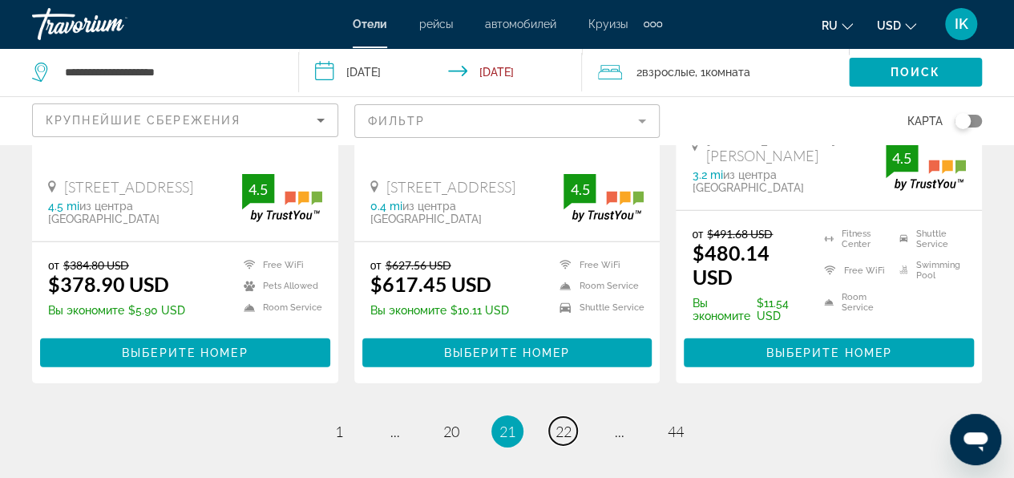
scroll to position [2326, 0]
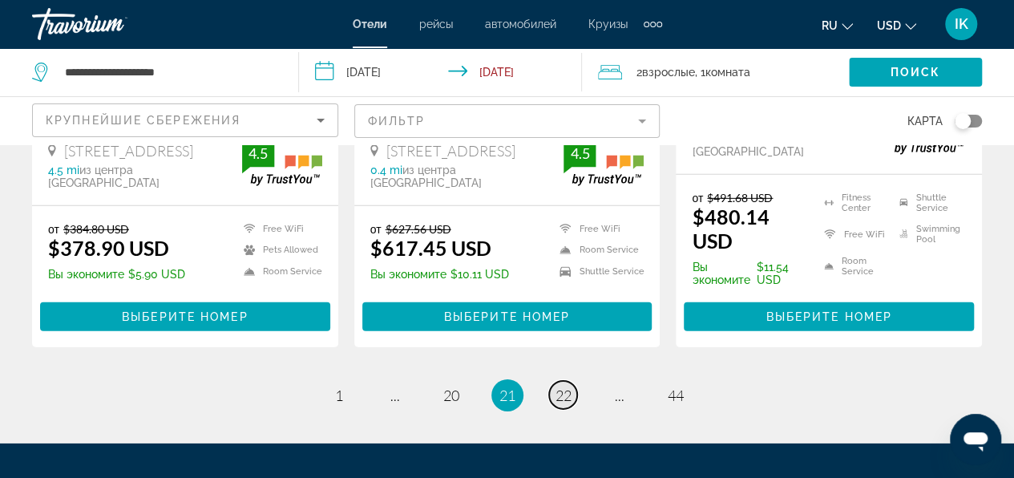
click at [558, 381] on link "page 22" at bounding box center [563, 395] width 28 height 28
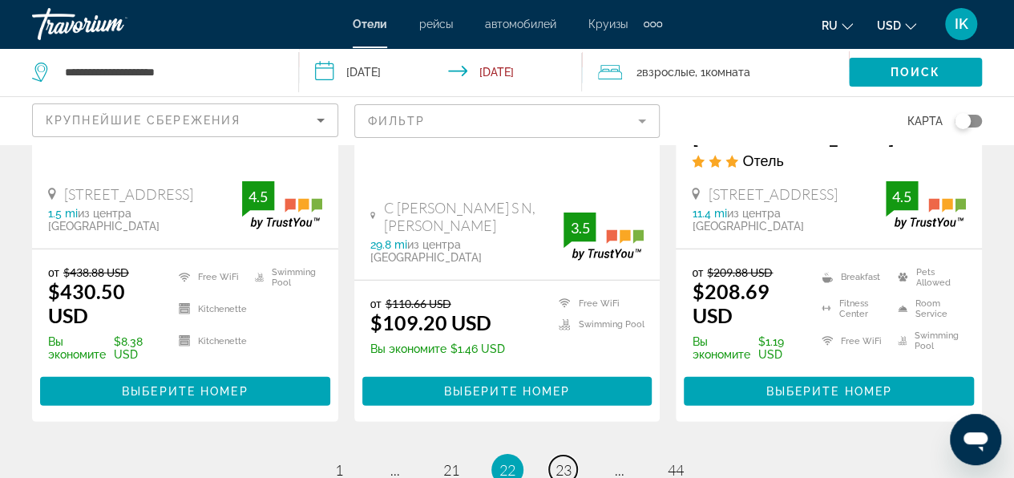
scroll to position [2326, 0]
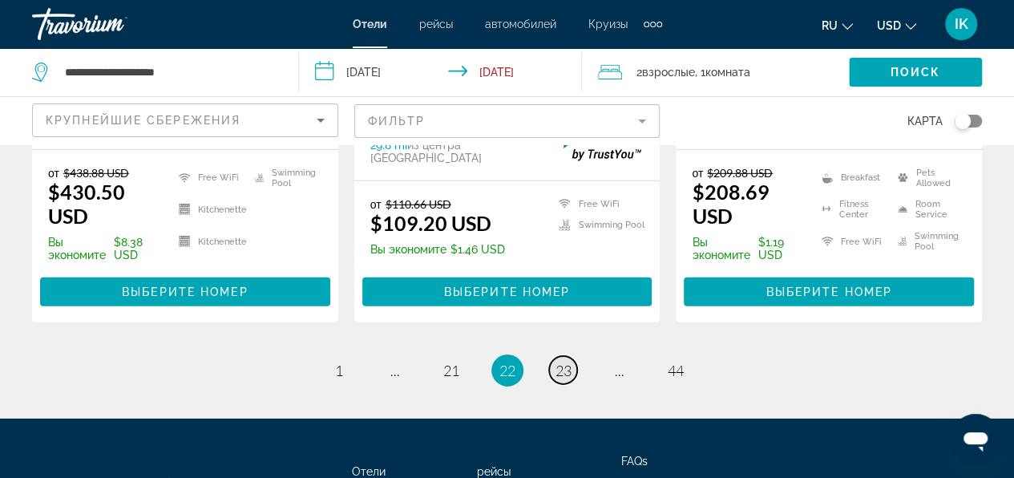
click at [566, 362] on span "23" at bounding box center [564, 371] width 16 height 18
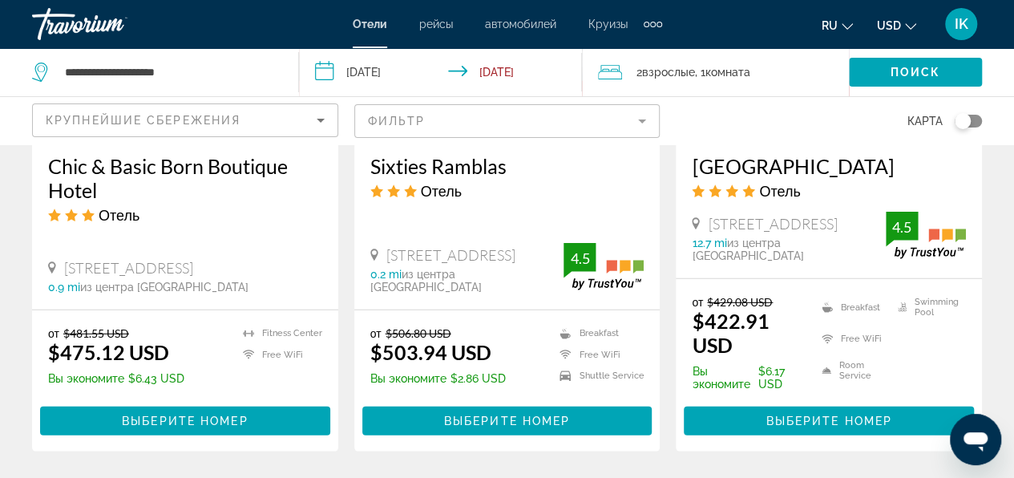
scroll to position [2326, 0]
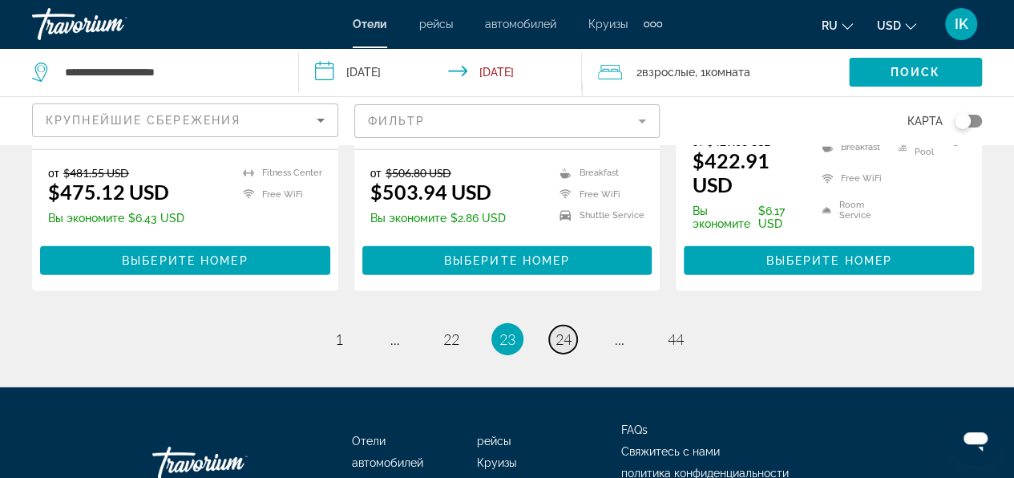
click at [559, 330] on span "24" at bounding box center [564, 339] width 16 height 18
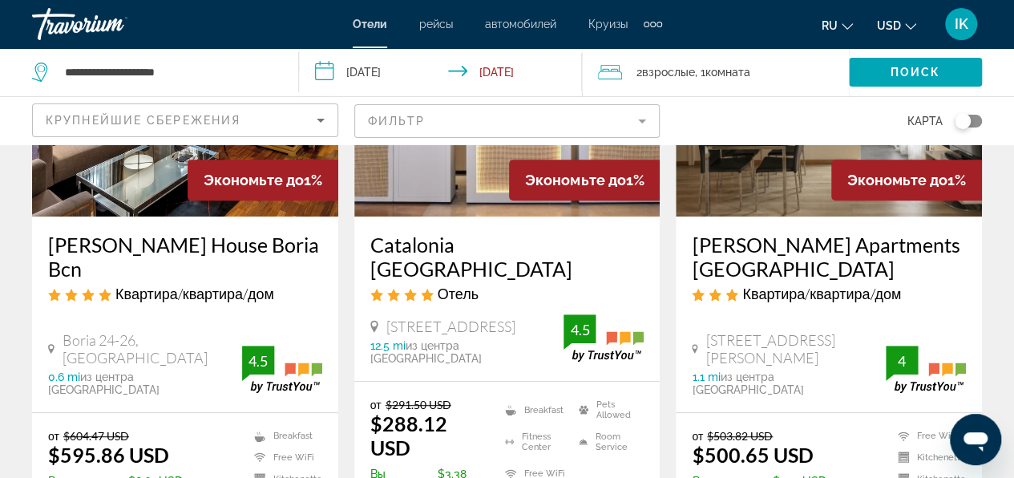
scroll to position [321, 0]
